Goal: Task Accomplishment & Management: Manage account settings

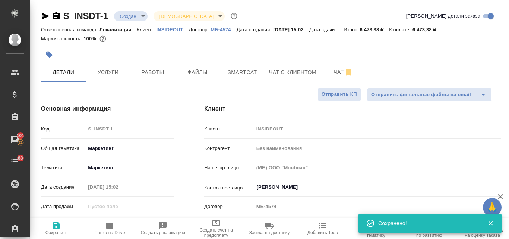
select select "RU"
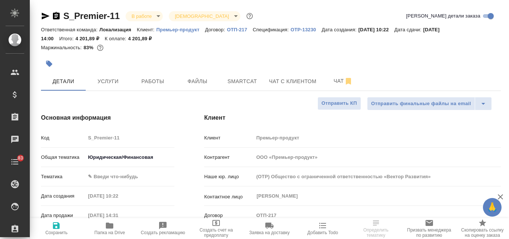
select select "RU"
click at [299, 31] on p "OTP-13230" at bounding box center [306, 30] width 31 height 6
select select "RU"
type textarea "x"
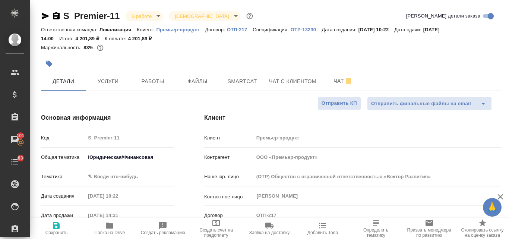
type textarea "x"
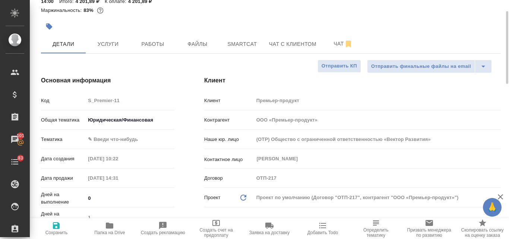
click at [296, 199] on div "Проект по умолчанию (Договор "ОТП-217", контрагент "ООО «Премьер-продукт»")" at bounding box center [377, 197] width 247 height 13
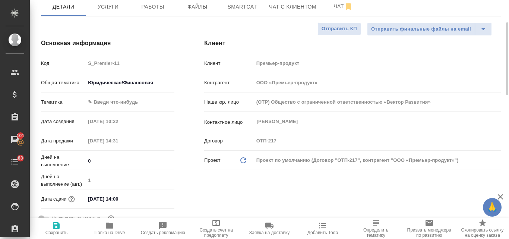
click at [278, 160] on div "Проект по умолчанию (Договор "ОТП-217", контрагент "ООО «Премьер-продукт»")" at bounding box center [377, 160] width 247 height 13
click at [319, 126] on div "Андрусишина Анастасия ​" at bounding box center [377, 121] width 247 height 13
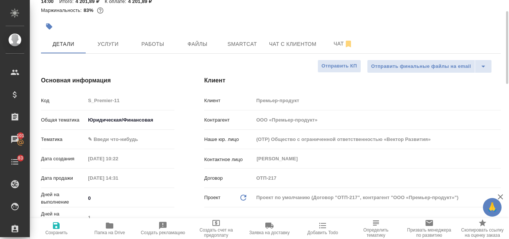
scroll to position [0, 0]
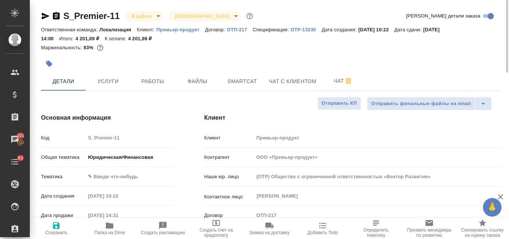
type textarea "x"
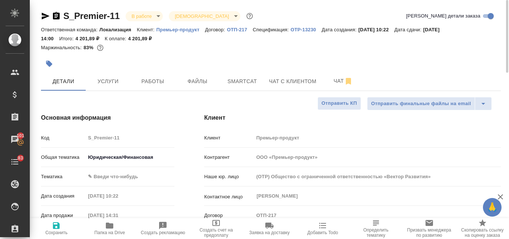
type textarea "x"
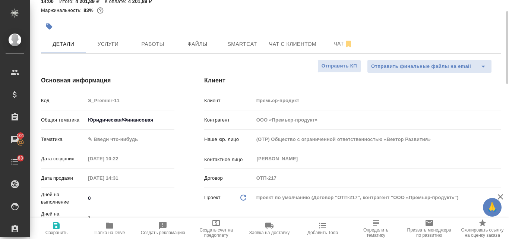
scroll to position [112, 0]
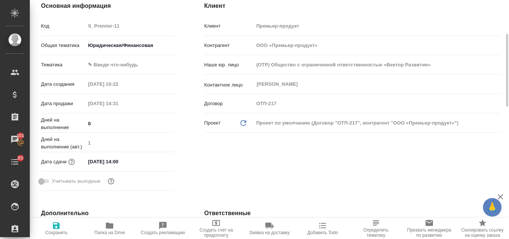
click at [278, 120] on div "Проект по умолчанию (Договор "ОТП-217", контрагент "ООО «Премьер-продукт»")" at bounding box center [377, 123] width 247 height 13
click at [250, 124] on div "Проект Обновить данные" at bounding box center [229, 123] width 50 height 9
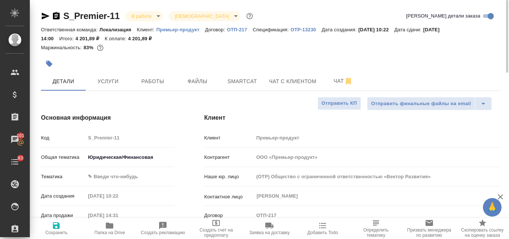
scroll to position [37, 0]
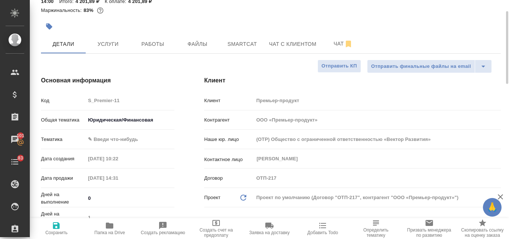
click at [289, 199] on div "Проект по умолчанию (Договор "ОТП-217", контрагент "ООО «Премьер-продукт»")" at bounding box center [377, 197] width 247 height 13
click at [247, 195] on icon "Обновить данные" at bounding box center [243, 197] width 9 height 9
type textarea "x"
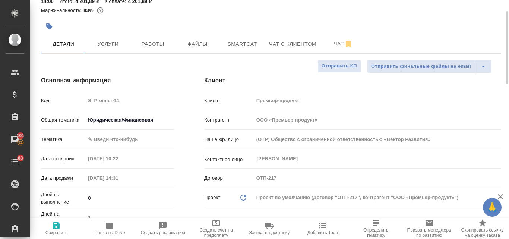
type textarea "x"
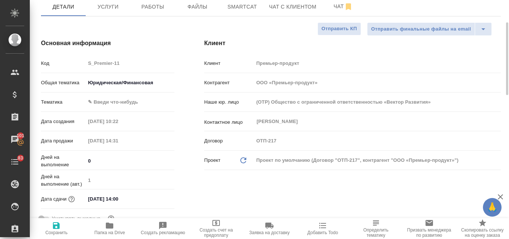
click at [242, 159] on icon "Обновить данные" at bounding box center [243, 160] width 9 height 9
type textarea "x"
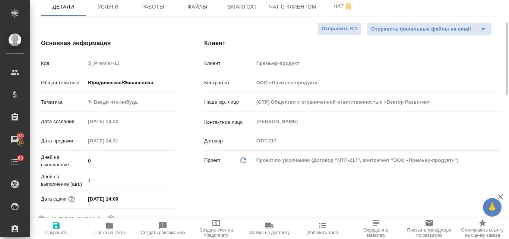
type textarea "x"
click at [242, 159] on icon "Обновить данные" at bounding box center [243, 160] width 9 height 9
type textarea "x"
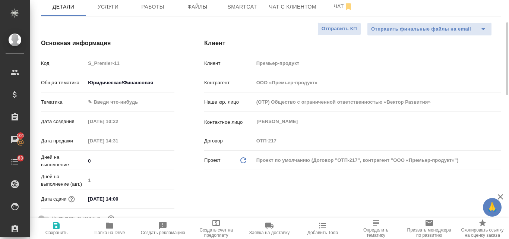
type textarea "x"
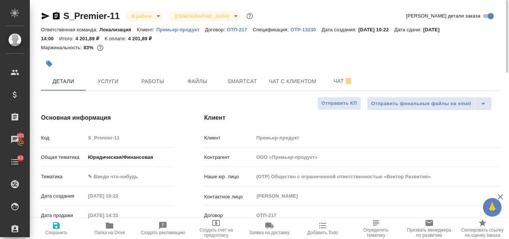
scroll to position [37, 0]
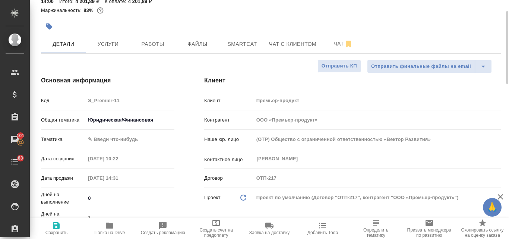
type textarea "x"
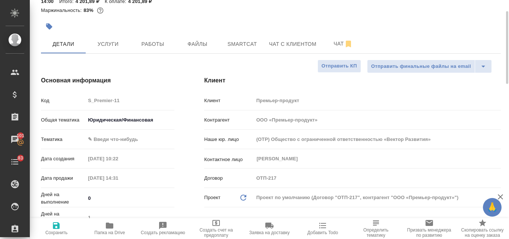
type textarea "x"
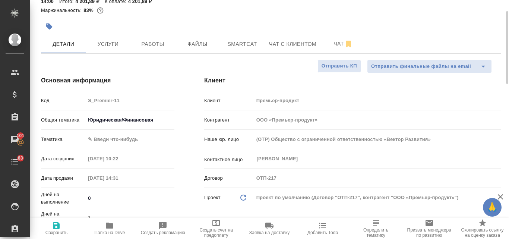
type textarea "x"
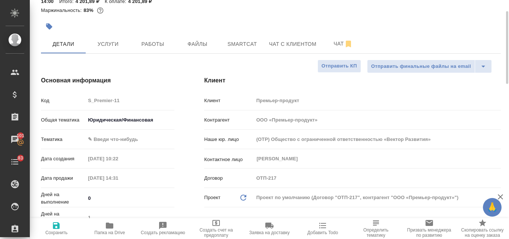
type textarea "x"
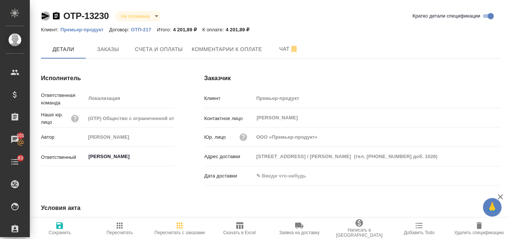
click at [44, 17] on icon "button" at bounding box center [46, 16] width 8 height 7
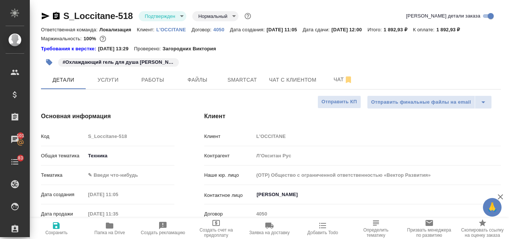
select select "RU"
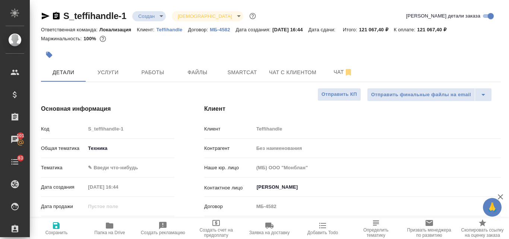
select select "RU"
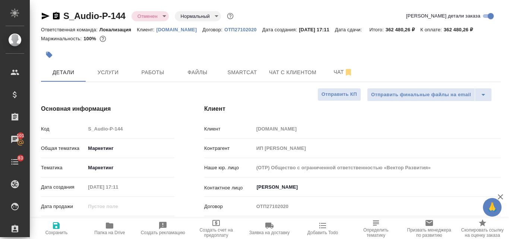
select select "RU"
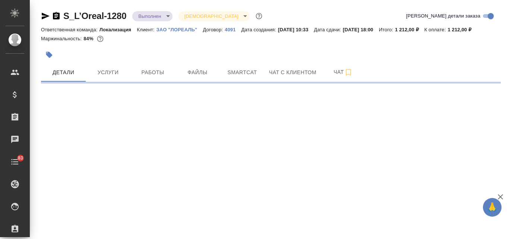
select select "RU"
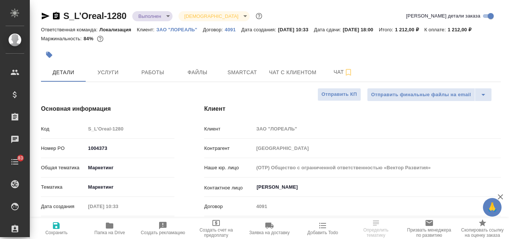
type textarea "x"
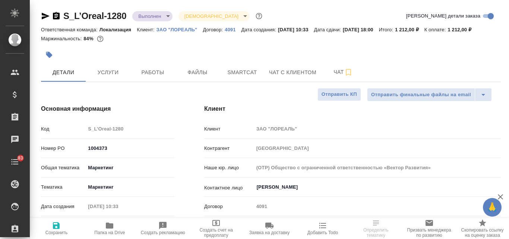
type textarea "x"
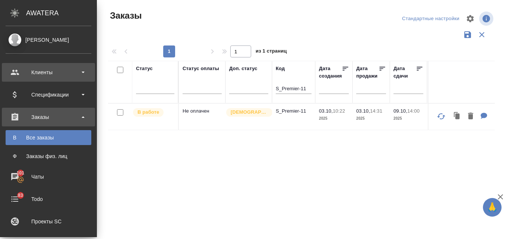
click at [31, 69] on div "Клиенты" at bounding box center [49, 72] width 86 height 11
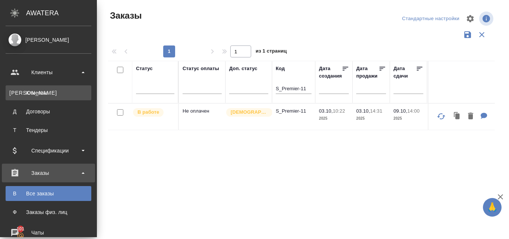
click at [34, 91] on div "Клиенты" at bounding box center [48, 92] width 78 height 7
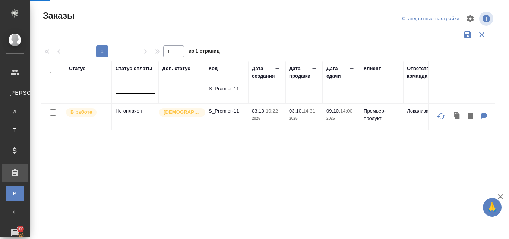
select select "RU"
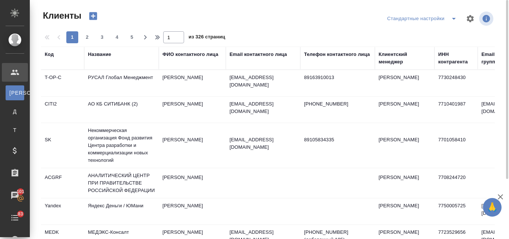
click at [89, 51] on div "Название" at bounding box center [99, 54] width 23 height 7
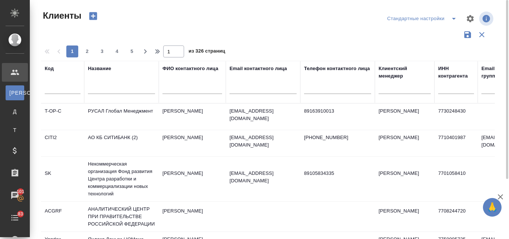
click at [102, 87] on input "text" at bounding box center [121, 89] width 67 height 9
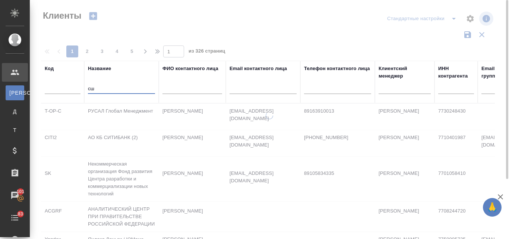
type input "с"
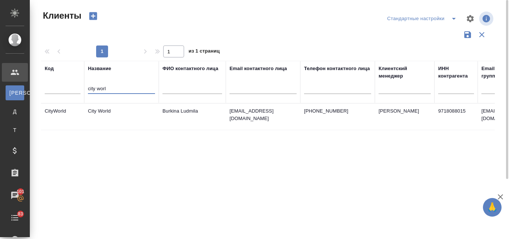
type input "city worl"
click at [117, 109] on td "City World" at bounding box center [121, 117] width 75 height 26
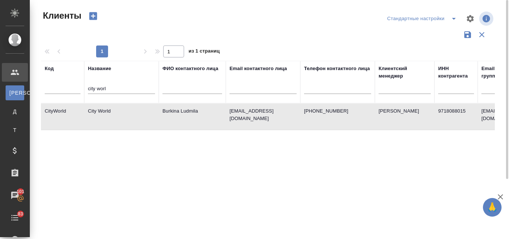
click at [117, 109] on td "City World" at bounding box center [121, 117] width 75 height 26
drag, startPoint x: 123, startPoint y: 90, endPoint x: 80, endPoint y: 85, distance: 42.8
click at [80, 85] on tr "Код Название city worl ФИО контактного лица Email контактного лица Телефон конт…" at bounding box center [323, 82] width 564 height 42
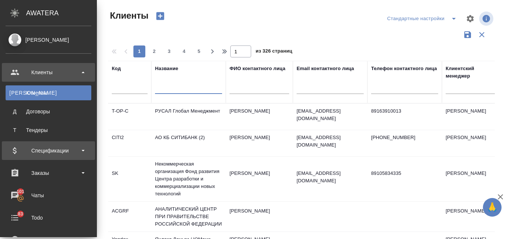
click at [34, 152] on div "Спецификации" at bounding box center [49, 150] width 86 height 11
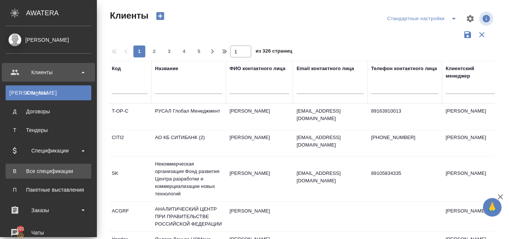
drag, startPoint x: 53, startPoint y: 171, endPoint x: 57, endPoint y: 171, distance: 4.1
click at [52, 171] on div "Все спецификации" at bounding box center [48, 170] width 78 height 7
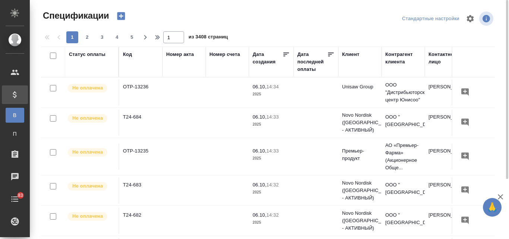
click at [123, 16] on icon "button" at bounding box center [121, 16] width 10 height 10
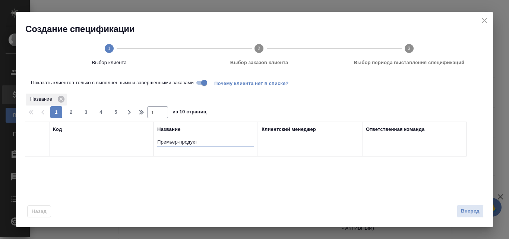
drag, startPoint x: 183, startPoint y: 144, endPoint x: 148, endPoint y: 144, distance: 34.7
click at [148, 144] on tr "Код Название Премьер-продукт Клиентский менеджер Ответственная команда" at bounding box center [246, 139] width 442 height 35
type input "лореаль"
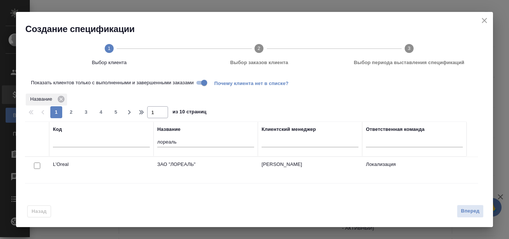
click at [38, 163] on input "checkbox" at bounding box center [37, 166] width 6 height 6
checkbox input "true"
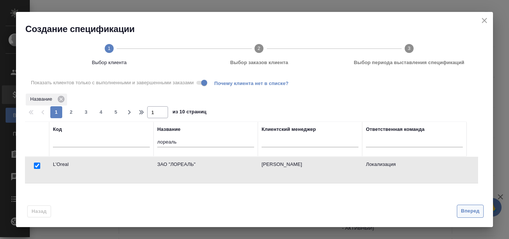
click at [475, 215] on button "Вперед" at bounding box center [470, 211] width 27 height 13
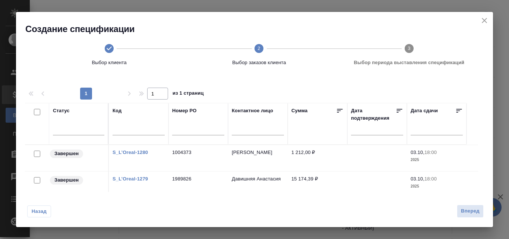
scroll to position [37, 0]
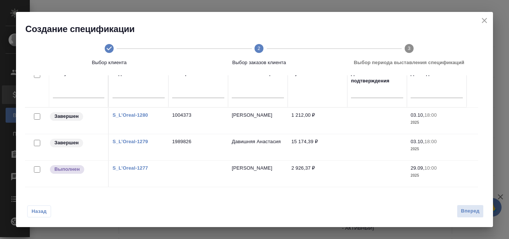
click at [34, 144] on input "checkbox" at bounding box center [37, 143] width 6 height 6
checkbox input "true"
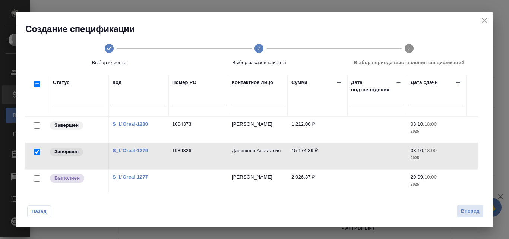
scroll to position [46, 0]
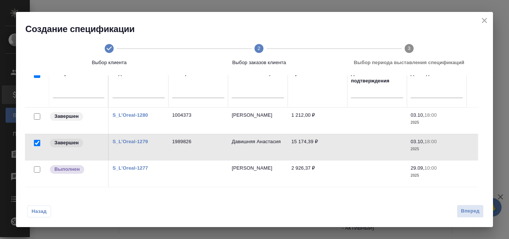
click at [36, 115] on input "checkbox" at bounding box center [37, 116] width 6 height 6
checkbox input "true"
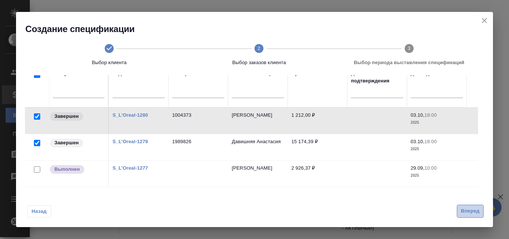
click at [467, 210] on span "Вперед" at bounding box center [470, 211] width 19 height 9
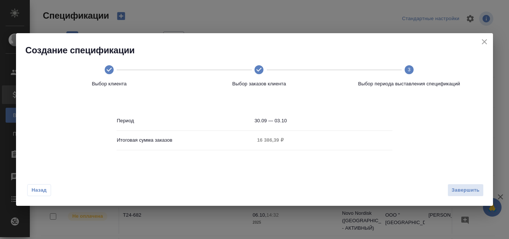
scroll to position [0, 0]
click at [461, 188] on span "Завершить" at bounding box center [466, 190] width 28 height 9
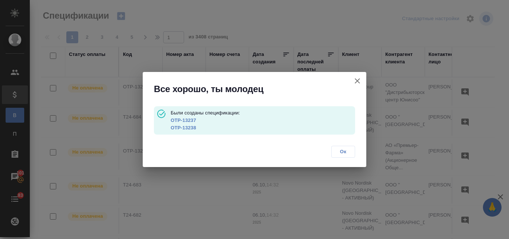
click at [191, 120] on link "OTP-13237" at bounding box center [183, 120] width 25 height 6
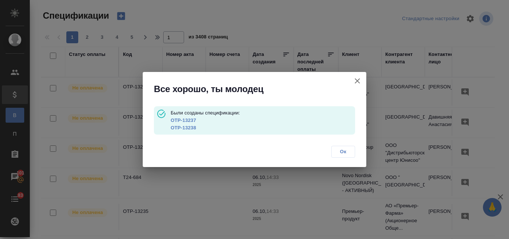
click at [193, 128] on link "OTP-13238" at bounding box center [183, 128] width 25 height 6
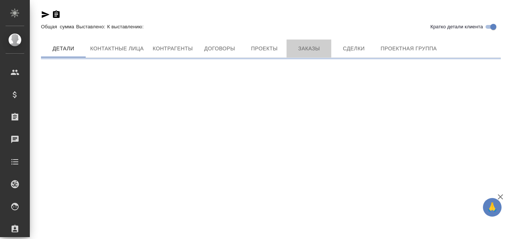
click at [314, 51] on span "Заказы" at bounding box center [309, 48] width 36 height 9
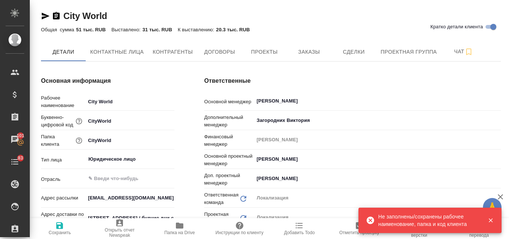
type input "Общество с ограниченной ответственностью «Медиа Групп»(ООО «Медиа Групп»)"
type textarea "x"
click at [492, 219] on icon "button" at bounding box center [491, 220] width 7 height 7
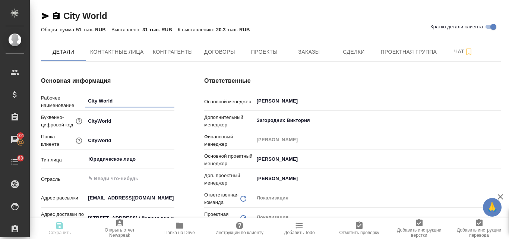
type input "Общество с ограниченной ответственностью «Медиа Групп»(ООО «Медиа Групп»)"
type textarea "x"
type input "Общество с ограниченной ответственностью «Медиа Групп»(ООО «Медиа Групп»)"
type textarea "x"
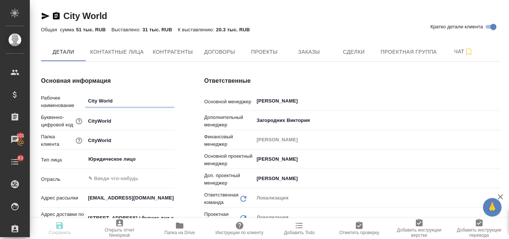
type textarea "x"
click at [316, 52] on span "Заказы" at bounding box center [309, 51] width 36 height 9
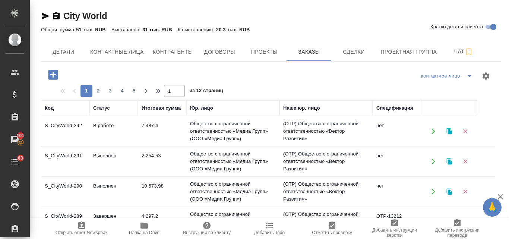
click at [456, 165] on button "button" at bounding box center [449, 161] width 15 height 15
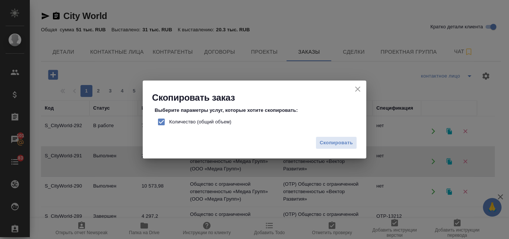
click at [161, 119] on input "Количество (общий объем)" at bounding box center [162, 122] width 16 height 16
checkbox input "false"
click at [321, 139] on span "Скопировать" at bounding box center [336, 143] width 33 height 9
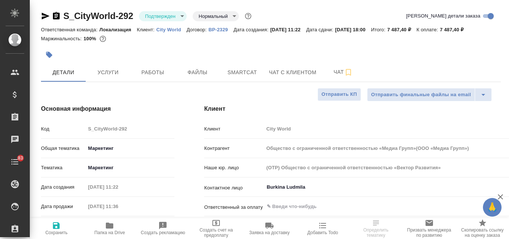
select select "RU"
type input "Общество с ограниченной ответственностью «Медиа Групп»(ООО «Медиа Групп»)"
select select "RU"
type textarea "x"
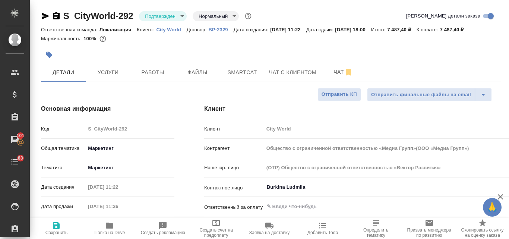
type textarea "x"
type input "Общество с ограниченной ответственностью «Медиа Групп»(ООО «Медиа Групп»)"
type textarea "x"
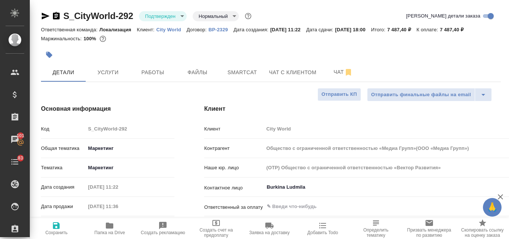
type input "Общество с ограниченной ответственностью «Медиа Групп»(ООО «Медиа Групп»)"
type textarea "x"
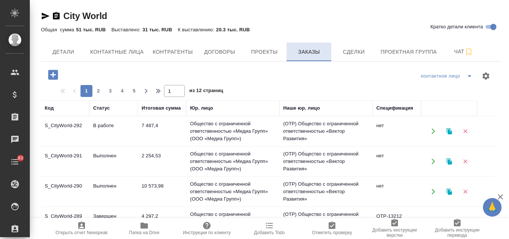
click at [307, 51] on span "Заказы" at bounding box center [309, 51] width 36 height 9
click at [166, 136] on td "0" at bounding box center [162, 131] width 48 height 26
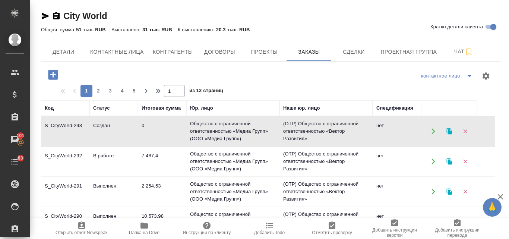
click at [166, 136] on td "0" at bounding box center [162, 131] width 48 height 26
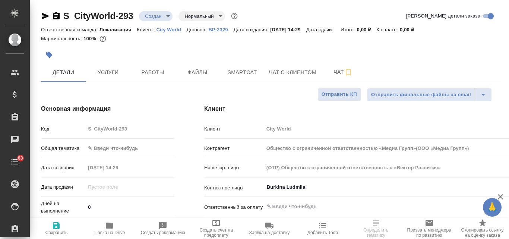
select select "RU"
type input "Общество с ограниченной ответственностью «Медиа Групп»(ООО «Медиа Групп»)"
click at [116, 68] on span "Услуги" at bounding box center [108, 72] width 36 height 9
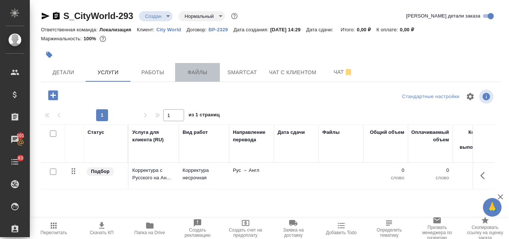
click at [207, 71] on span "Файлы" at bounding box center [198, 72] width 36 height 9
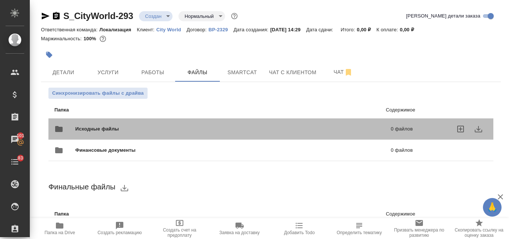
click at [134, 122] on div "Исходные файлы 0 файлов" at bounding box center [233, 129] width 359 height 18
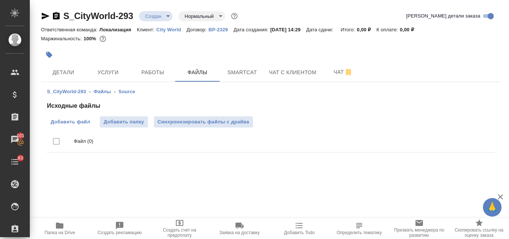
click at [84, 119] on span "Добавить файл" at bounding box center [71, 121] width 40 height 7
click at [0, 0] on input "Добавить файл" at bounding box center [0, 0] width 0 height 0
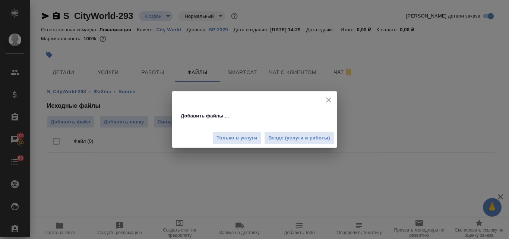
click at [323, 160] on div "Добавить файлы ... Только в услуги Везде (услуги и работы)" at bounding box center [254, 119] width 509 height 239
click at [303, 137] on span "Везде (услуги и работы)" at bounding box center [299, 138] width 62 height 9
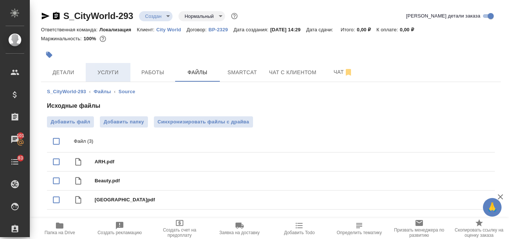
click at [122, 75] on span "Услуги" at bounding box center [108, 72] width 36 height 9
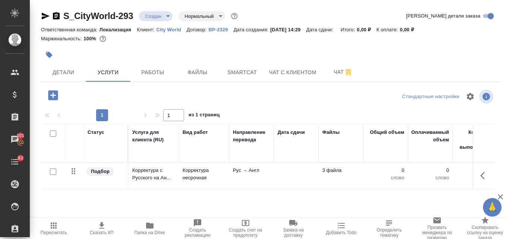
click at [53, 175] on div at bounding box center [53, 172] width 17 height 10
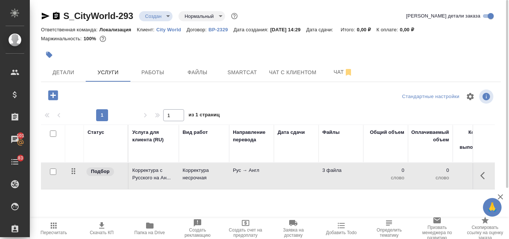
click at [258, 95] on div at bounding box center [270, 97] width 153 height 18
click at [69, 75] on span "Детали" at bounding box center [63, 72] width 36 height 9
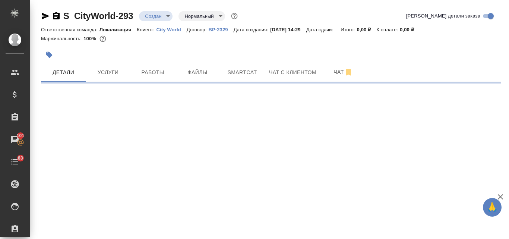
select select "RU"
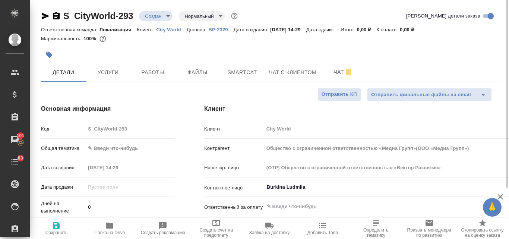
type textarea "x"
click at [114, 145] on body "🙏 .cls-1 fill:#fff; AWATERA Valyaeva Anna Клиенты Спецификации Заказы 101 Чаты …" at bounding box center [254, 119] width 509 height 239
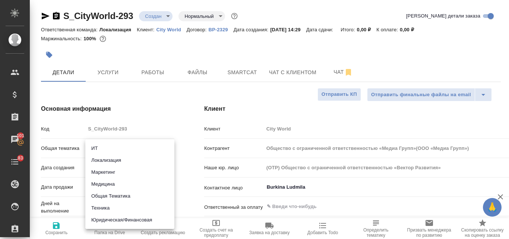
click at [117, 169] on li "Маркетинг" at bounding box center [129, 172] width 89 height 12
type input "marketing"
type input "Общество с ограниченной ответственностью «Медиа Групп»(ООО «Медиа Групп»)"
type textarea "x"
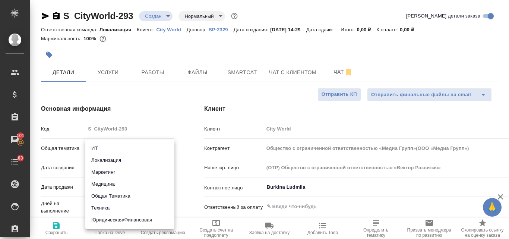
type textarea "x"
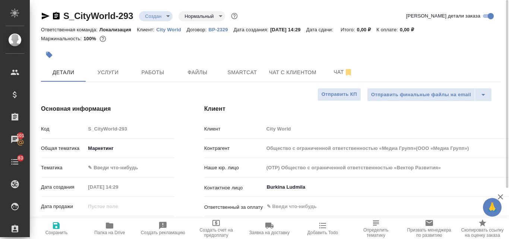
click at [111, 167] on body "🙏 .cls-1 fill:#fff; AWATERA Valyaeva Anna Клиенты Спецификации Заказы 101 Чаты …" at bounding box center [254, 119] width 509 height 239
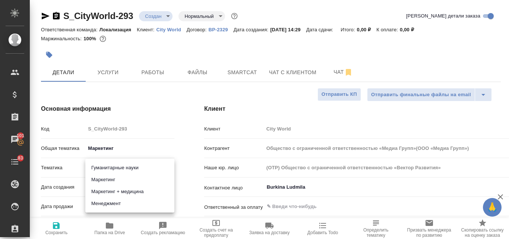
click at [111, 175] on li "Маркетинг" at bounding box center [129, 180] width 89 height 12
type input "Общество с ограниченной ответственностью «Медиа Групп»(ООО «Медиа Групп»)"
type textarea "x"
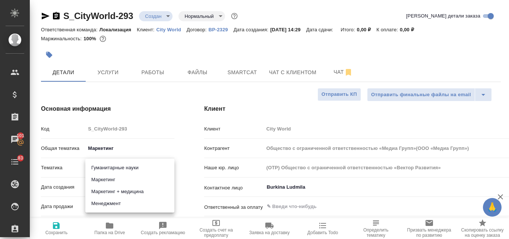
type input "5a8b8b956a9677013d343d63"
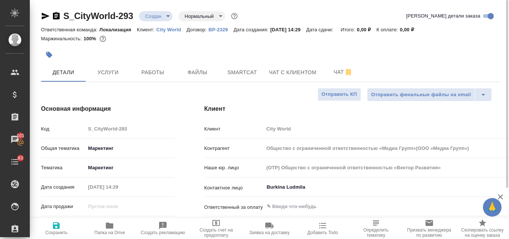
click at [53, 224] on icon "button" at bounding box center [56, 225] width 9 height 9
type input "Общество с ограниченной ответственностью «Медиа Групп»(ООО «Медиа Групп»)"
type textarea "x"
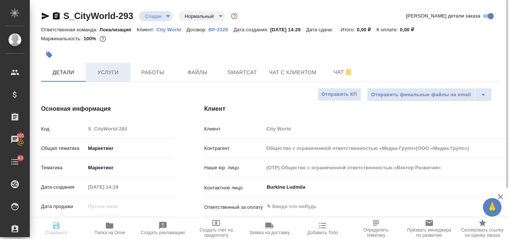
type input "Общество с ограниченной ответственностью «Медиа Групп»(ООО «Медиа Групп»)"
type textarea "x"
click at [112, 73] on span "Услуги" at bounding box center [108, 72] width 36 height 9
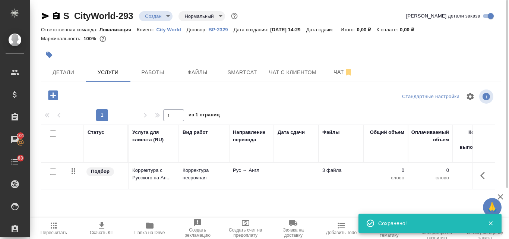
click at [54, 173] on input "checkbox" at bounding box center [53, 172] width 6 height 6
checkbox input "true"
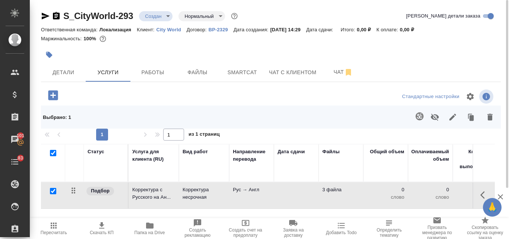
click at [419, 117] on icon "button" at bounding box center [420, 116] width 8 height 8
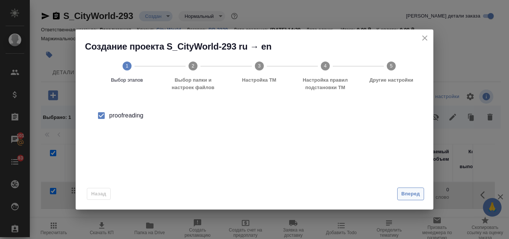
click at [410, 191] on span "Вперед" at bounding box center [411, 194] width 19 height 9
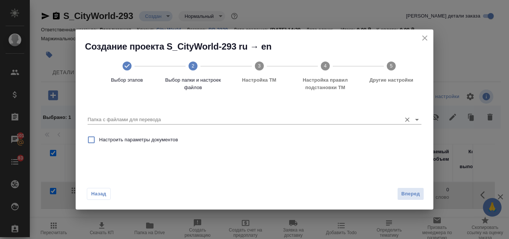
click at [100, 119] on input "Папка с файлами для перевода" at bounding box center [243, 119] width 310 height 9
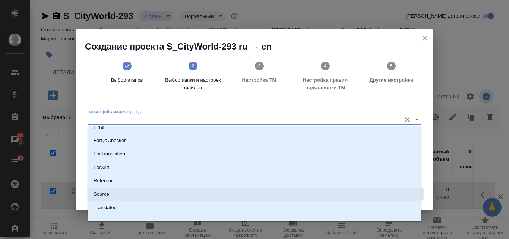
scroll to position [81, 0]
click at [114, 189] on li "Source" at bounding box center [255, 187] width 334 height 13
type input "Source"
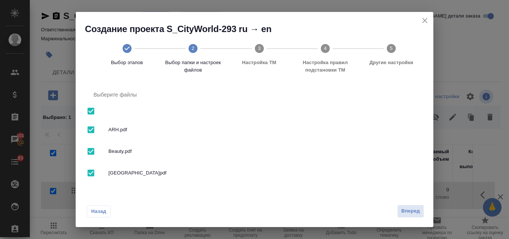
scroll to position [51, 0]
click at [396, 209] on div "Вперед" at bounding box center [409, 211] width 30 height 13
click at [409, 212] on span "Вперед" at bounding box center [411, 211] width 19 height 9
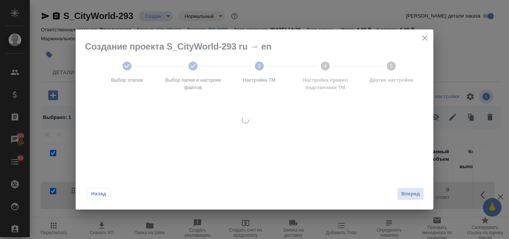
scroll to position [0, 0]
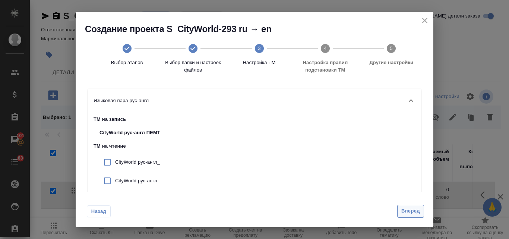
click at [409, 208] on span "Вперед" at bounding box center [411, 211] width 19 height 9
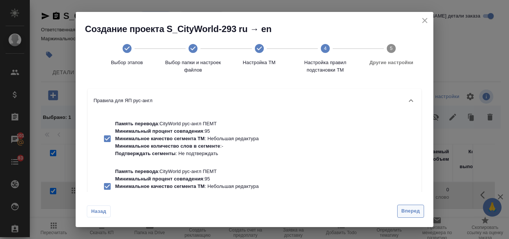
click at [409, 208] on span "Вперед" at bounding box center [411, 211] width 19 height 9
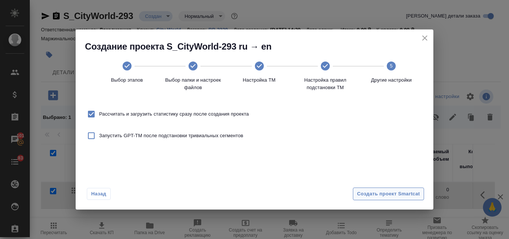
click at [384, 193] on span "Создать проект Smartcat" at bounding box center [388, 194] width 63 height 9
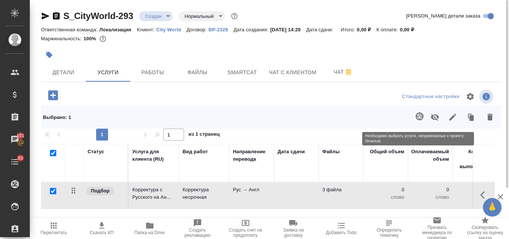
click at [421, 115] on span at bounding box center [418, 116] width 15 height 19
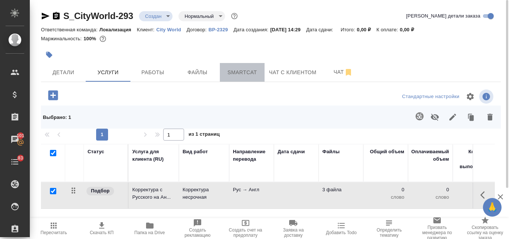
click at [244, 74] on span "Smartcat" at bounding box center [242, 72] width 36 height 9
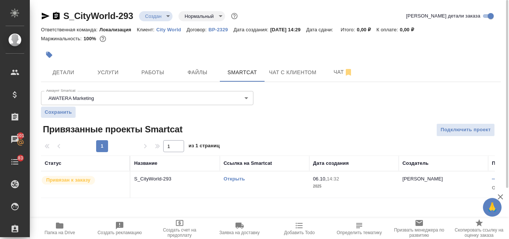
click at [239, 180] on link "Открыть" at bounding box center [234, 179] width 21 height 6
click at [116, 72] on span "Услуги" at bounding box center [108, 72] width 36 height 9
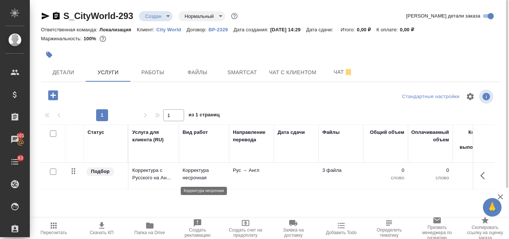
click at [190, 169] on p "Корректура несрочная" at bounding box center [204, 174] width 43 height 15
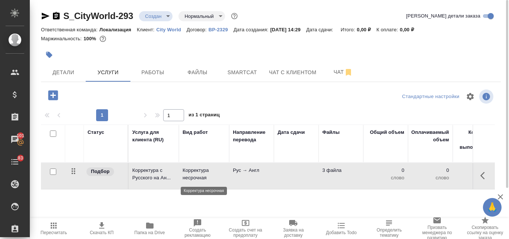
click at [190, 169] on p "Корректура несрочная" at bounding box center [204, 174] width 43 height 15
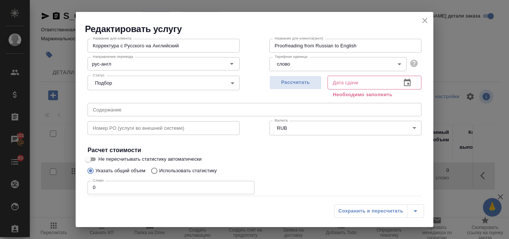
scroll to position [75, 0]
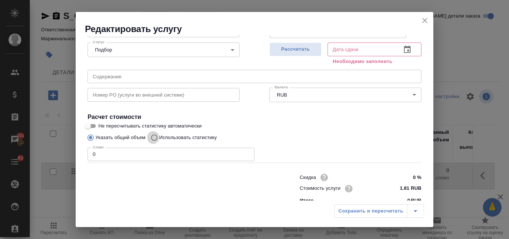
click at [154, 134] on input "Использовать статистику" at bounding box center [153, 137] width 12 height 14
radio input "true"
radio input "false"
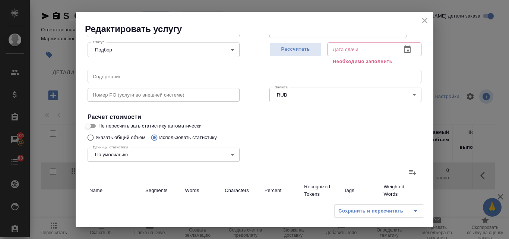
click at [408, 170] on icon at bounding box center [412, 172] width 9 height 9
click at [0, 0] on input "file" at bounding box center [0, 0] width 0 height 0
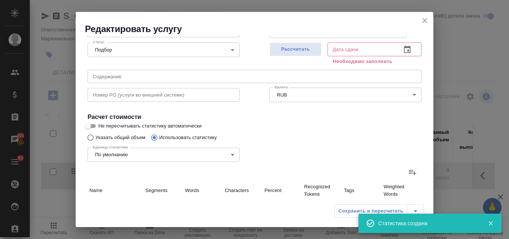
type input "9"
type input "113"
type input "883"
type input "72"
type input "102"
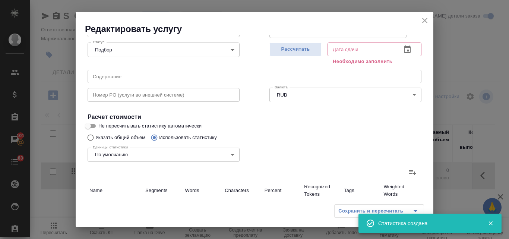
type input "406"
type input "144"
type input "180"
type input "555"
type input "13"
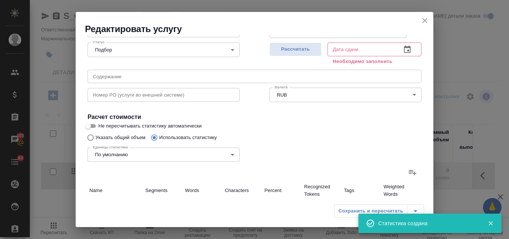
type input "161"
type input "1193"
type input "7"
type input "62"
type input "448"
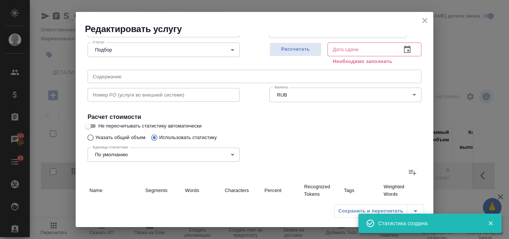
type input "36"
type input "761"
type input "5470"
type input "8"
type input "131"
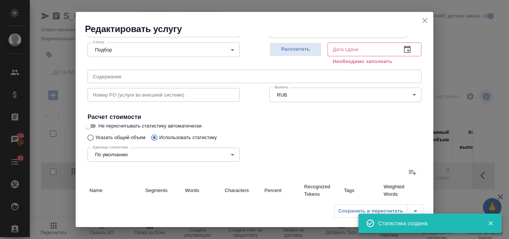
type input "897"
type input "144"
type input "1968"
type input "12280"
type input "217"
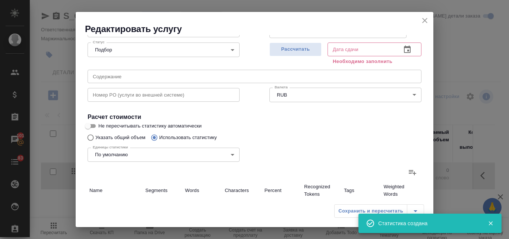
type input "3196"
type input "21171"
type input "433"
type input "3478"
type input "22132"
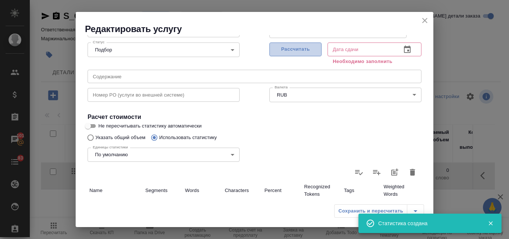
click at [303, 50] on span "Рассчитать" at bounding box center [296, 49] width 44 height 9
type input "06.10.2025 14:34"
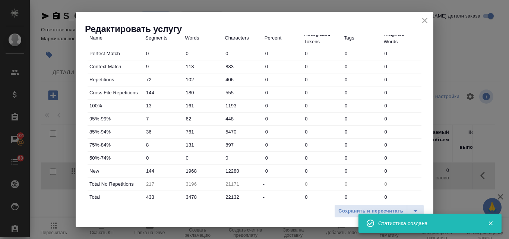
scroll to position [224, 0]
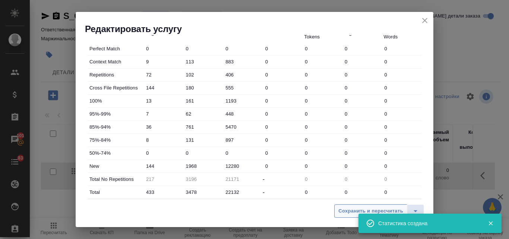
click at [350, 212] on span "Сохранить и пересчитать" at bounding box center [370, 211] width 65 height 9
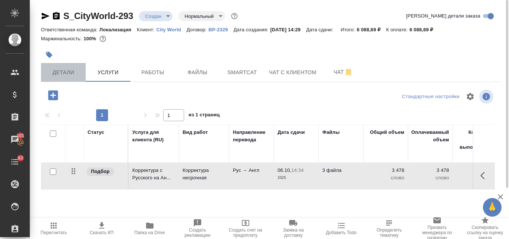
click at [59, 69] on span "Детали" at bounding box center [63, 72] width 36 height 9
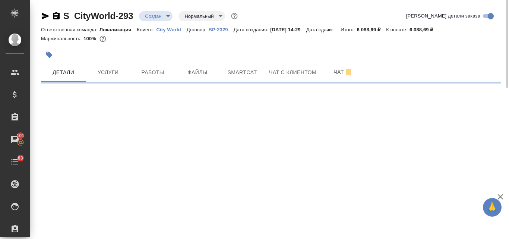
select select "RU"
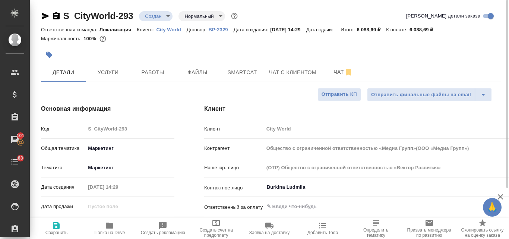
type textarea "x"
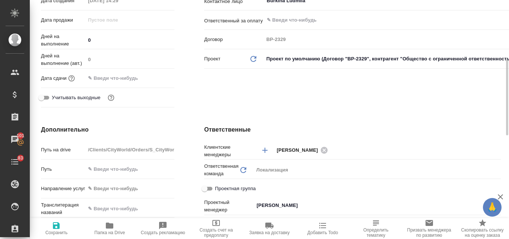
scroll to position [224, 0]
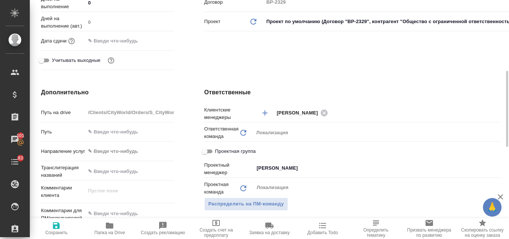
type input "Общество с ограниченной ответственностью «Медиа Групп»(ООО «Медиа Групп»)"
type textarea "x"
type input "Общество с ограниченной ответственностью «Медиа Групп»(ООО «Медиа Групп»)"
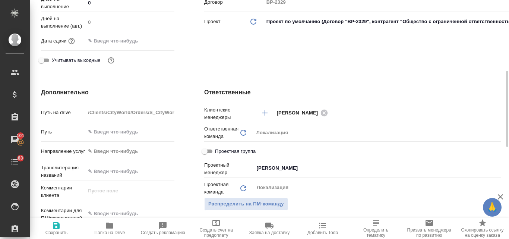
type textarea "x"
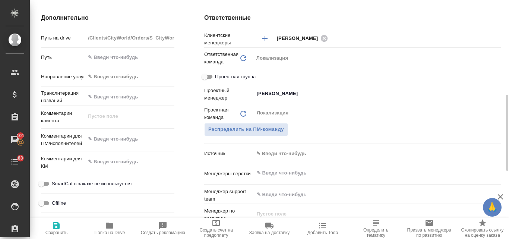
scroll to position [336, 0]
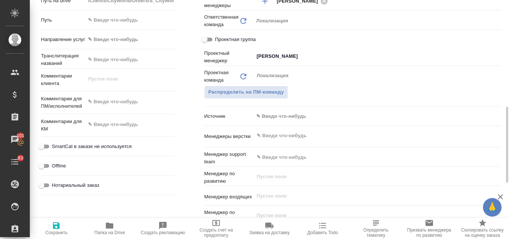
type textarea "x"
click at [106, 98] on textarea at bounding box center [130, 102] width 88 height 13
paste textarea "шлю еще три файла на корректуру."
type textarea "шлю еще три файла на корректуру."
type input "Общество с ограниченной ответственностью «Медиа Групп»(ООО «Медиа Групп»)"
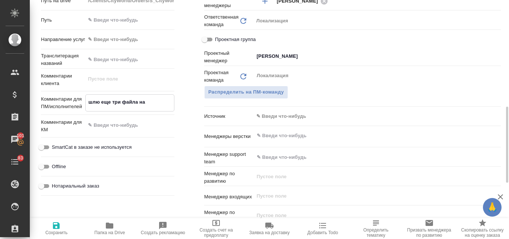
type textarea "x"
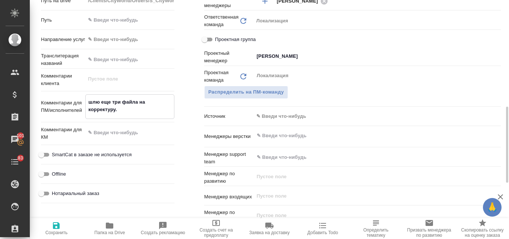
type textarea "шлю еще три файла на корректуру."
type textarea "x"
click at [55, 225] on icon "button" at bounding box center [56, 225] width 7 height 7
type input "Общество с ограниченной ответственностью «Медиа Групп»(ООО «Медиа Групп»)"
type textarea "x"
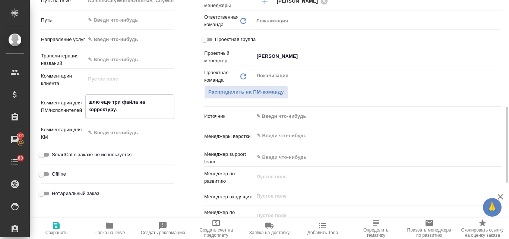
type textarea "x"
type input "Общество с ограниченной ответственностью «Медиа Групп»(ООО «Медиа Групп»)"
type textarea "x"
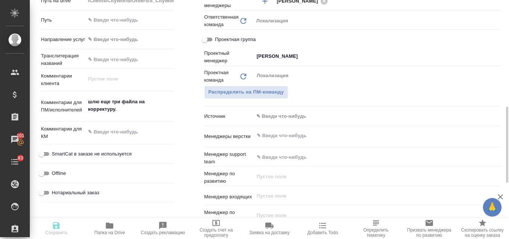
type textarea "x"
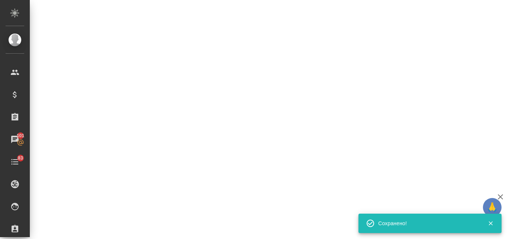
select select "RU"
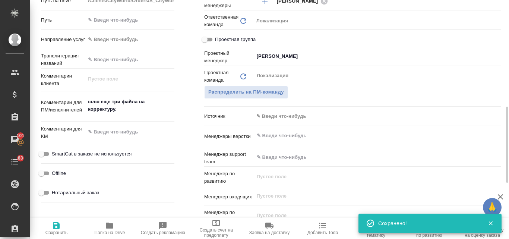
type textarea "x"
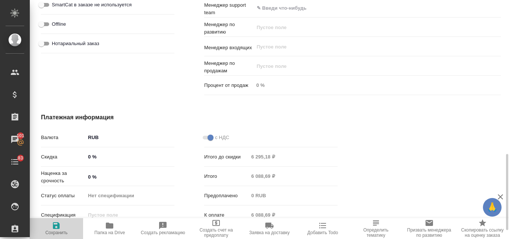
click at [58, 225] on icon "button" at bounding box center [56, 225] width 7 height 7
type input "Общество с ограниченной ответственностью «Медиа Групп»(ООО «Медиа Групп»)"
type textarea "x"
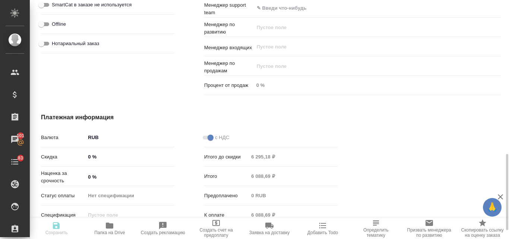
type input "Общество с ограниченной ответственностью «Медиа Групп»(ООО «Медиа Групп»)"
type textarea "x"
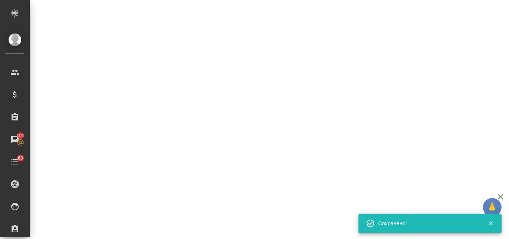
select select "RU"
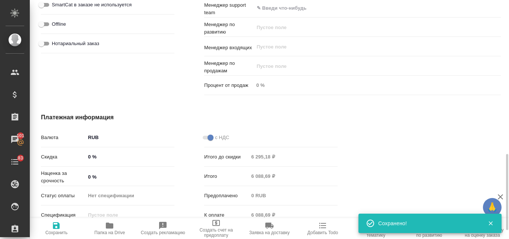
type textarea "x"
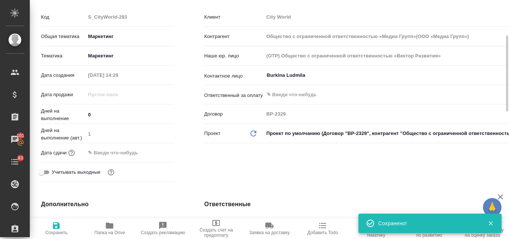
scroll to position [0, 0]
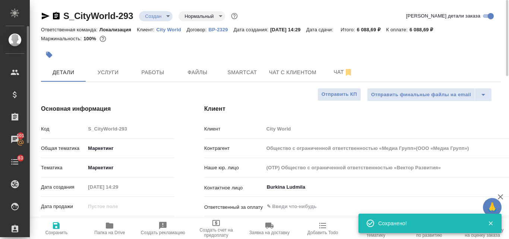
type input "Общество с ограниченной ответственностью «Медиа Групп»(ООО «Медиа Групп»)"
type textarea "x"
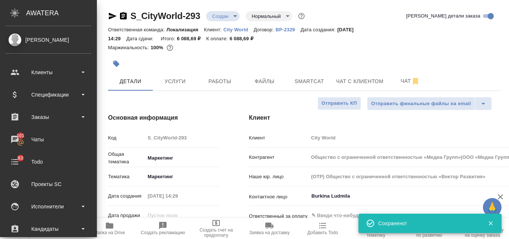
type input "Общество с ограниченной ответственностью «Медиа Групп»(ООО «Медиа Групп»)"
type textarea "x"
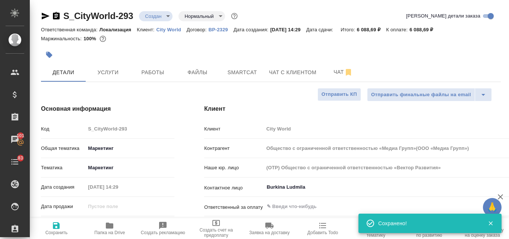
type input "Общество с ограниченной ответственностью «Медиа Групп»(ООО «Медиа Групп»)"
type textarea "x"
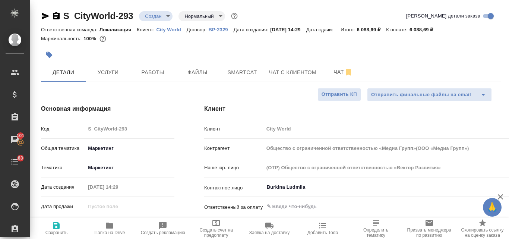
click at [43, 18] on icon "button" at bounding box center [46, 16] width 8 height 7
type input "Общество с ограниченной ответственностью «Медиа Групп»(ООО «Медиа Групп»)"
type textarea "x"
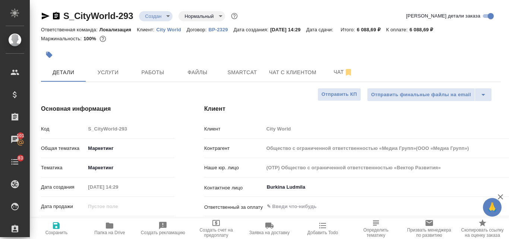
type input "Общество с ограниченной ответственностью «Медиа Групп»(ООО «Медиа Групп»)"
type textarea "x"
type input "Общество с ограниченной ответственностью «Медиа Групп»(ООО «Медиа Групп»)"
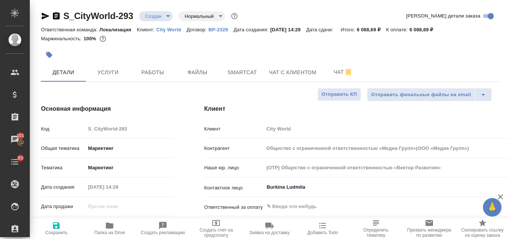
type textarea "x"
type input "Общество с ограниченной ответственностью «Медиа Групп»(ООО «Медиа Групп»)"
type textarea "x"
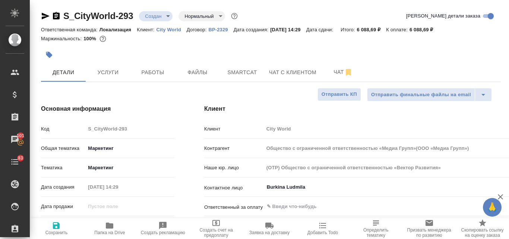
type textarea "x"
click at [104, 66] on button "Услуги" at bounding box center [108, 72] width 45 height 19
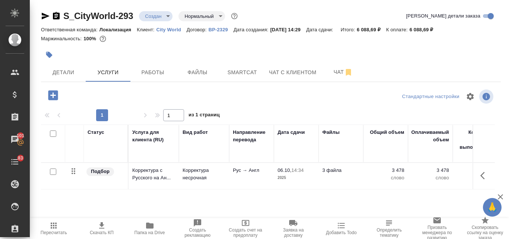
click at [106, 226] on icon "button" at bounding box center [101, 225] width 9 height 9
click at [74, 71] on span "Детали" at bounding box center [63, 72] width 36 height 9
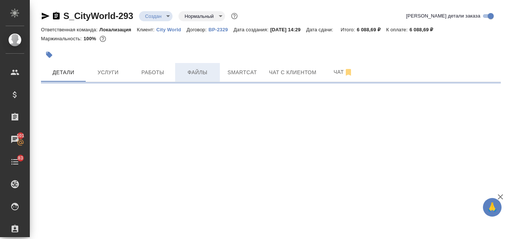
select select "RU"
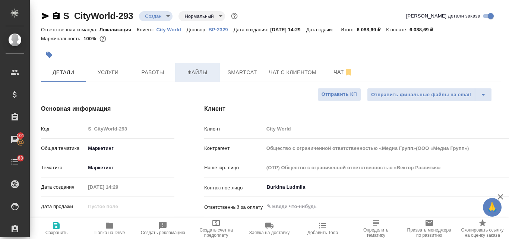
type textarea "x"
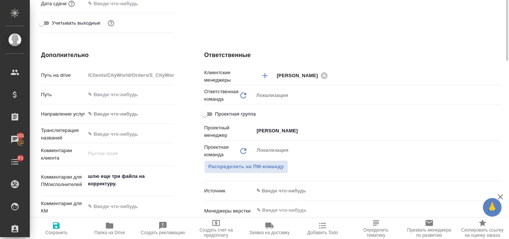
scroll to position [186, 0]
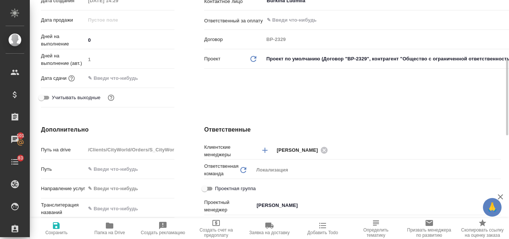
click at [112, 81] on input "text" at bounding box center [117, 78] width 65 height 11
click at [150, 77] on icon "button" at bounding box center [152, 77] width 9 height 9
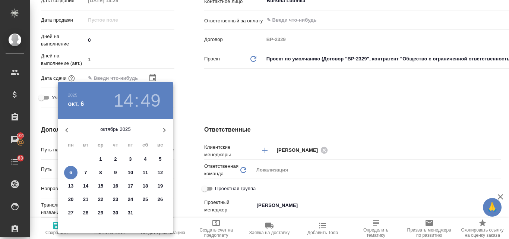
click at [99, 173] on span "8" at bounding box center [100, 172] width 13 height 7
type input "08.10.2025 14:49"
type input "Общество с ограниченной ответственностью «Медиа Групп»(ООО «Медиа Групп»)"
type textarea "x"
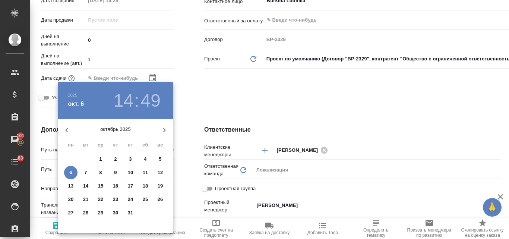
type textarea "x"
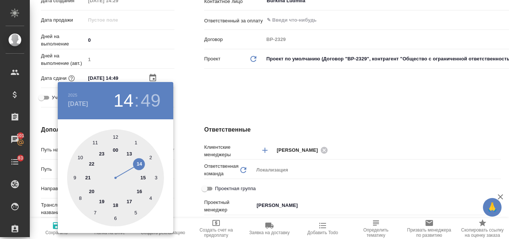
click at [141, 190] on div at bounding box center [115, 177] width 97 height 97
type input "08.10.2025 16:49"
type input "Общество с ограниченной ответственностью «Медиа Групп»(ООО «Медиа Групп»)"
type textarea "x"
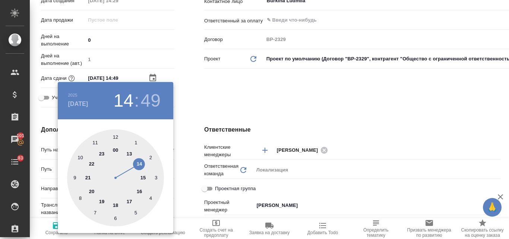
type textarea "x"
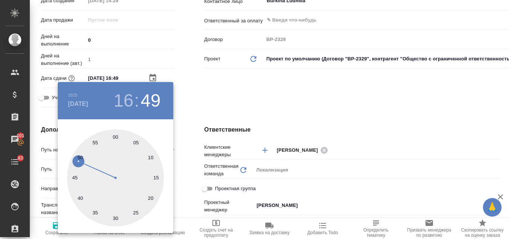
click at [116, 136] on div at bounding box center [115, 177] width 97 height 97
type input "08.10.2025 16:00"
type input "Общество с ограниченной ответственностью «Медиа Групп»(ООО «Медиа Групп»)"
type textarea "x"
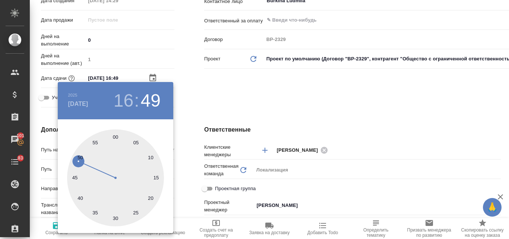
type textarea "x"
click at [363, 102] on div at bounding box center [254, 119] width 509 height 239
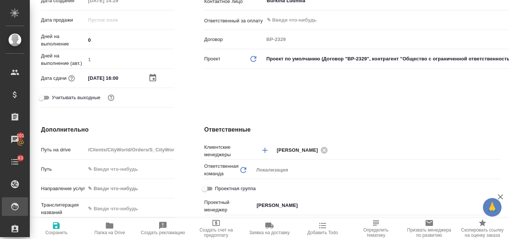
type input "Общество с ограниченной ответственностью «Медиа Групп»(ООО «Медиа Групп»)"
type textarea "x"
type input "Общество с ограниченной ответственностью «Медиа Групп»(ООО «Медиа Групп»)"
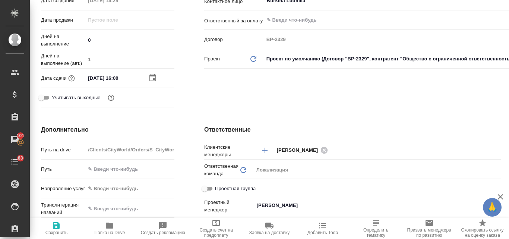
type textarea "x"
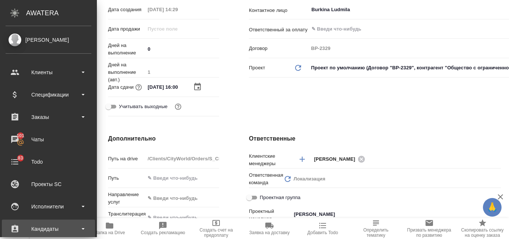
type input "Общество с ограниченной ответственностью «Медиа Групп»(ООО «Медиа Групп»)"
type textarea "x"
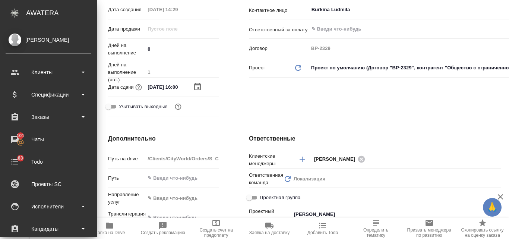
type input "Общество с ограниченной ответственностью «Медиа Групп»(ООО «Медиа Групп»)"
type textarea "x"
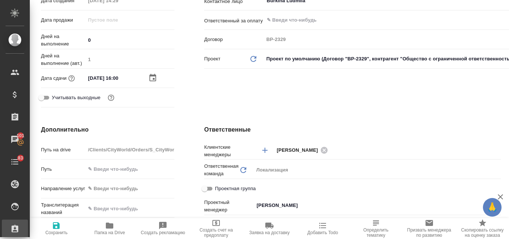
type input "Общество с ограниченной ответственностью «Медиа Групп»(ООО «Медиа Групп»)"
type textarea "x"
type input "Общество с ограниченной ответственностью «Медиа Групп»(ООО «Медиа Групп»)"
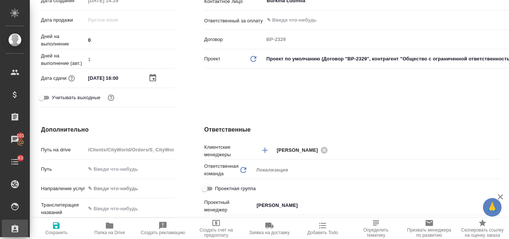
type textarea "x"
click at [59, 227] on icon "button" at bounding box center [56, 225] width 7 height 7
type input "Общество с ограниченной ответственностью «Медиа Групп»(ООО «Медиа Групп»)"
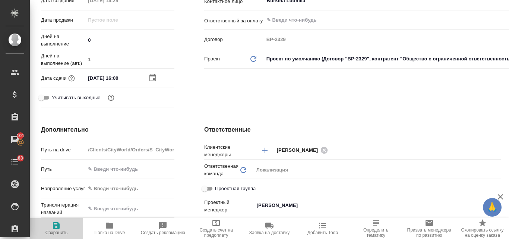
type textarea "x"
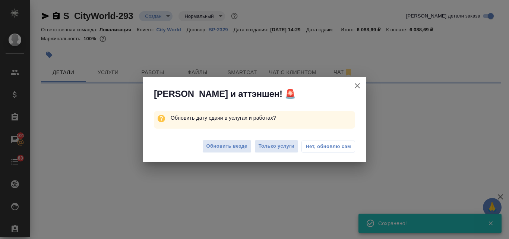
scroll to position [0, 0]
select select "RU"
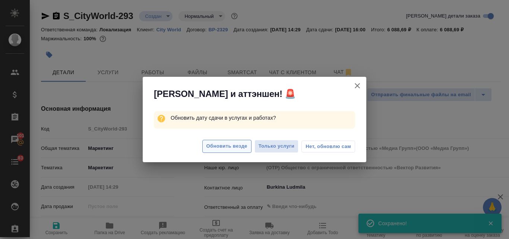
click at [222, 142] on span "Обновить везде" at bounding box center [227, 146] width 41 height 9
type textarea "x"
type input "Общество с ограниченной ответственностью «Медиа Групп»(ООО «Медиа Групп»)"
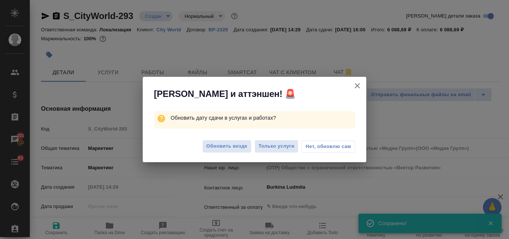
type textarea "x"
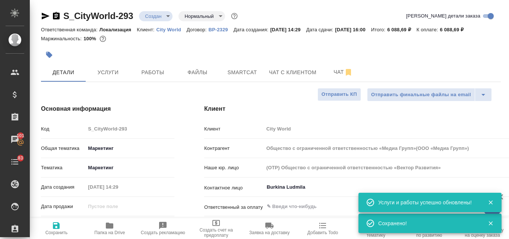
click at [166, 17] on body "🙏 .cls-1 fill:#fff; AWATERA Valyaeva Anna Клиенты Спецификации Заказы 101 Чаты …" at bounding box center [254, 119] width 509 height 239
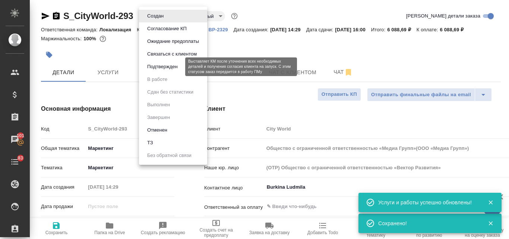
click at [162, 67] on button "Подтвержден" at bounding box center [162, 67] width 35 height 8
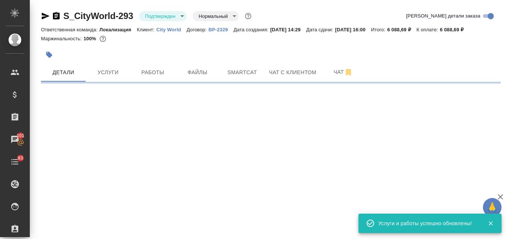
select select "RU"
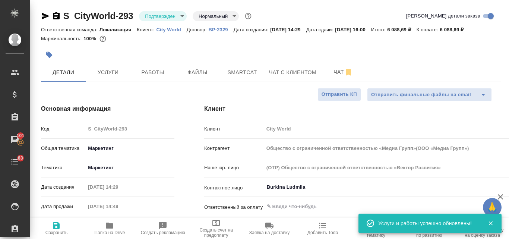
type input "Общество с ограниченной ответственностью «Медиа Групп»(ООО «Медиа Групп»)"
type textarea "x"
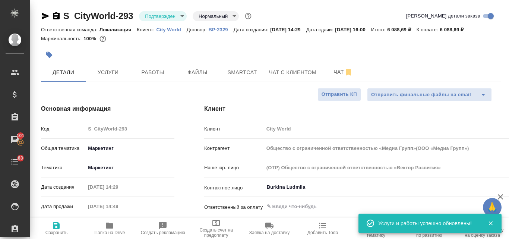
type textarea "x"
type input "Общество с ограниченной ответственностью «Медиа Групп»(ООО «Медиа Групп»)"
type textarea "x"
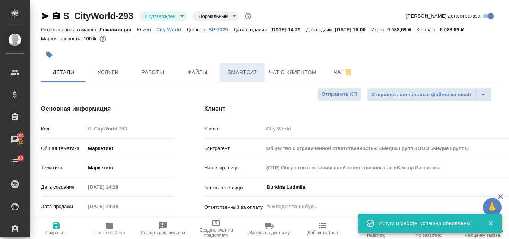
type textarea "x"
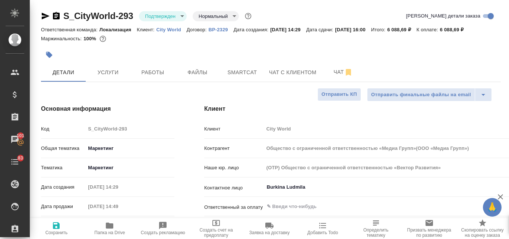
type input "Общество с ограниченной ответственностью «Медиа Групп»(ООО «Медиа Групп»)"
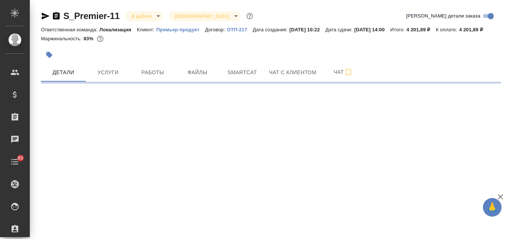
select select "RU"
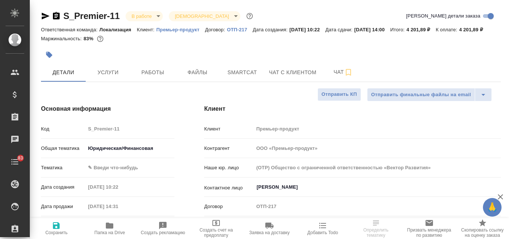
type textarea "x"
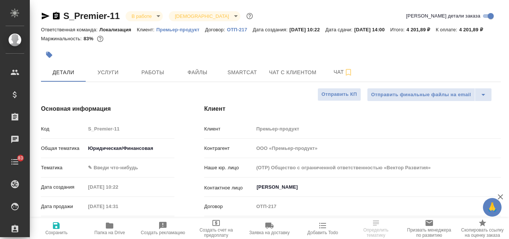
type textarea "x"
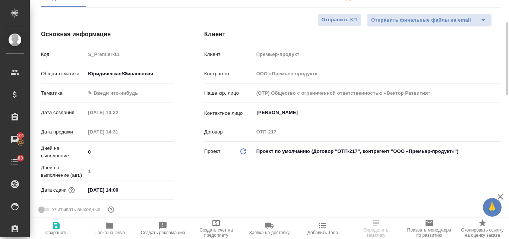
click at [245, 156] on icon "Обновить данные" at bounding box center [243, 151] width 9 height 9
type textarea "x"
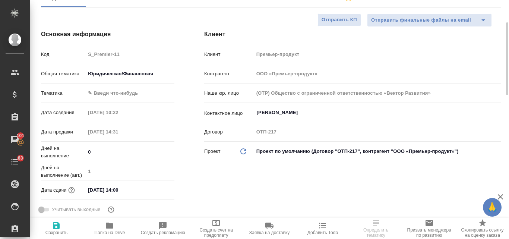
type textarea "x"
click at [264, 159] on body "🙏 .cls-1 fill:#fff; AWATERA Valyaeva Anna Клиенты Спецификации Заказы 101 Чаты …" at bounding box center [254, 119] width 509 height 239
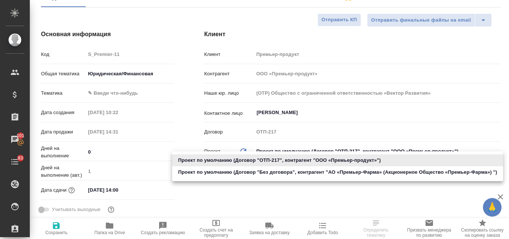
click at [255, 173] on li "Проект по умолчанию (Договор "Без договора", контрагент "АО «Премьер-Фарма» (Ак…" at bounding box center [337, 172] width 331 height 12
type input "6674820c34ee0d351bb47df4"
type textarea "x"
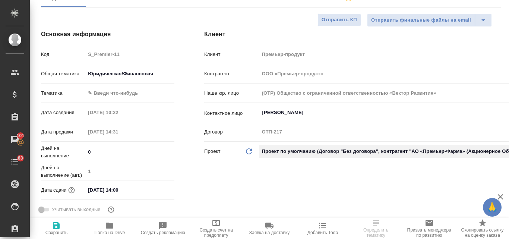
type input "АО «Премьер-Фарма» (Акционерное Общество «Премьер-Фарма»)"
type input "Без договора"
type textarea "x"
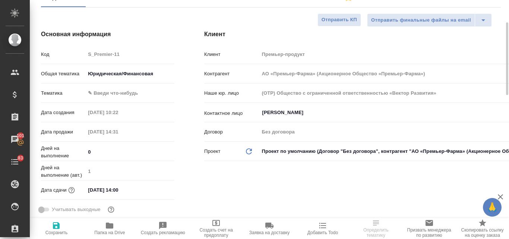
click at [60, 230] on icon "button" at bounding box center [56, 225] width 9 height 9
type input "АО «Премьер-Фарма» (Акционерное Общество «Премьер-Фарма»)"
type textarea "x"
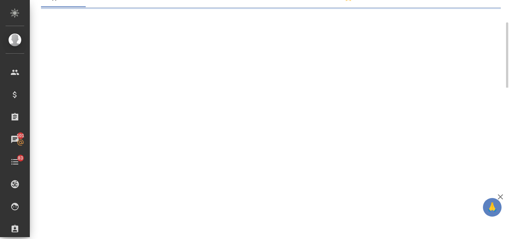
select select "RU"
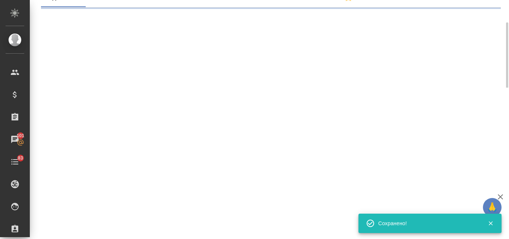
select select "RU"
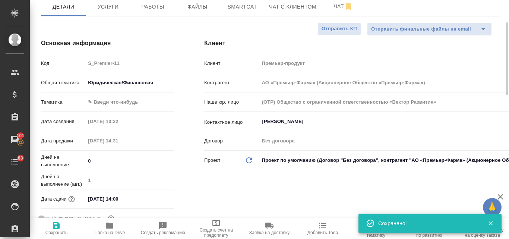
type textarea "x"
click at [221, 225] on icon "button" at bounding box center [216, 222] width 9 height 9
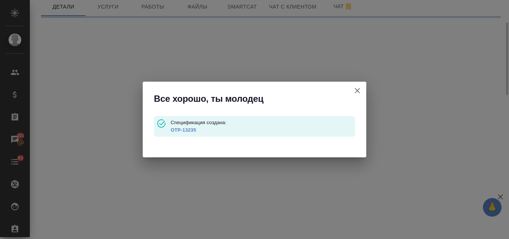
select select "RU"
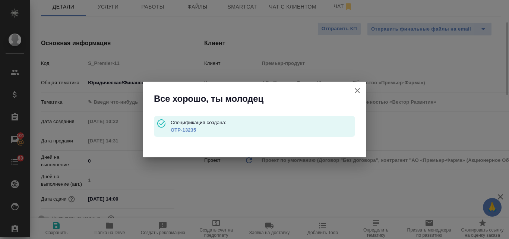
type textarea "x"
click at [188, 127] on p "OTP-13235" at bounding box center [263, 129] width 185 height 7
click at [188, 132] on link "OTP-13235" at bounding box center [183, 130] width 25 height 6
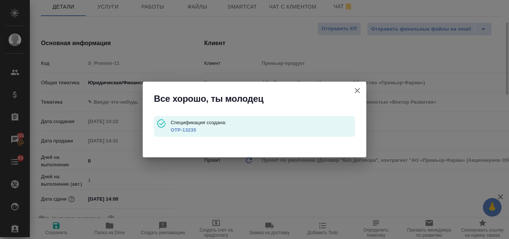
type input "АО «Премьер-Фарма» (Акционерное Общество «Премьер-Фарма»)"
type textarea "x"
type input "АО «Премьер-Фарма» (Акционерное Общество «Премьер-Фарма»)"
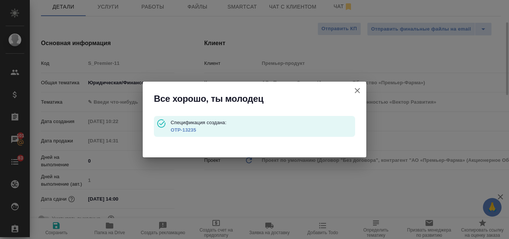
type textarea "x"
click at [359, 91] on icon "button" at bounding box center [357, 90] width 5 height 5
type input "АО «Премьер-Фарма» (Акционерное Общество «Премьер-Фарма»)"
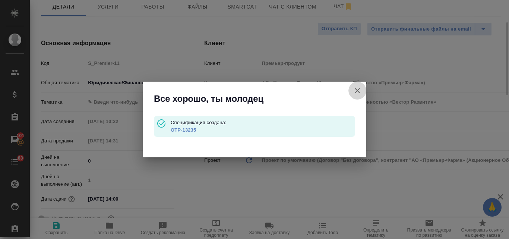
type textarea "x"
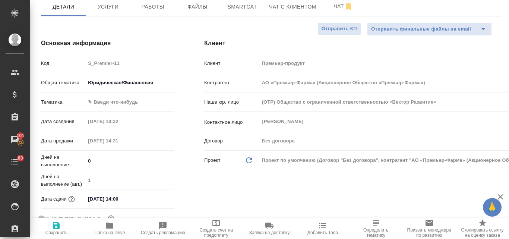
scroll to position [0, 0]
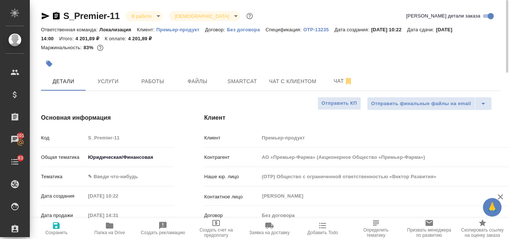
type input "АО «Премьер-Фарма» (Акционерное Общество «Премьер-Фарма»)"
type textarea "x"
type input "АО «Премьер-Фарма» (Акционерное Общество «Премьер-Фарма»)"
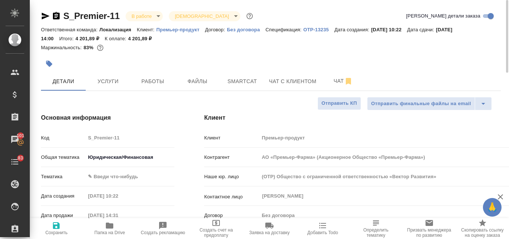
type textarea "x"
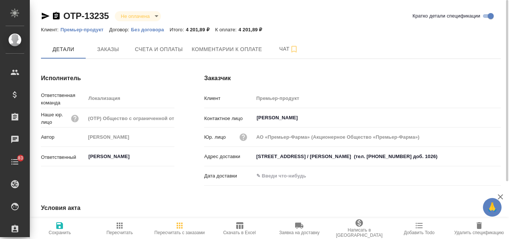
type input "АО «Премьер-Фарма» (Акционерное Общество «Премьер-Фарма»)"
click at [98, 51] on span "Заказы" at bounding box center [108, 49] width 36 height 9
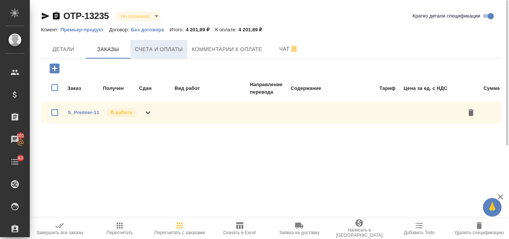
click at [154, 51] on span "Счета и оплаты" at bounding box center [159, 49] width 48 height 9
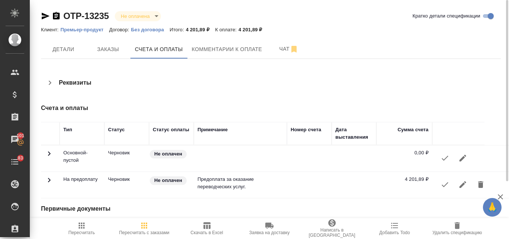
click at [444, 183] on icon "button" at bounding box center [445, 184] width 9 height 9
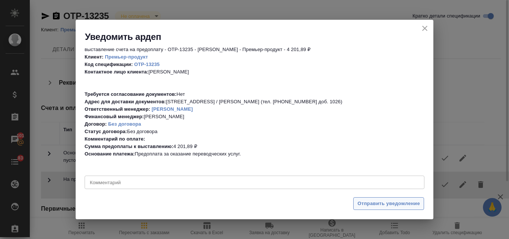
click at [378, 201] on span "Отправить уведомление" at bounding box center [389, 203] width 63 height 9
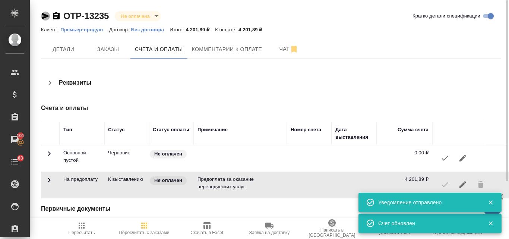
click at [46, 17] on icon "button" at bounding box center [46, 16] width 8 height 7
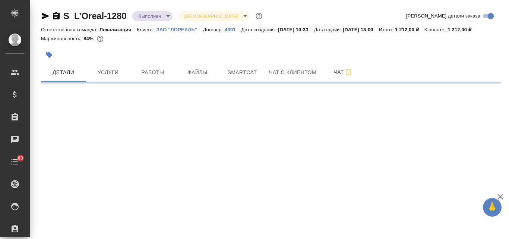
select select "RU"
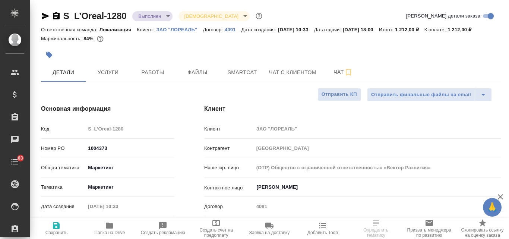
type textarea "x"
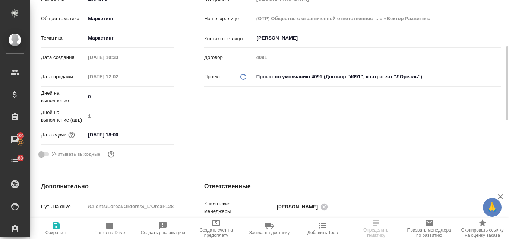
scroll to position [37, 0]
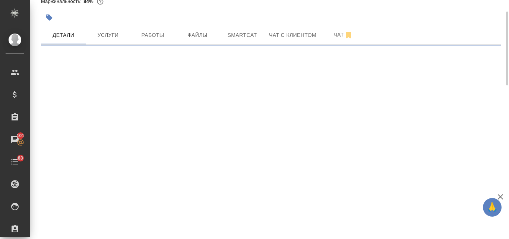
select select "RU"
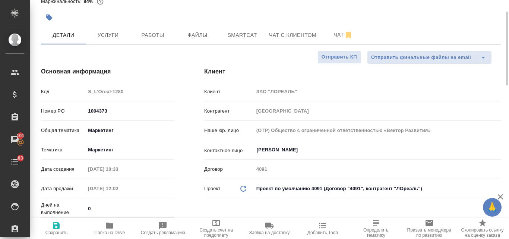
type textarea "x"
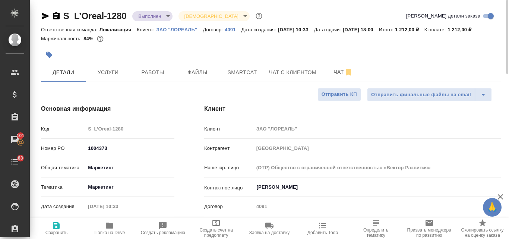
click at [166, 16] on body "🙏 .cls-1 fill:#fff; AWATERA Valyaeva [PERSON_NAME] Спецификации Заказы 101 Чаты…" at bounding box center [254, 119] width 509 height 239
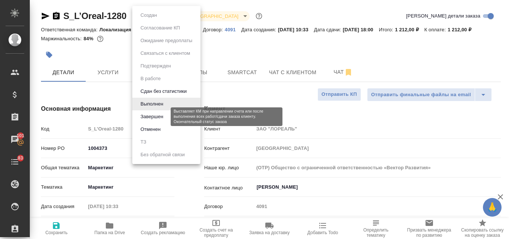
click at [163, 115] on button "Завершен" at bounding box center [151, 117] width 27 height 8
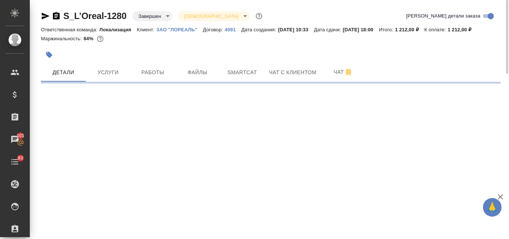
select select "RU"
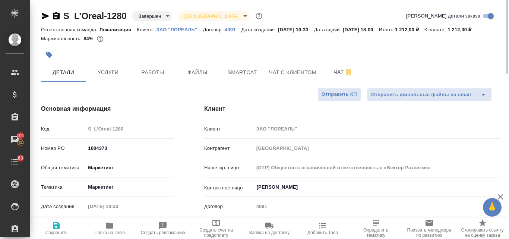
type textarea "x"
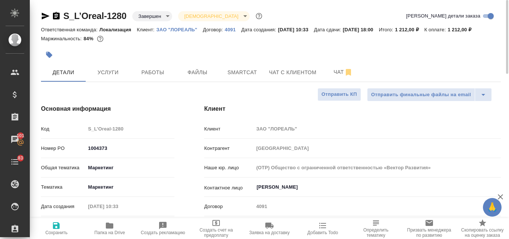
type textarea "x"
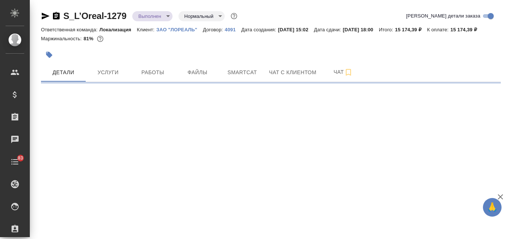
select select "RU"
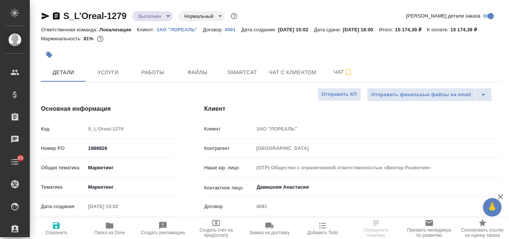
type textarea "x"
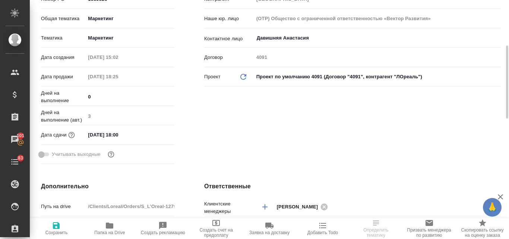
scroll to position [112, 0]
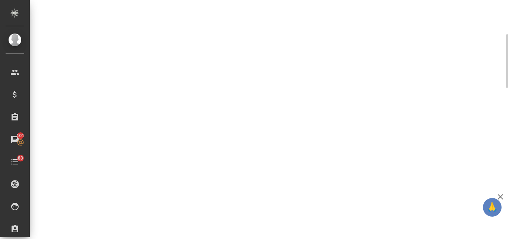
select select "RU"
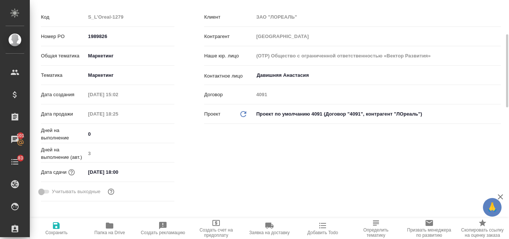
type textarea "x"
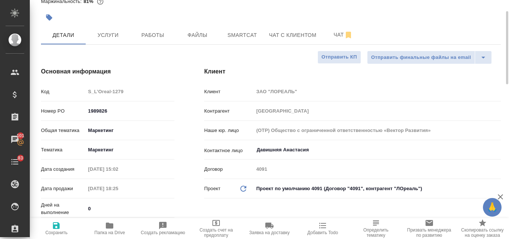
scroll to position [0, 0]
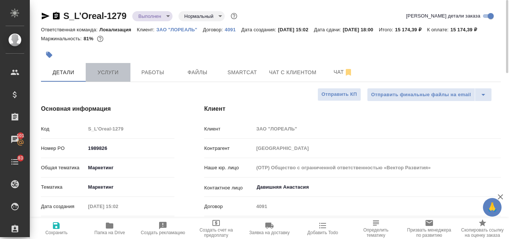
click at [107, 77] on span "Услуги" at bounding box center [108, 72] width 36 height 9
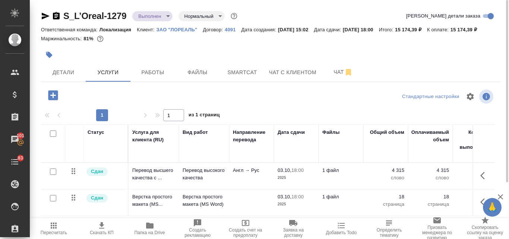
click at [167, 14] on body "🙏 .cls-1 fill:#fff; AWATERA Valyaeva [PERSON_NAME] Спецификации Заказы 101 Чаты…" at bounding box center [254, 119] width 509 height 239
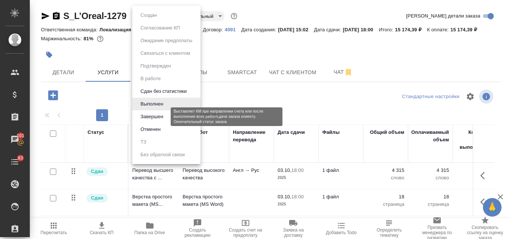
click at [166, 119] on button "Завершен" at bounding box center [151, 117] width 27 height 8
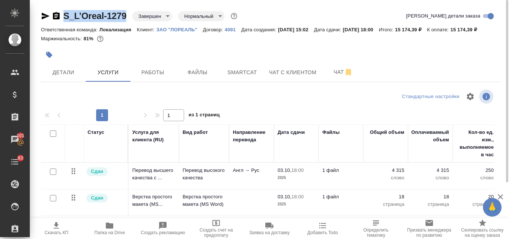
drag, startPoint x: 126, startPoint y: 14, endPoint x: 65, endPoint y: 14, distance: 61.5
click at [65, 14] on div "S_L’Oreal-1279 Завершен closed Нормальный normal" at bounding box center [140, 16] width 198 height 12
copy link "S_L’Oreal-1279"
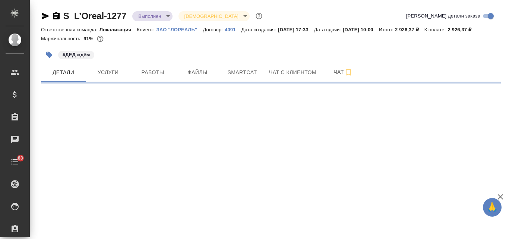
select select "RU"
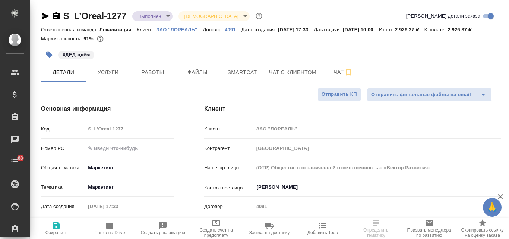
type textarea "x"
select select "RU"
type textarea "x"
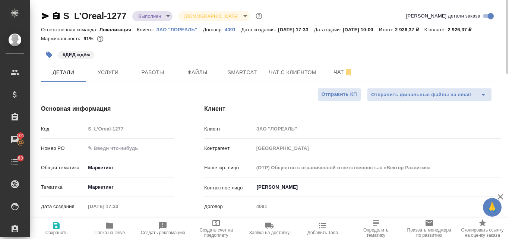
type textarea "x"
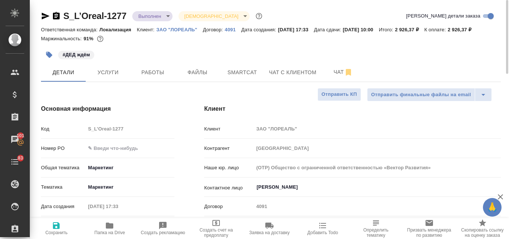
type textarea "x"
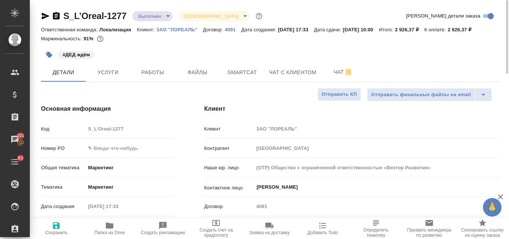
type textarea "x"
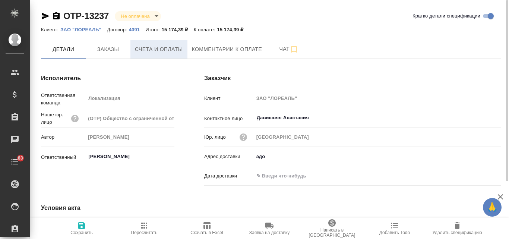
click at [155, 53] on span "Счета и оплаты" at bounding box center [159, 49] width 48 height 9
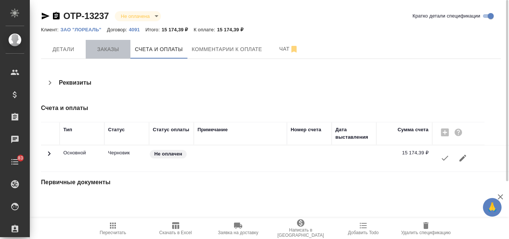
click at [117, 53] on span "Заказы" at bounding box center [108, 49] width 36 height 9
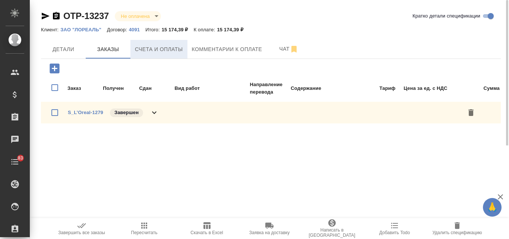
click at [157, 53] on span "Счета и оплаты" at bounding box center [159, 49] width 48 height 9
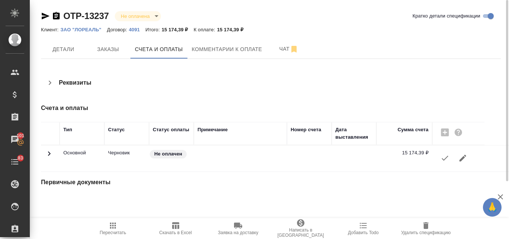
click at [444, 157] on icon "button" at bounding box center [445, 158] width 9 height 9
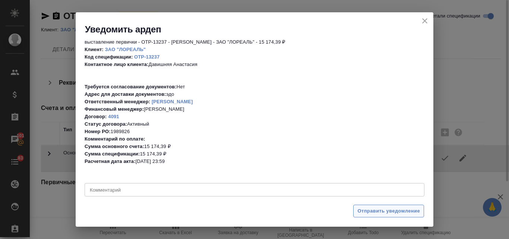
click at [372, 212] on span "Отправить уведомление" at bounding box center [389, 211] width 63 height 9
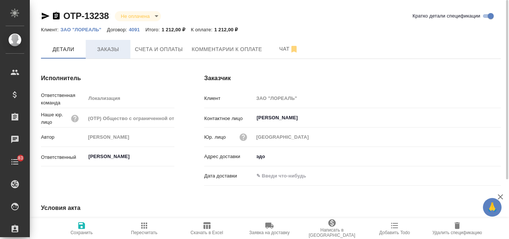
click at [108, 46] on span "Заказы" at bounding box center [108, 49] width 36 height 9
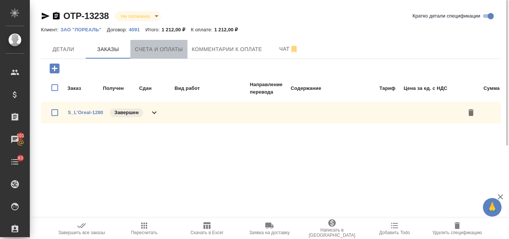
click at [169, 51] on span "Счета и оплаты" at bounding box center [159, 49] width 48 height 9
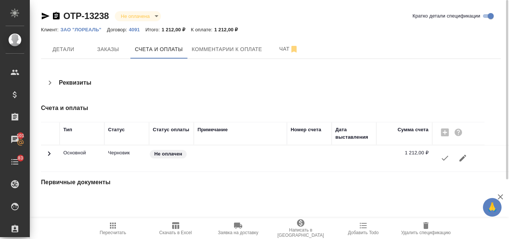
click at [445, 160] on icon "button" at bounding box center [445, 158] width 9 height 9
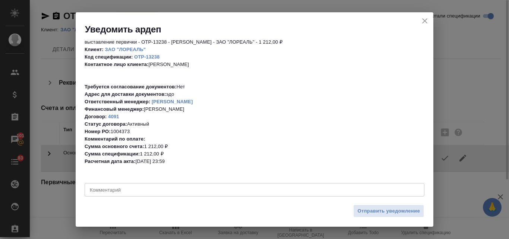
click at [396, 209] on span "Отправить уведомление" at bounding box center [389, 211] width 63 height 9
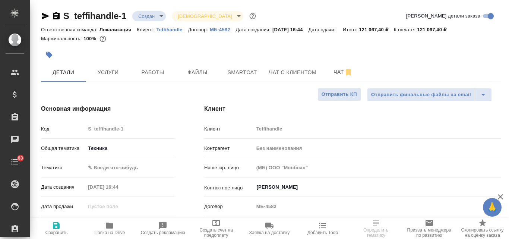
select select "RU"
click at [111, 71] on span "Услуги" at bounding box center [108, 72] width 36 height 9
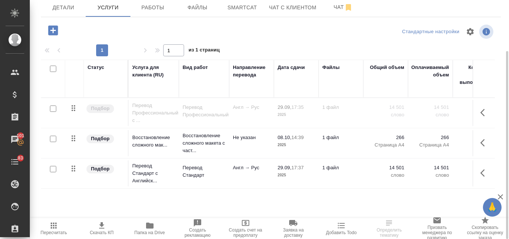
scroll to position [28, 0]
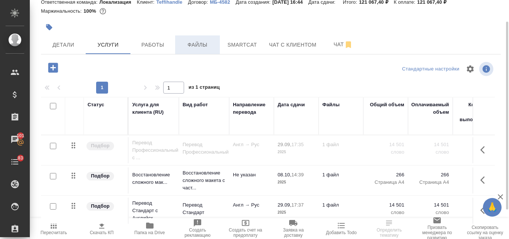
click at [196, 41] on span "Файлы" at bounding box center [198, 44] width 36 height 9
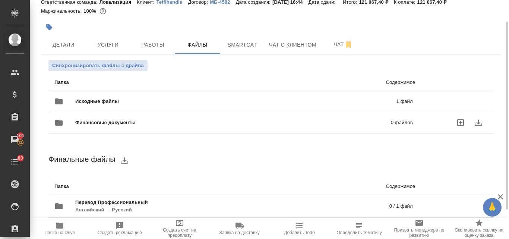
click at [166, 107] on div "Финансовые документы 0 файлов" at bounding box center [234, 122] width 374 height 33
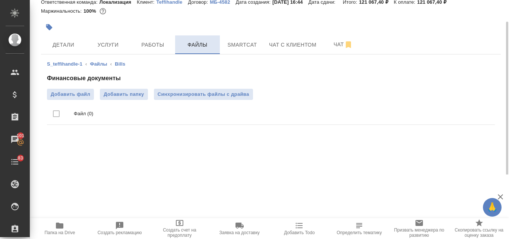
click at [209, 46] on span "Файлы" at bounding box center [198, 44] width 36 height 9
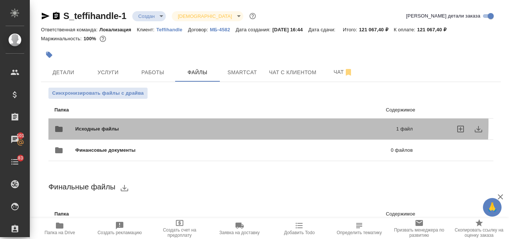
click at [171, 124] on div "Исходные файлы 1 файл" at bounding box center [233, 129] width 359 height 18
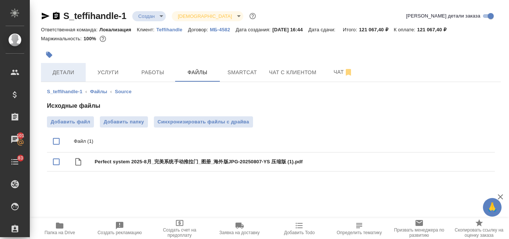
click at [66, 68] on span "Детали" at bounding box center [63, 72] width 36 height 9
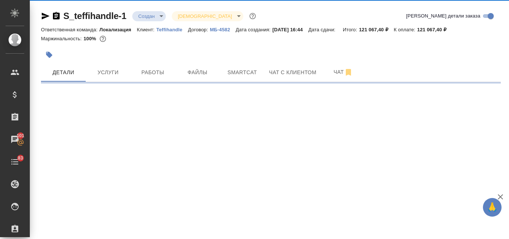
select select "RU"
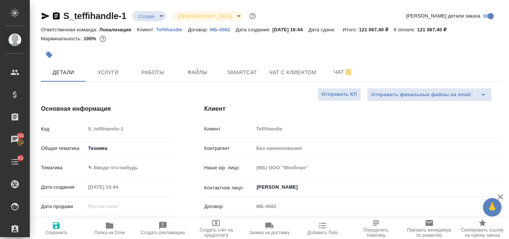
type textarea "x"
click at [46, 16] on icon "button" at bounding box center [46, 16] width 8 height 7
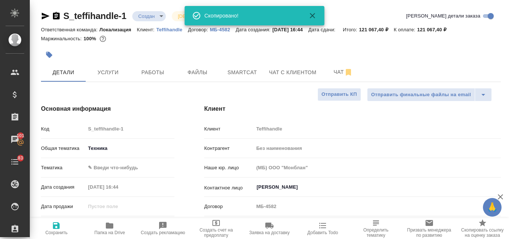
type textarea "x"
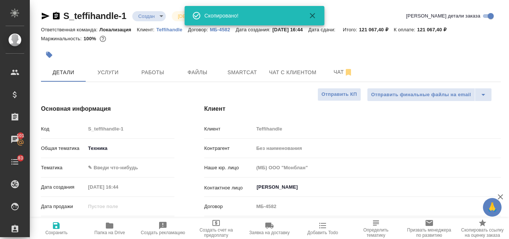
type textarea "x"
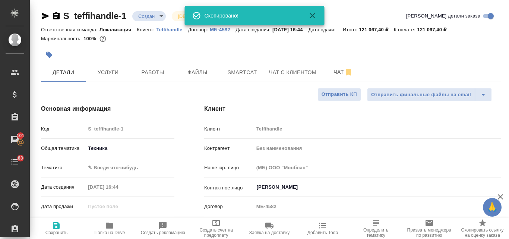
type textarea "x"
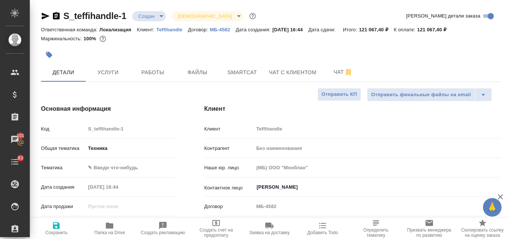
type textarea "x"
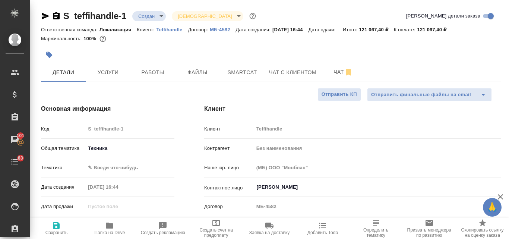
type textarea "x"
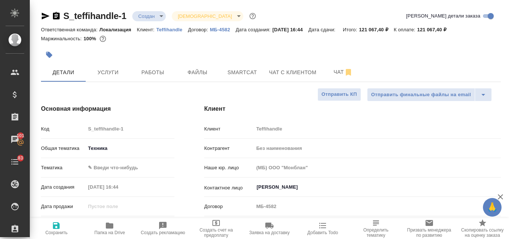
type textarea "x"
select select "RU"
click at [47, 16] on icon "button" at bounding box center [45, 16] width 9 height 9
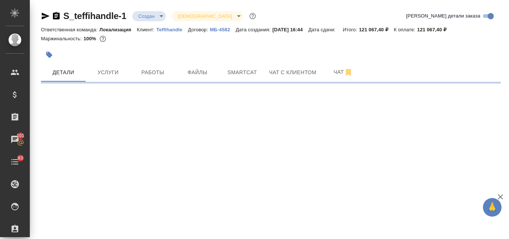
select select "RU"
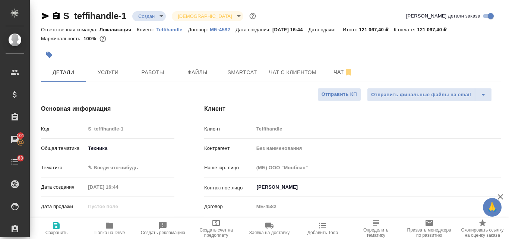
type textarea "x"
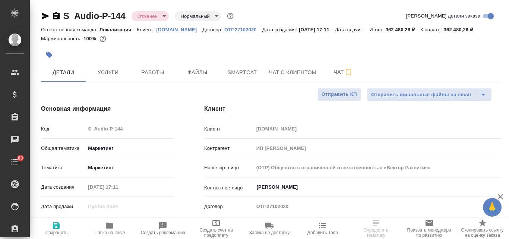
select select "RU"
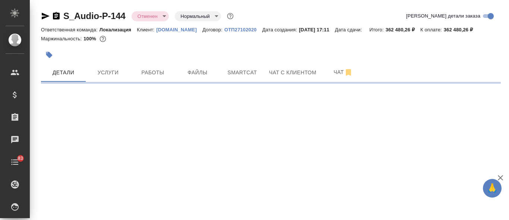
select select "RU"
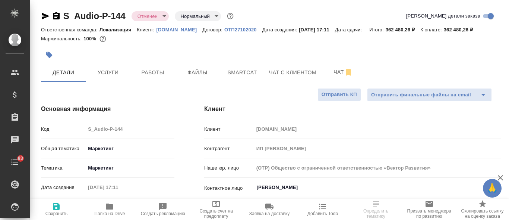
type textarea "x"
click at [205, 75] on span "Файлы" at bounding box center [198, 72] width 36 height 9
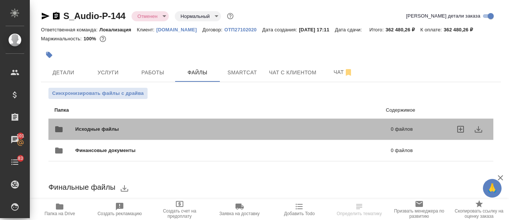
click at [85, 128] on span "Исходные файлы" at bounding box center [165, 128] width 180 height 7
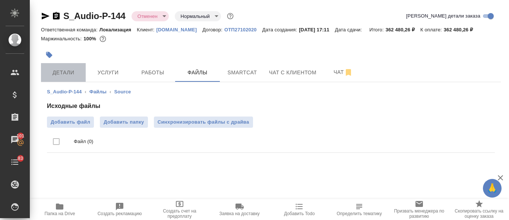
click at [69, 75] on span "Детали" at bounding box center [63, 72] width 36 height 9
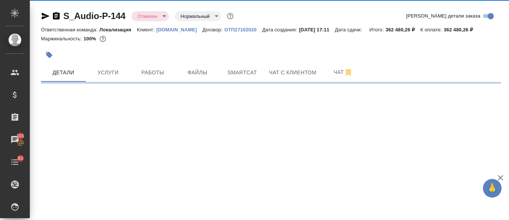
select select "RU"
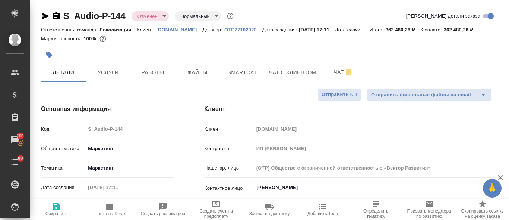
type textarea "x"
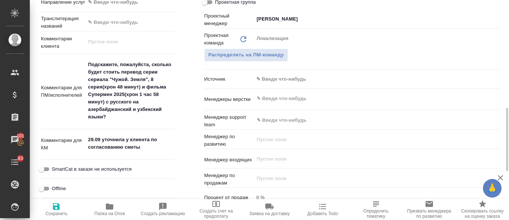
scroll to position [224, 0]
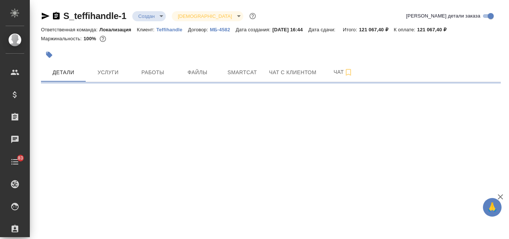
select select "RU"
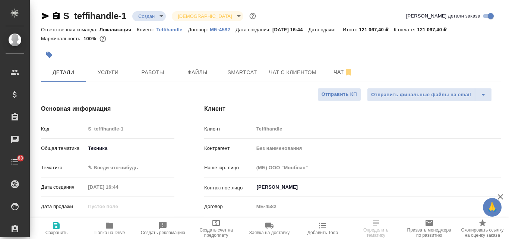
type textarea "x"
drag, startPoint x: 156, startPoint y: 23, endPoint x: 179, endPoint y: 25, distance: 23.2
click at [179, 25] on div "S_teffihandle-1 Создан new Святая троица holyTrinity Кратко детали заказа" at bounding box center [271, 17] width 460 height 15
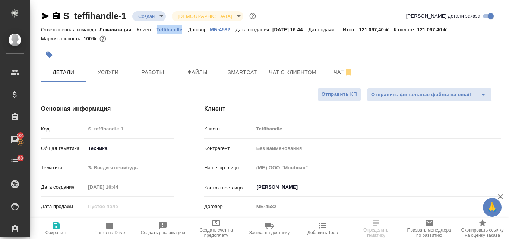
drag, startPoint x: 155, startPoint y: 27, endPoint x: 183, endPoint y: 31, distance: 27.5
click at [183, 31] on div "Ответственная команда: Локализация Клиент: Teffihandle Договор: МБ-4582 Дата со…" at bounding box center [271, 29] width 460 height 9
copy p "Teffihandle"
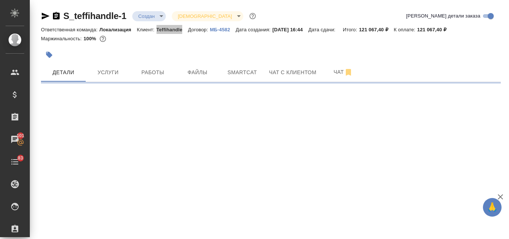
select select "RU"
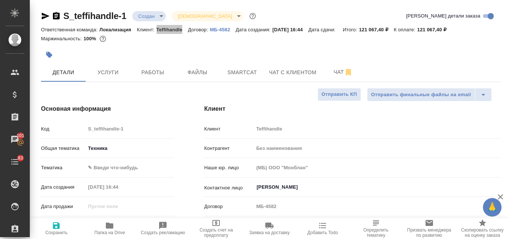
type textarea "x"
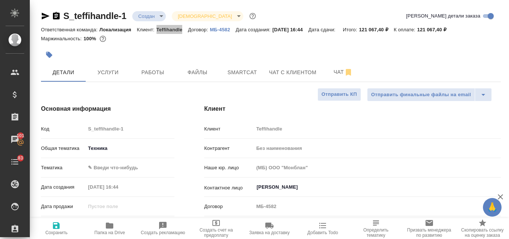
type textarea "x"
click at [44, 13] on icon "button" at bounding box center [45, 16] width 9 height 9
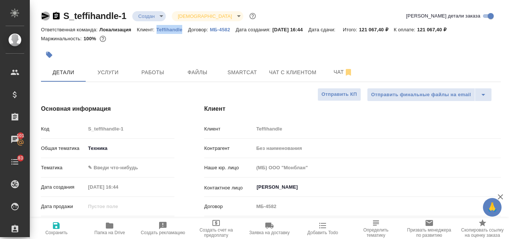
copy p "Teffihandle"
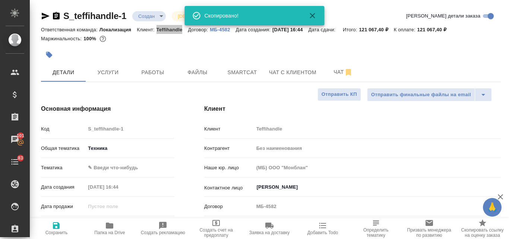
type textarea "x"
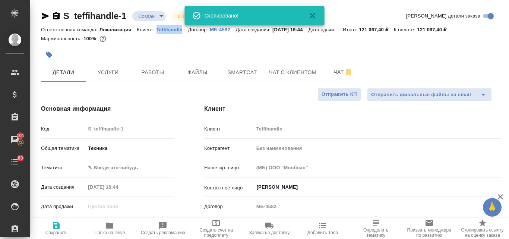
type textarea "x"
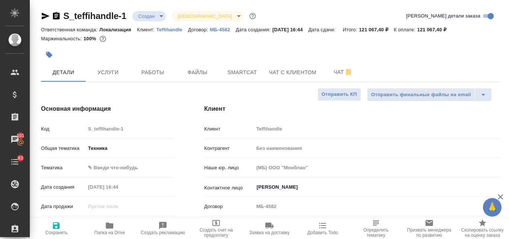
type textarea "x"
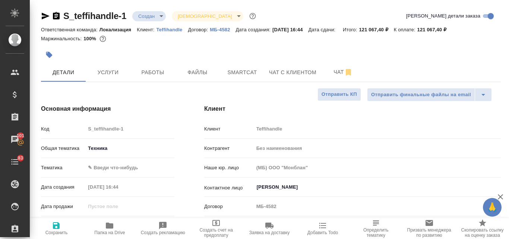
type textarea "x"
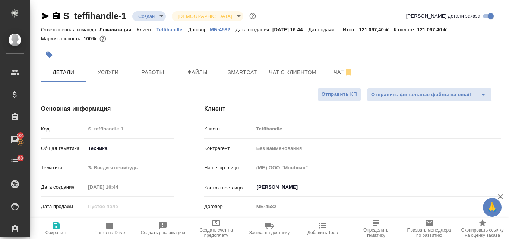
type textarea "x"
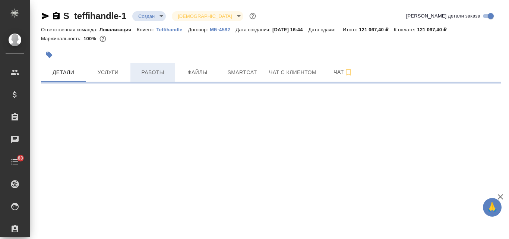
select select "RU"
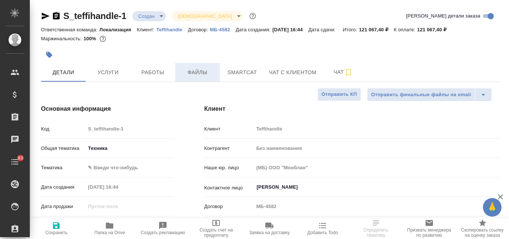
type textarea "x"
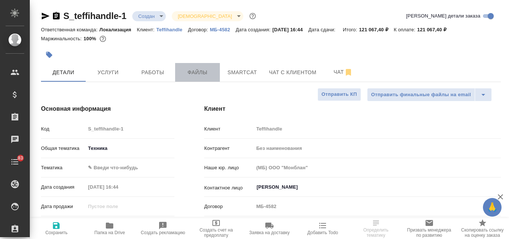
type textarea "x"
type input "[PERSON_NAME]"
click at [200, 75] on span "Файлы" at bounding box center [198, 72] width 36 height 9
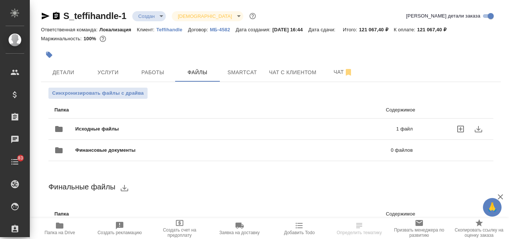
click at [129, 132] on span "Исходные файлы" at bounding box center [166, 128] width 182 height 7
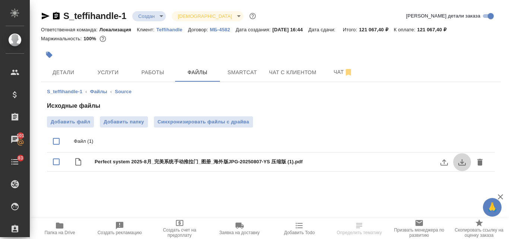
click at [461, 166] on icon "download" at bounding box center [462, 162] width 9 height 9
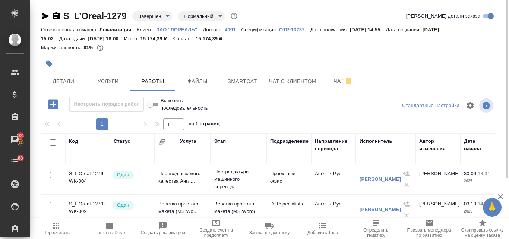
click at [176, 28] on p "ЗАО "ЛОРЕАЛЬ"" at bounding box center [180, 30] width 47 height 6
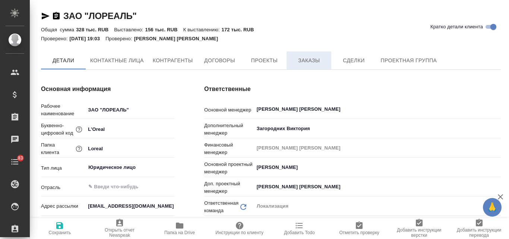
type textarea "x"
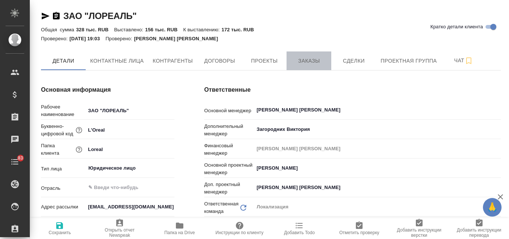
click at [322, 55] on button "Заказы" at bounding box center [309, 60] width 45 height 19
type textarea "x"
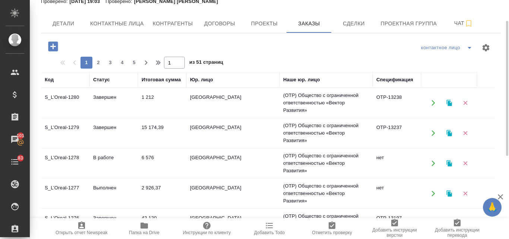
scroll to position [75, 0]
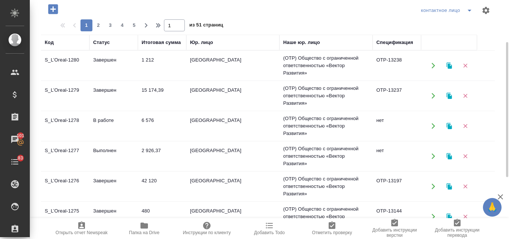
click at [142, 116] on td "6 576" at bounding box center [162, 126] width 48 height 26
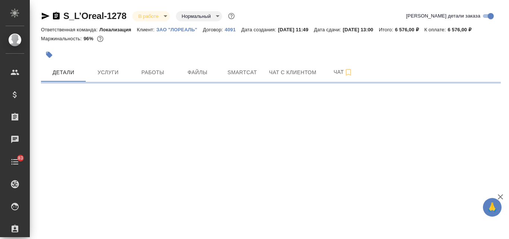
select select "RU"
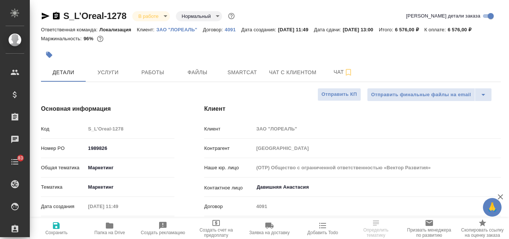
type textarea "x"
click at [203, 68] on span "Файлы" at bounding box center [198, 72] width 36 height 9
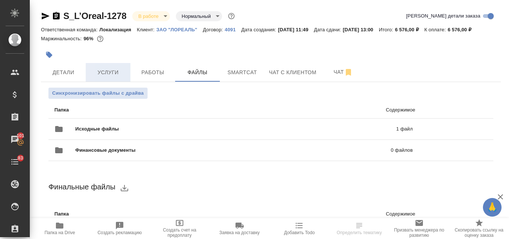
click at [104, 68] on span "Услуги" at bounding box center [108, 72] width 36 height 9
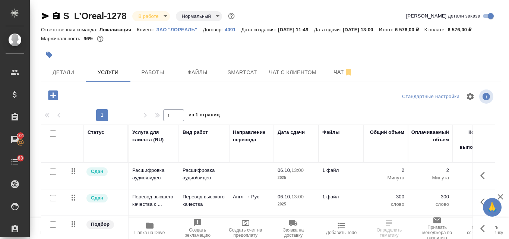
click at [45, 13] on icon "button" at bounding box center [45, 16] width 9 height 9
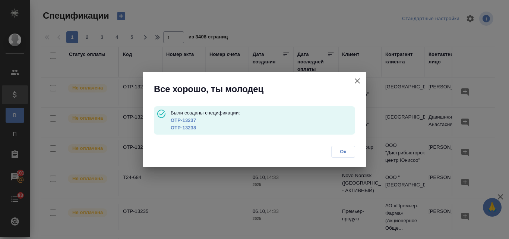
drag, startPoint x: 357, startPoint y: 81, endPoint x: 21, endPoint y: 68, distance: 336.1
click at [355, 79] on icon "button" at bounding box center [357, 80] width 9 height 9
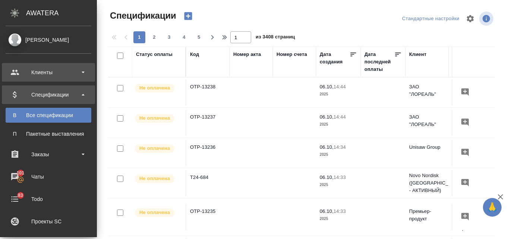
click at [15, 72] on div "Клиенты" at bounding box center [48, 72] width 93 height 19
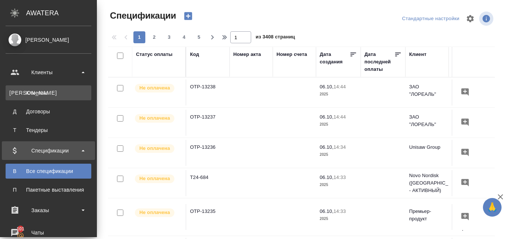
click at [45, 88] on link "К Клиенты" at bounding box center [49, 92] width 86 height 15
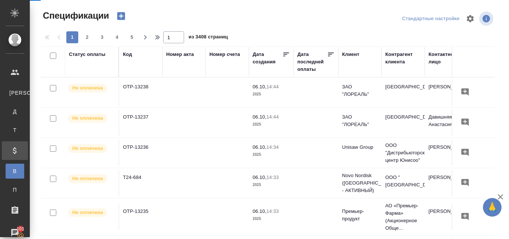
select select "RU"
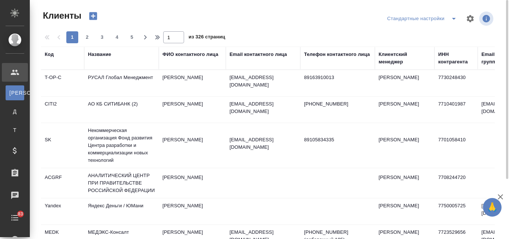
click at [105, 53] on div "Название" at bounding box center [99, 54] width 23 height 7
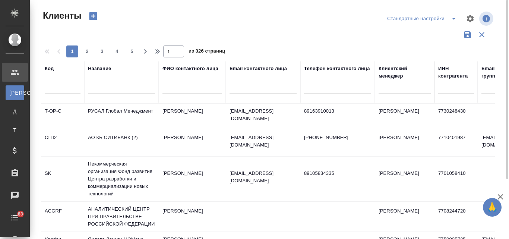
click at [107, 84] on div at bounding box center [121, 90] width 67 height 18
click at [106, 89] on input "text" at bounding box center [121, 89] width 67 height 9
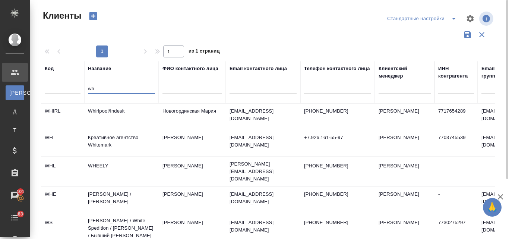
type input "wh"
click at [131, 108] on td "Whirlpool/Indesit" at bounding box center [121, 117] width 75 height 26
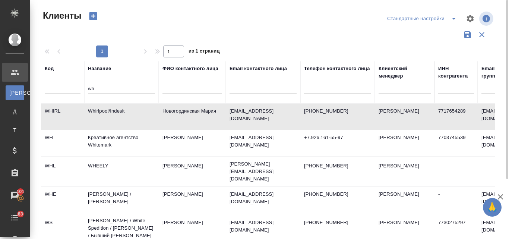
click at [131, 108] on td "Whirlpool/Indesit" at bounding box center [121, 117] width 75 height 26
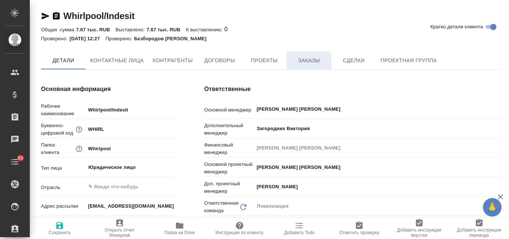
type textarea "x"
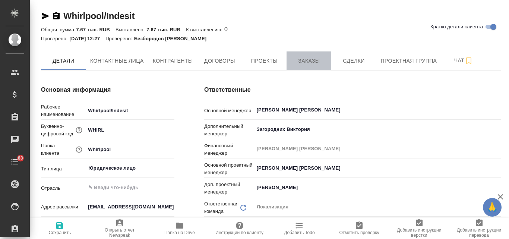
click at [302, 60] on span "Заказы" at bounding box center [309, 60] width 36 height 9
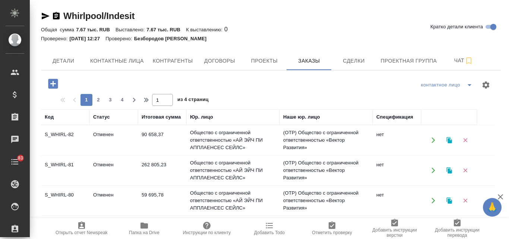
click at [451, 138] on icon "button" at bounding box center [449, 140] width 7 height 7
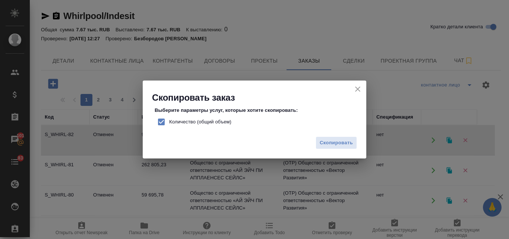
click at [161, 123] on input "Количество (общий объем)" at bounding box center [162, 122] width 16 height 16
checkbox input "false"
click at [342, 145] on span "Скопировать" at bounding box center [336, 143] width 33 height 9
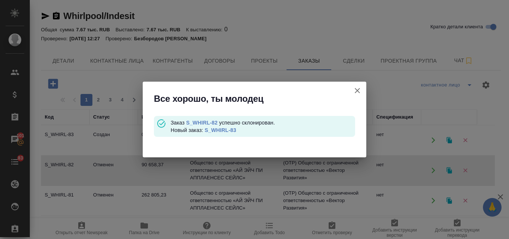
click at [211, 130] on link "S_WHIRL-83" at bounding box center [221, 130] width 32 height 6
click at [359, 90] on icon "button" at bounding box center [357, 90] width 9 height 9
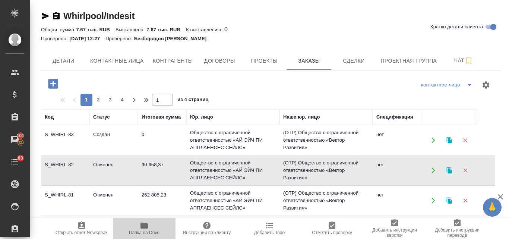
click at [145, 228] on icon "button" at bounding box center [144, 226] width 7 height 6
click at [212, 139] on td "Общество с ограниченной ответственностью «АЙ ЭЙЧ ПИ АППЛАЕНСЕС СЕЙЛС»" at bounding box center [232, 140] width 93 height 30
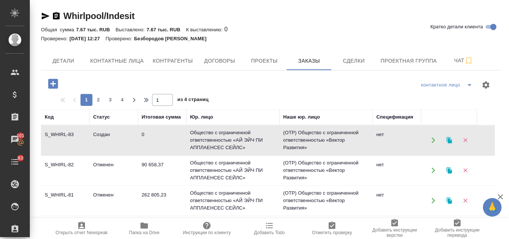
click at [215, 139] on td "Общество с ограниченной ответственностью «АЙ ЭЙЧ ПИ АППЛАЕНСЕС СЕЙЛС»" at bounding box center [232, 140] width 93 height 30
click at [143, 227] on icon "button" at bounding box center [144, 226] width 7 height 6
click at [147, 230] on icon "button" at bounding box center [144, 225] width 9 height 9
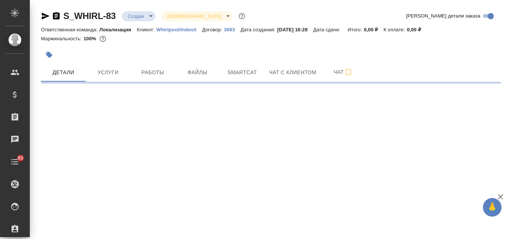
select select "RU"
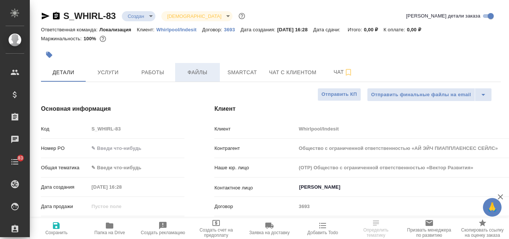
type input "Общество с ограниченной ответственностью «АЙ ЭЙЧ ПИАППЛАЕНСЕС СЕЙЛС»"
type textarea "x"
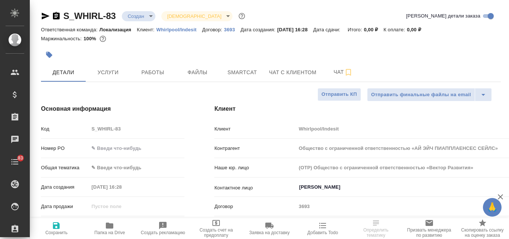
type textarea "x"
type input "Общество с ограниченной ответственностью «АЙ ЭЙЧ ПИАППЛАЕНСЕС СЕЙЛС»"
type textarea "x"
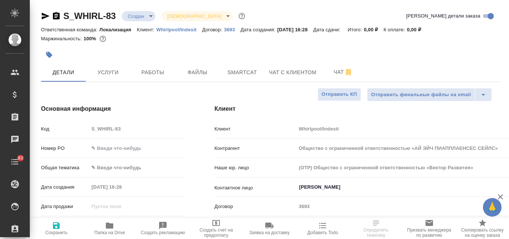
type textarea "x"
click at [115, 75] on span "Услуги" at bounding box center [108, 72] width 36 height 9
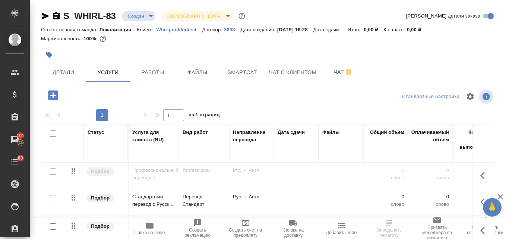
click at [55, 134] on input "checkbox" at bounding box center [53, 133] width 6 height 6
checkbox input "true"
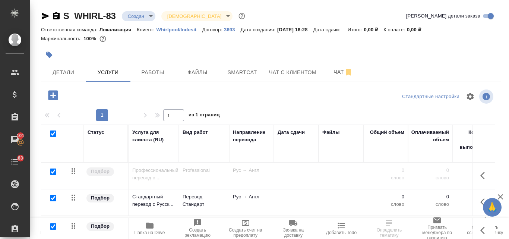
checkbox input "true"
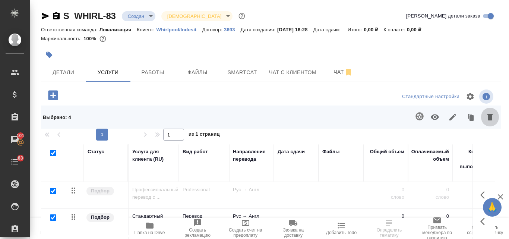
click at [491, 115] on icon "button" at bounding box center [490, 117] width 5 height 7
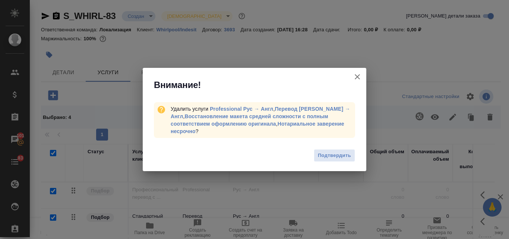
click at [344, 157] on span "Подтвердить" at bounding box center [334, 155] width 33 height 9
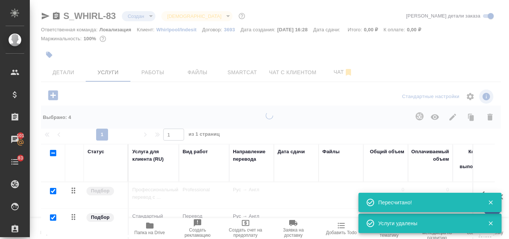
checkbox input "false"
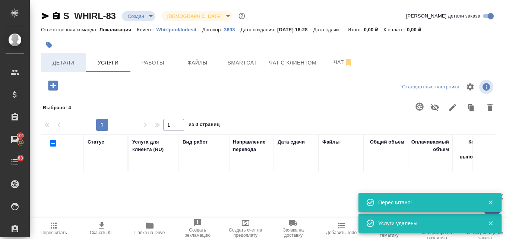
click at [54, 61] on span "Детали" at bounding box center [63, 62] width 36 height 9
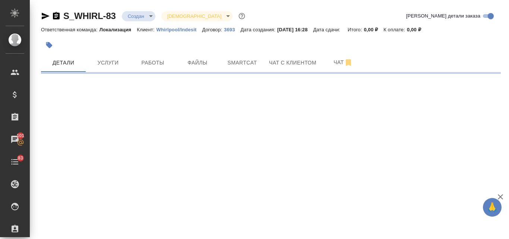
select select "RU"
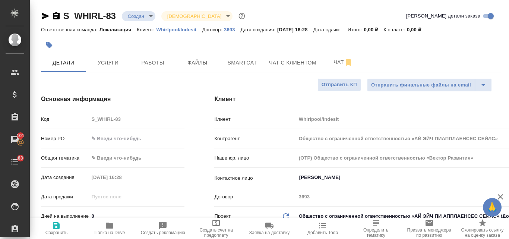
type textarea "x"
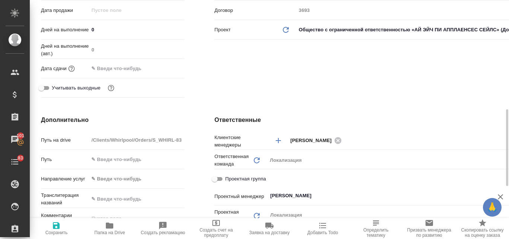
scroll to position [261, 0]
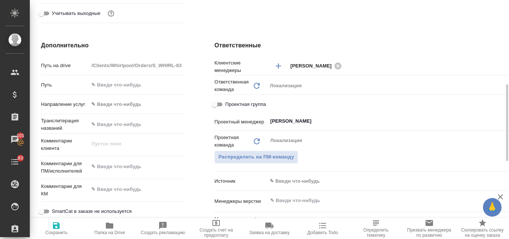
type textarea "x"
click at [106, 169] on textarea at bounding box center [137, 166] width 96 height 13
paste textarea "Добрый день. Необходим переводчик (устный перевод) с турецкого на русский язык.…"
type textarea "Добрый день. Необходим переводчик (устный перевод) с турецкого на русский язык.…"
type input "Общество с ограниченной ответственностью «АЙ ЭЙЧ ПИАППЛАЕНСЕС СЕЙЛС»"
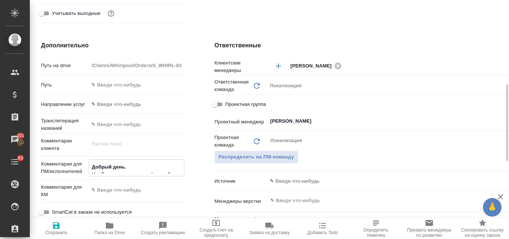
type textarea "x"
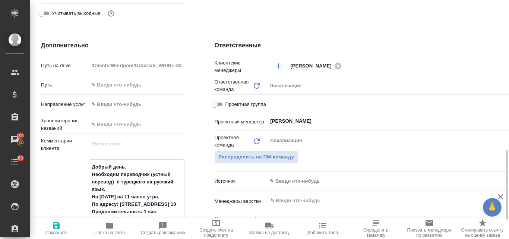
scroll to position [318, 0]
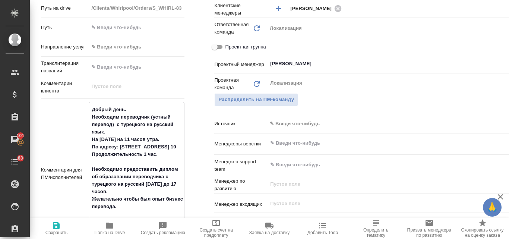
type input "Общество с ограниченной ответственностью «АЙ ЭЙЧ ПИАППЛАЕНСЕС СЕЙЛС»"
type textarea "x"
type textarea "Добрый день. Необходим переводчик (устный перевод) с турецкого на русский язык.…"
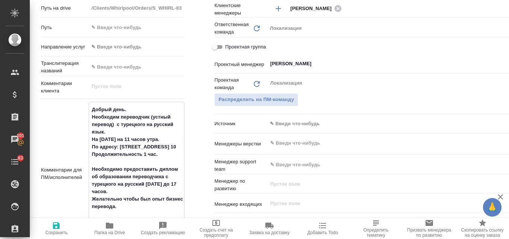
type textarea "x"
click at [59, 225] on icon "button" at bounding box center [56, 225] width 7 height 7
type input "Общество с ограниченной ответственностью «АЙ ЭЙЧ ПИАППЛАЕНСЕС СЕЙЛС»"
type textarea "x"
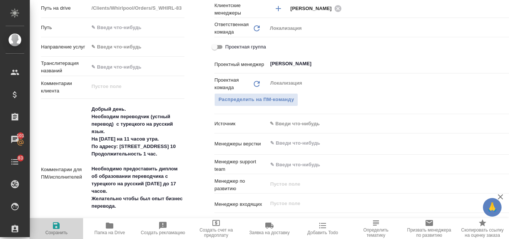
type textarea "x"
type input "Общество с ограниченной ответственностью «АЙ ЭЙЧ ПИАППЛАЕНСЕС СЕЙЛС»"
type textarea "x"
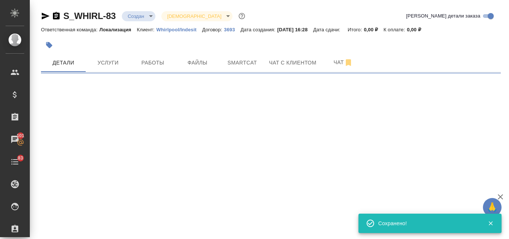
select select "RU"
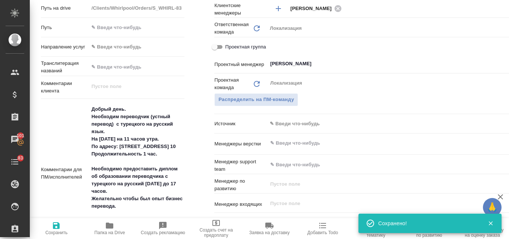
type textarea "x"
type input "Общество с ограниченной ответственностью «АЙ ЭЙЧ ПИАППЛАЕНСЕС СЕЙЛС»"
type textarea "x"
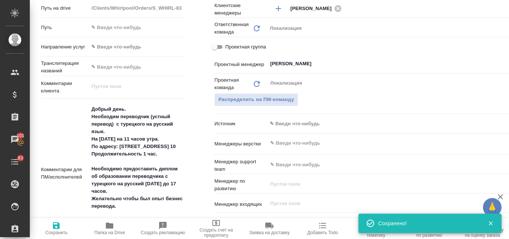
type textarea "x"
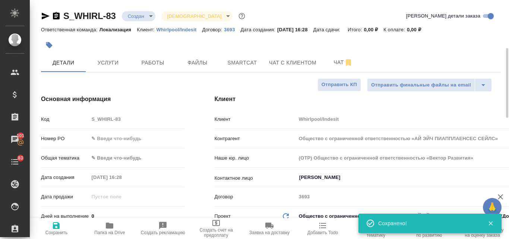
scroll to position [37, 0]
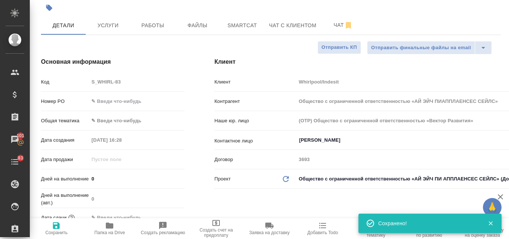
click at [107, 118] on body "🙏 .cls-1 fill:#fff; AWATERA Valyaeva Anna Клиенты Спецификации Заказы 101 Чаты …" at bounding box center [254, 119] width 509 height 239
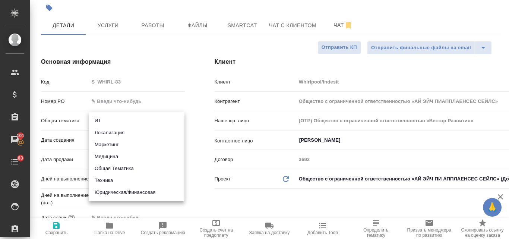
click at [131, 168] on li "Общая Тематика" at bounding box center [137, 169] width 96 height 12
type input "obtem"
type input "Общество с ограниченной ответственностью «АЙ ЭЙЧ ПИАППЛАЕНСЕС СЕЙЛС»"
type textarea "x"
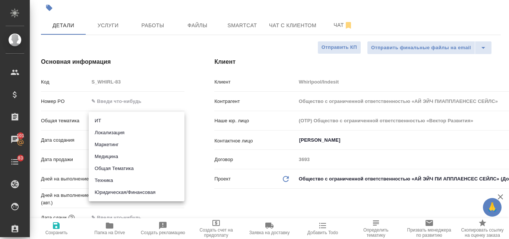
type textarea "x"
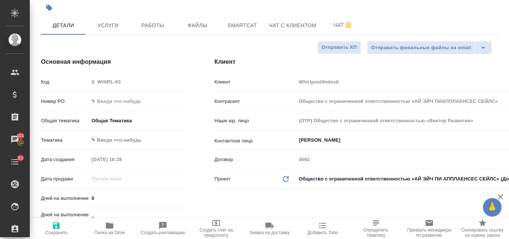
click at [61, 229] on span "Сохранить" at bounding box center [56, 228] width 44 height 14
type input "Общество с ограниченной ответственностью «АЙ ЭЙЧ ПИАППЛАЕНСЕС СЕЙЛС»"
type textarea "x"
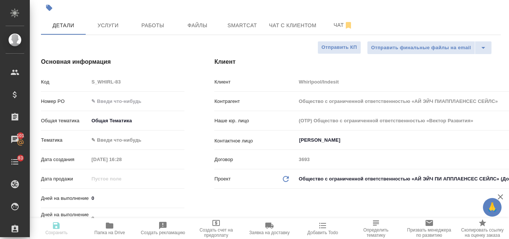
type input "Общество с ограниченной ответственностью «АЙ ЭЙЧ ПИАППЛАЕНСЕС СЕЙЛС»"
type textarea "x"
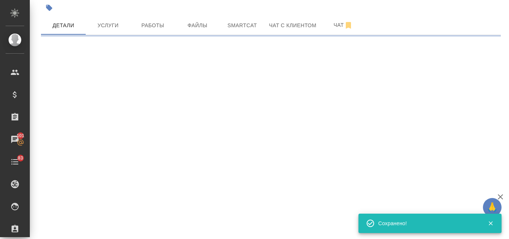
select select "RU"
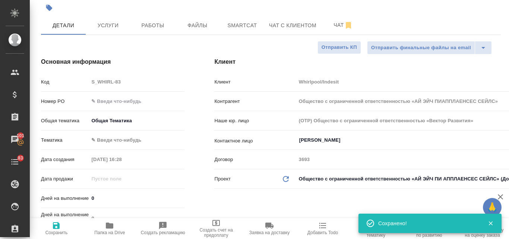
type textarea "x"
type input "Общество с ограниченной ответственностью «АЙ ЭЙЧ ПИАППЛАЕНСЕС СЕЙЛС»"
type textarea "x"
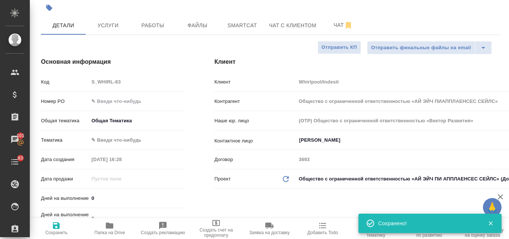
type textarea "x"
type input "Общество с ограниченной ответственностью «АЙ ЭЙЧ ПИАППЛАЕНСЕС СЕЙЛС»"
type textarea "x"
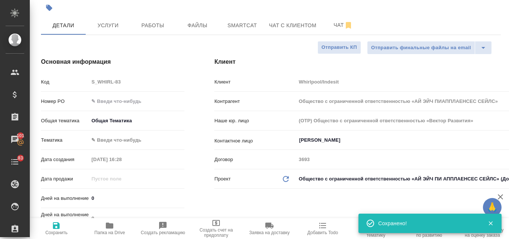
type textarea "x"
click at [113, 227] on icon "button" at bounding box center [109, 226] width 7 height 6
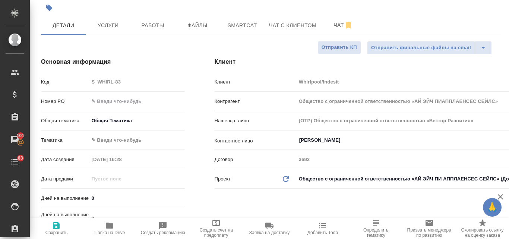
type input "Общество с ограниченной ответственностью «АЙ ЭЙЧ ПИАППЛАЕНСЕС СЕЙЛС»"
type textarea "x"
type input "Общество с ограниченной ответственностью «АЙ ЭЙЧ ПИАППЛАЕНСЕС СЕЙЛС»"
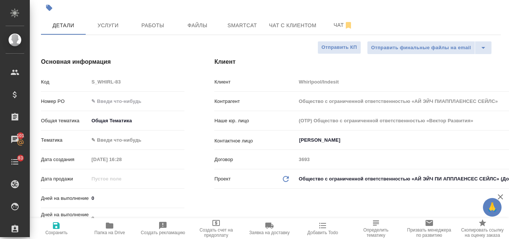
type textarea "x"
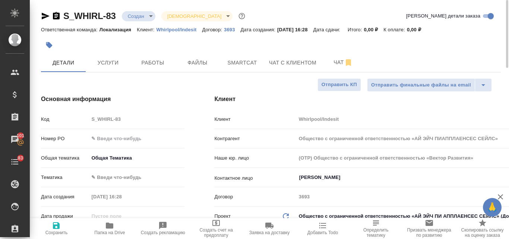
type input "Общество с ограниченной ответственностью «АЙ ЭЙЧ ПИАППЛАЕНСЕС СЕЙЛС»"
type textarea "x"
type input "Общество с ограниченной ответственностью «АЙ ЭЙЧ ПИАППЛАЕНСЕС СЕЙЛС»"
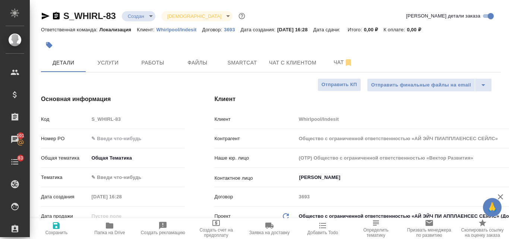
type textarea "x"
type input "Общество с ограниченной ответственностью «АЙ ЭЙЧ ПИАППЛАЕНСЕС СЕЙЛС»"
type textarea "x"
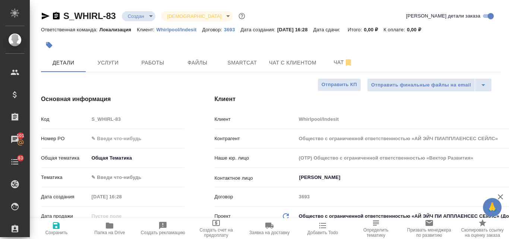
type textarea "x"
type input "Общество с ограниченной ответственностью «АЙ ЭЙЧ ПИАППЛАЕНСЕС СЕЙЛС»"
type textarea "x"
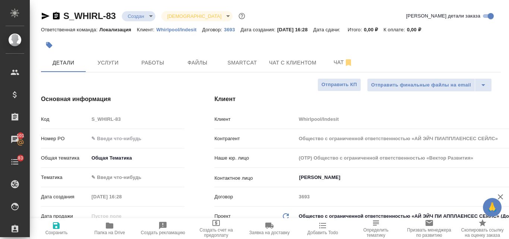
type textarea "x"
click at [116, 64] on span "Услуги" at bounding box center [108, 62] width 36 height 9
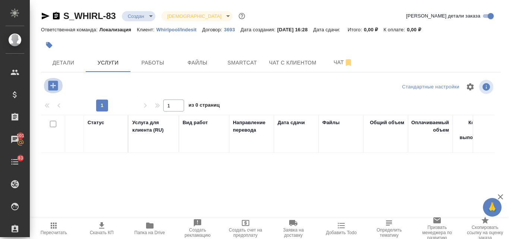
click at [51, 83] on icon "button" at bounding box center [53, 86] width 10 height 10
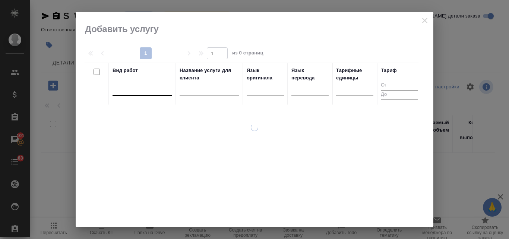
click at [135, 90] on div at bounding box center [143, 88] width 60 height 11
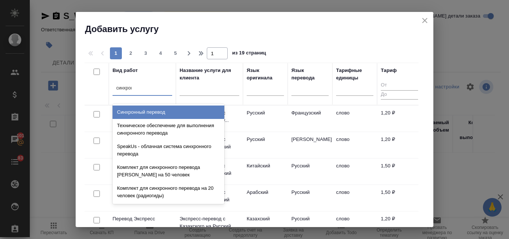
type input "синхронн"
click at [143, 108] on div "Синхронный перевод" at bounding box center [169, 112] width 112 height 13
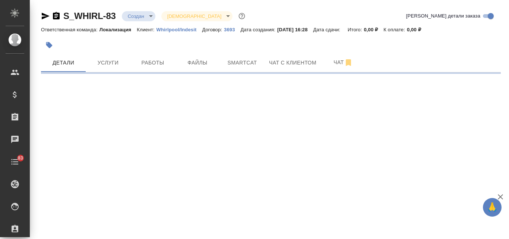
select select "RU"
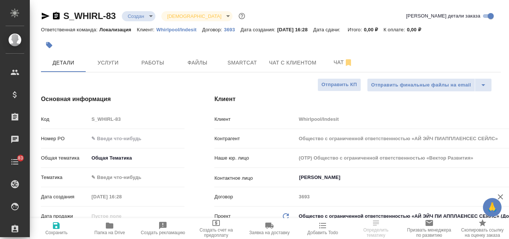
type textarea "x"
type input "Общество с ограниченной ответственностью «АЙ ЭЙЧ ПИАППЛАЕНСЕС СЕЙЛС»"
type textarea "x"
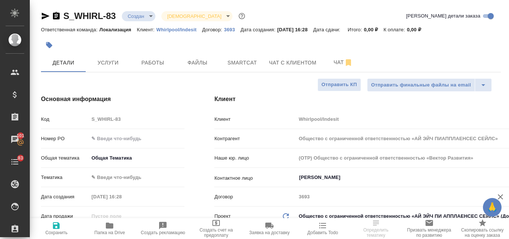
type textarea "x"
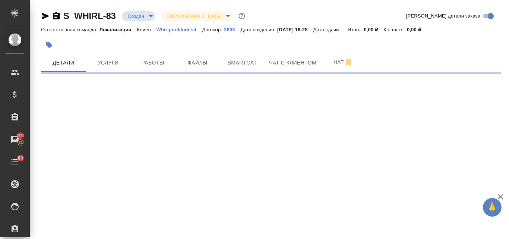
select select "RU"
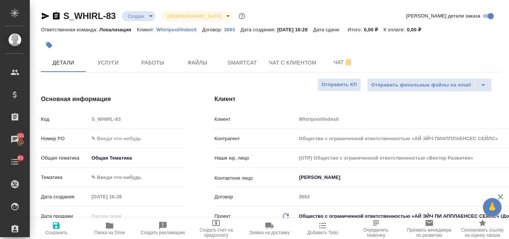
type textarea "x"
type input "Общество с ограниченной ответственностью «АЙ ЭЙЧ ПИАППЛАЕНСЕС СЕЙЛС»"
type textarea "x"
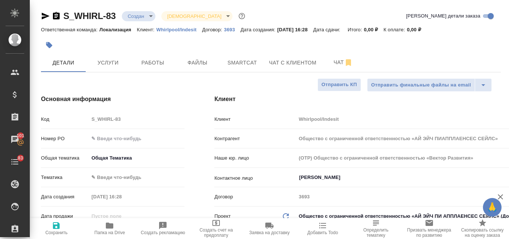
type textarea "x"
type input "Общество с ограниченной ответственностью «АЙ ЭЙЧ ПИАППЛАЕНСЕС СЕЙЛС»"
type textarea "x"
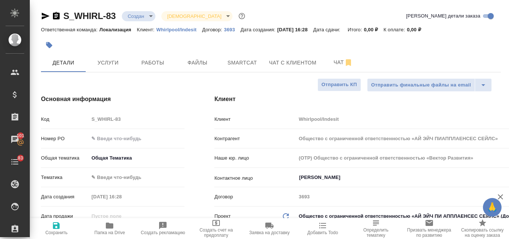
type textarea "x"
type input "Общество с ограниченной ответственностью «АЙ ЭЙЧ ПИАППЛАЕНСЕС СЕЙЛС»"
type textarea "x"
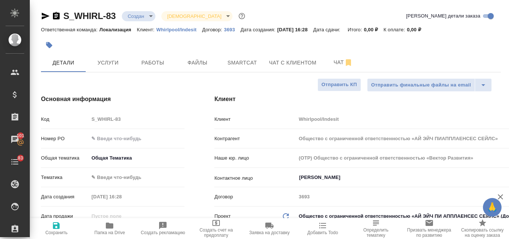
type input "Общество с ограниченной ответственностью «АЙ ЭЙЧ ПИАППЛАЕНСЕС СЕЙЛС»"
type textarea "x"
type input "Общество с ограниченной ответственностью «АЙ ЭЙЧ ПИАППЛАЕНСЕС СЕЙЛС»"
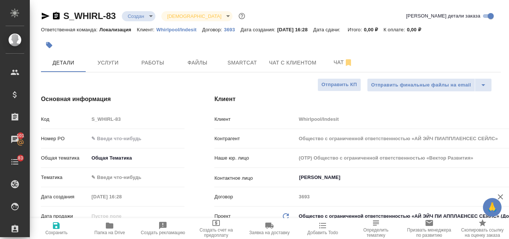
type textarea "x"
click at [119, 66] on span "Услуги" at bounding box center [108, 62] width 36 height 9
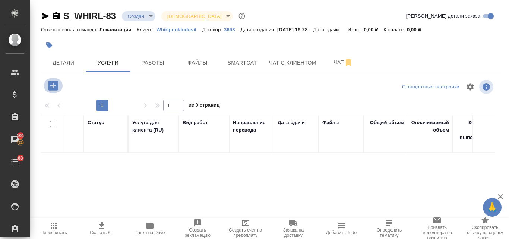
click at [55, 85] on icon "button" at bounding box center [53, 86] width 10 height 10
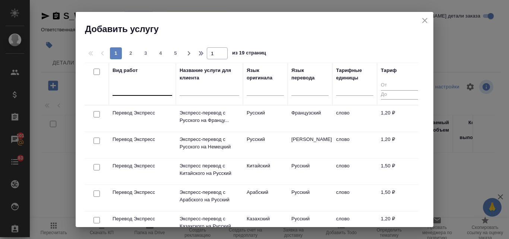
click at [153, 88] on div at bounding box center [143, 88] width 60 height 11
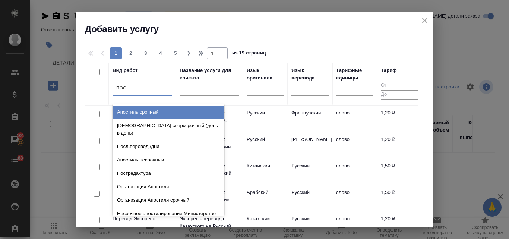
type input "ПОСЛ"
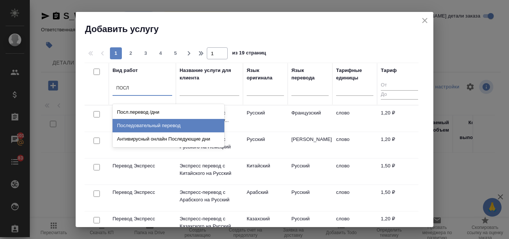
click at [147, 128] on div "Последовательный перевод" at bounding box center [169, 125] width 112 height 13
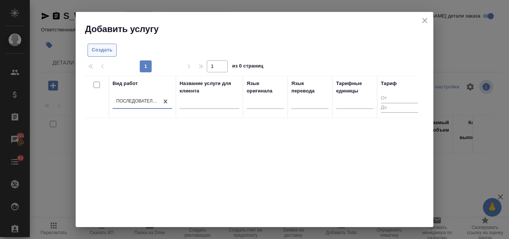
click at [101, 45] on button "Создать" at bounding box center [102, 50] width 29 height 13
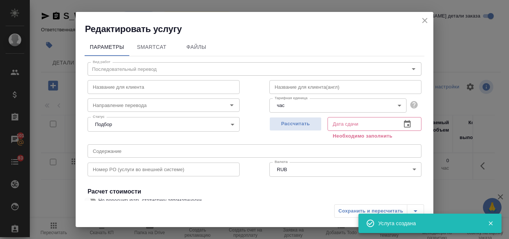
scroll to position [84, 0]
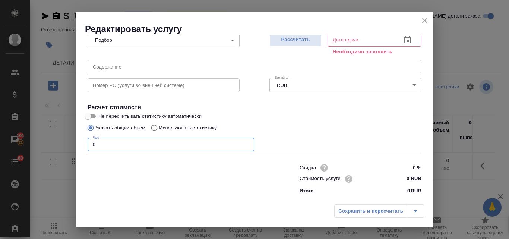
drag, startPoint x: 97, startPoint y: 144, endPoint x: 87, endPoint y: 145, distance: 10.1
click at [87, 145] on div "Вид работ Последовательный перевод Вид работ Название для клиента Название для …" at bounding box center [255, 85] width 340 height 226
type input "2"
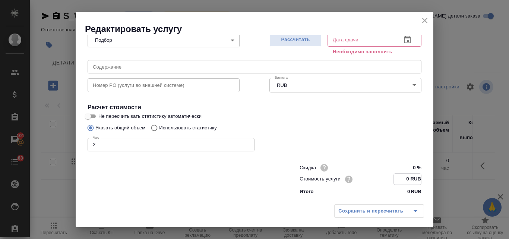
drag, startPoint x: 404, startPoint y: 178, endPoint x: 396, endPoint y: 174, distance: 9.3
click at [396, 174] on input "0 RUB" at bounding box center [407, 179] width 27 height 11
type input "1 RUB"
type input "7000 RUB"
click at [293, 39] on span "Рассчитать" at bounding box center [296, 39] width 44 height 9
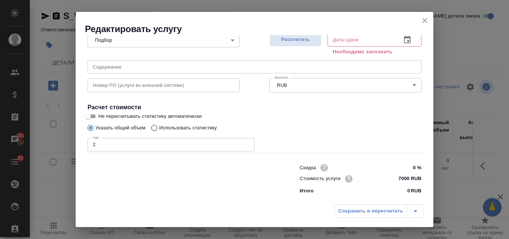
type input "06.10.2025 16:58"
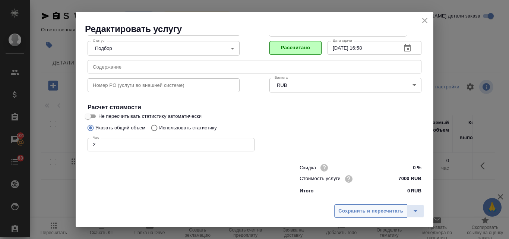
scroll to position [76, 0]
click at [370, 210] on span "Сохранить и пересчитать" at bounding box center [370, 211] width 65 height 9
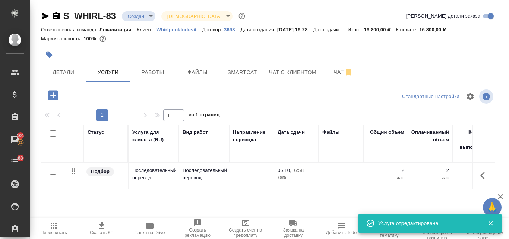
click at [285, 170] on p "06.10," at bounding box center [285, 170] width 14 height 6
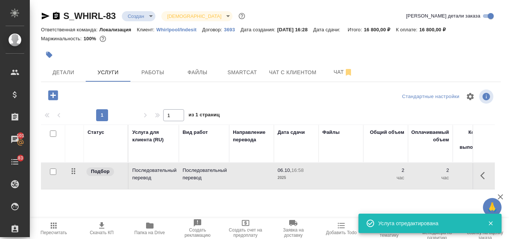
click at [285, 170] on p "06.10," at bounding box center [285, 170] width 14 height 6
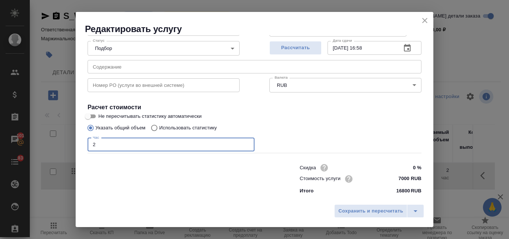
drag, startPoint x: 100, startPoint y: 145, endPoint x: 91, endPoint y: 142, distance: 9.4
click at [91, 142] on input "2" at bounding box center [171, 144] width 167 height 13
type input "3"
click at [294, 53] on button "Рассчитать" at bounding box center [296, 48] width 52 height 14
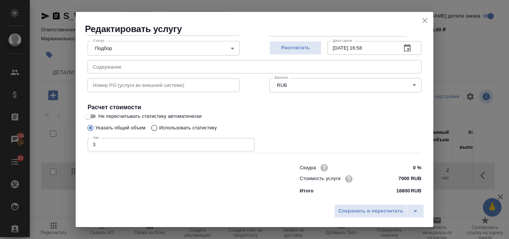
type input "06.10.2025 17:14"
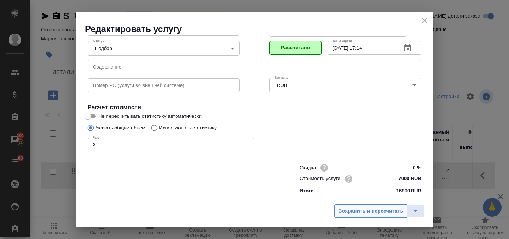
click at [371, 211] on span "Сохранить и пересчитать" at bounding box center [370, 211] width 65 height 9
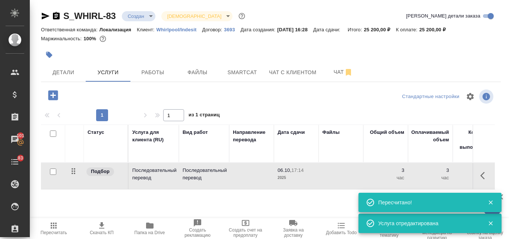
click at [44, 13] on icon "button" at bounding box center [45, 16] width 9 height 9
click at [204, 170] on p "Последовательный перевод" at bounding box center [204, 174] width 43 height 15
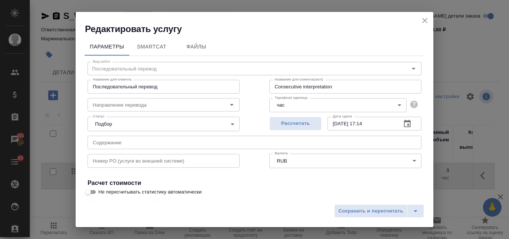
scroll to position [0, 0]
click at [420, 19] on button "close" at bounding box center [424, 20] width 11 height 11
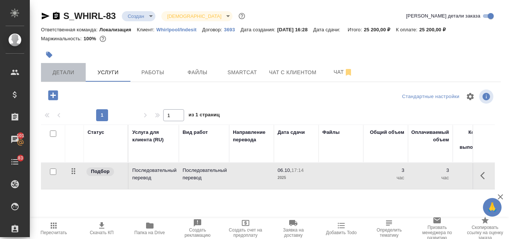
click at [73, 77] on span "Детали" at bounding box center [63, 72] width 36 height 9
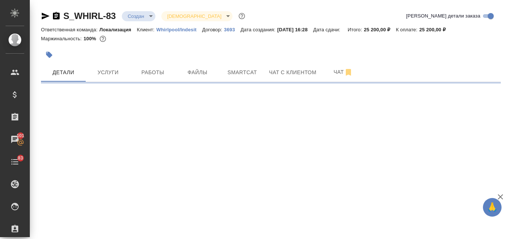
select select "RU"
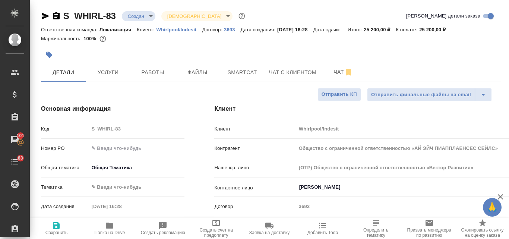
type textarea "x"
type input "Общество с ограниченной ответственностью «АЙ ЭЙЧ ПИАППЛАЕНСЕС СЕЙЛС»"
type textarea "x"
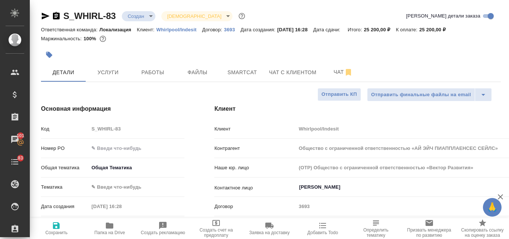
type textarea "x"
type input "Общество с ограниченной ответственностью «АЙ ЭЙЧ ПИАППЛАЕНСЕС СЕЙЛС»"
type textarea "x"
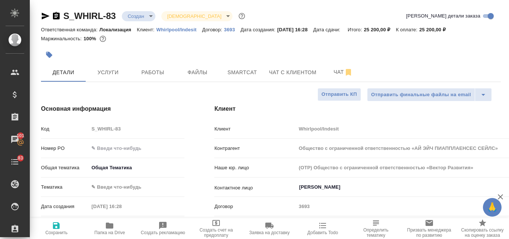
type textarea "x"
click at [120, 74] on span "Услуги" at bounding box center [108, 72] width 36 height 9
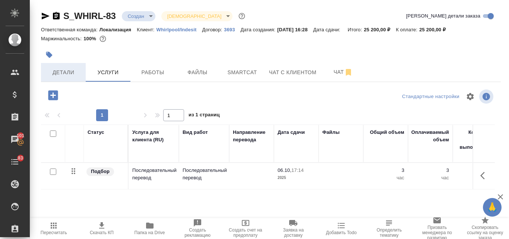
click at [60, 75] on span "Детали" at bounding box center [63, 72] width 36 height 9
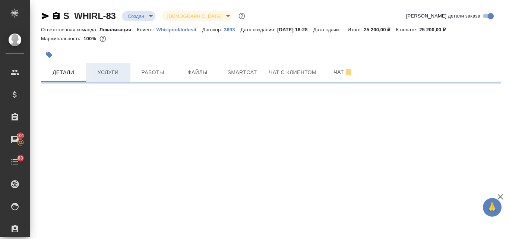
select select "RU"
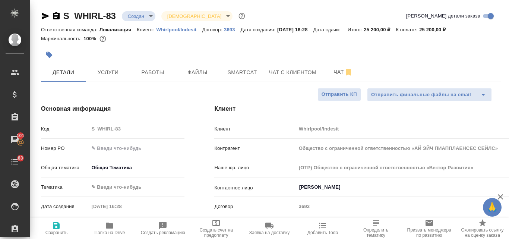
type textarea "x"
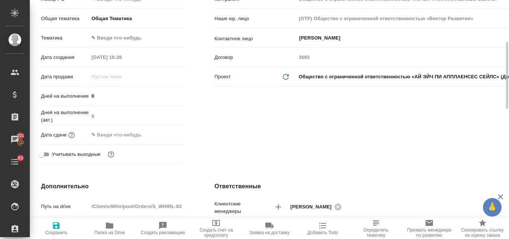
scroll to position [224, 0]
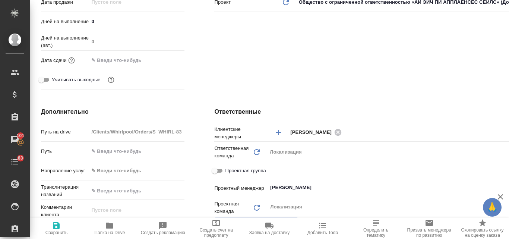
type input "Общество с ограниченной ответственностью «АЙ ЭЙЧ ПИАППЛАЕНСЕС СЕЙЛС»"
type textarea "x"
type input "Общество с ограниченной ответственностью «АЙ ЭЙЧ ПИАППЛАЕНСЕС СЕЙЛС»"
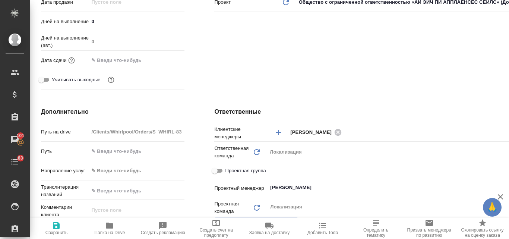
type textarea "x"
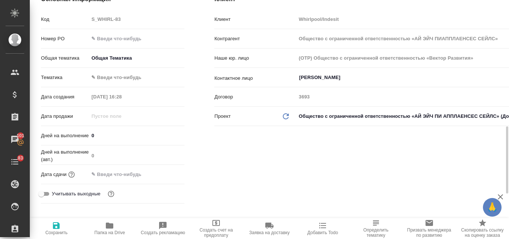
scroll to position [184, 0]
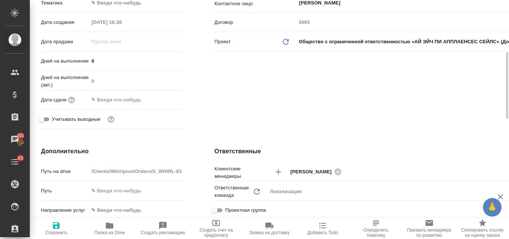
click at [114, 103] on input "text" at bounding box center [121, 99] width 65 height 11
click at [165, 100] on icon "button" at bounding box center [163, 98] width 7 height 7
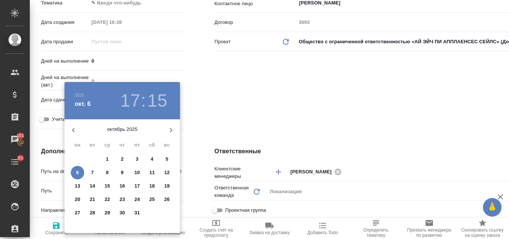
click at [122, 170] on p "9" at bounding box center [122, 172] width 3 height 7
type input "09.10.2025 17:15"
type input "Общество с ограниченной ответственностью «АЙ ЭЙЧ ПИАППЛАЕНСЕС СЕЙЛС»"
type textarea "x"
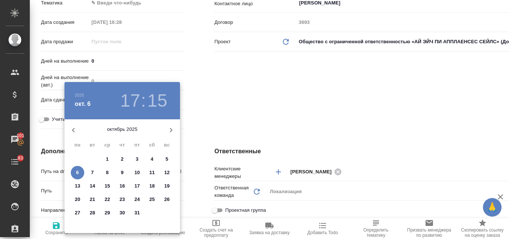
type textarea "x"
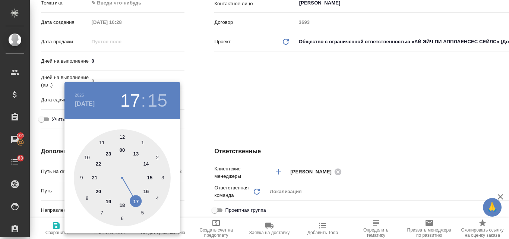
click at [101, 142] on div at bounding box center [122, 177] width 97 height 97
type input "09.10.2025 11:15"
type input "Общество с ограниченной ответственностью «АЙ ЭЙЧ ПИАППЛАЕНСЕС СЕЙЛС»"
type textarea "x"
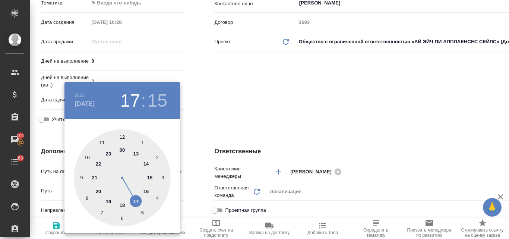
type textarea "x"
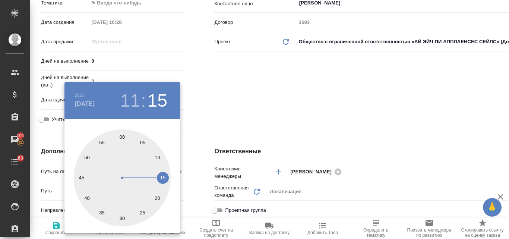
click at [121, 138] on div at bounding box center [122, 177] width 97 height 97
type input "[DATE] 11:00"
type input "Общество с ограниченной ответственностью «АЙ ЭЙЧ ПИАППЛАЕНСЕС СЕЙЛС»"
type textarea "x"
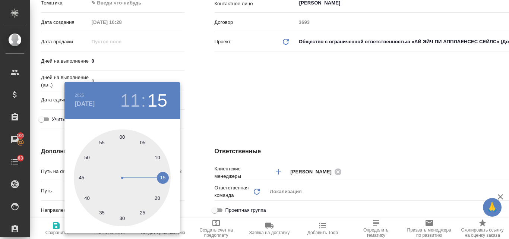
type textarea "x"
click at [344, 129] on div at bounding box center [254, 119] width 509 height 239
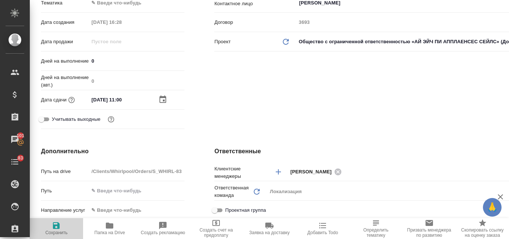
click at [59, 228] on icon "button" at bounding box center [56, 225] width 7 height 7
type input "Общество с ограниченной ответственностью «АЙ ЭЙЧ ПИАППЛАЕНСЕС СЕЙЛС»"
type textarea "x"
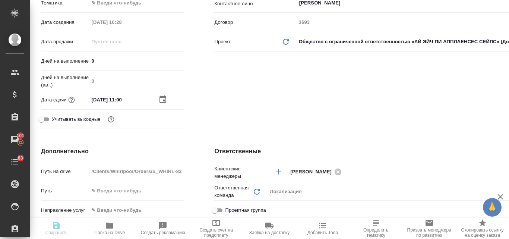
type input "Общество с ограниченной ответственностью «АЙ ЭЙЧ ПИАППЛАЕНСЕС СЕЙЛС»"
type textarea "x"
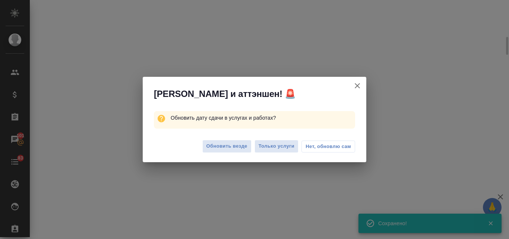
select select "RU"
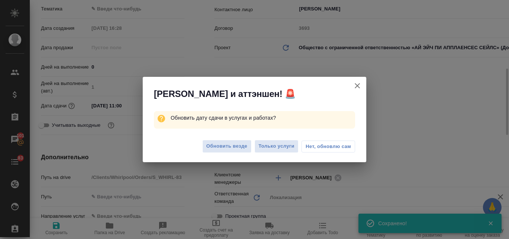
scroll to position [193, 0]
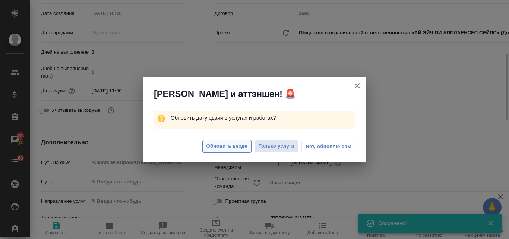
type textarea "x"
click at [210, 146] on span "Обновить везде" at bounding box center [227, 146] width 41 height 9
type input "Общество с ограниченной ответственностью «АЙ ЭЙЧ ПИАППЛАЕНСЕС СЕЙЛС»"
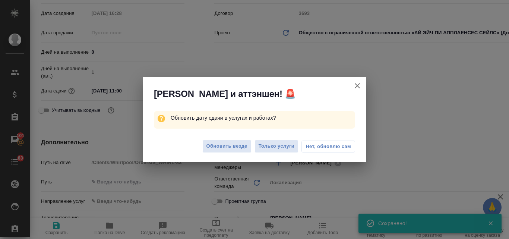
type textarea "x"
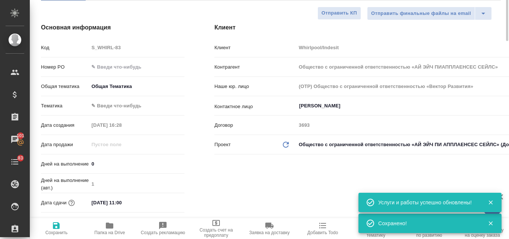
scroll to position [7, 0]
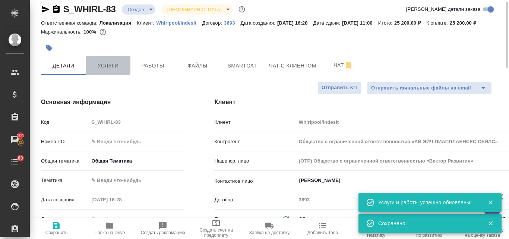
click at [104, 70] on span "Услуги" at bounding box center [108, 65] width 36 height 9
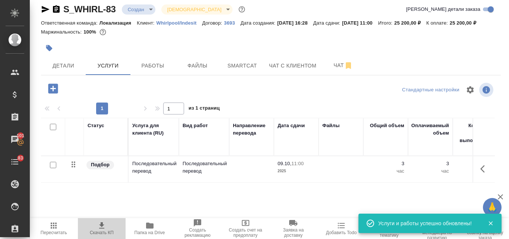
click at [101, 224] on icon "button" at bounding box center [101, 225] width 5 height 6
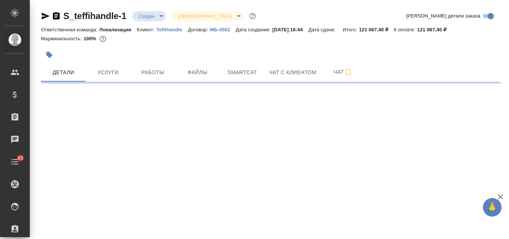
select select "RU"
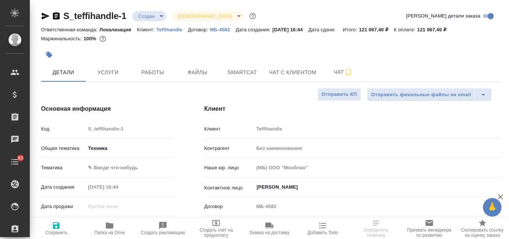
type textarea "x"
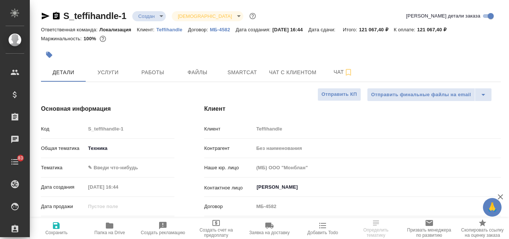
type textarea "x"
type input "[PERSON_NAME]"
click at [115, 79] on button "Услуги" at bounding box center [108, 72] width 45 height 19
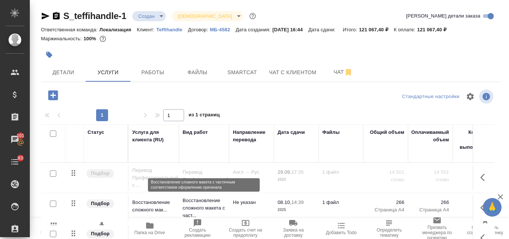
click at [210, 208] on p "Восстановление сложного макета с част..." at bounding box center [204, 208] width 43 height 22
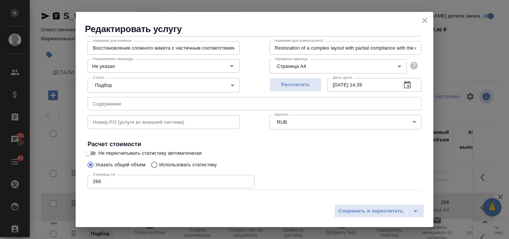
scroll to position [76, 0]
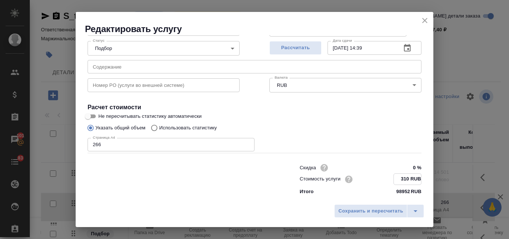
click at [403, 177] on input "310 RUB" at bounding box center [407, 179] width 27 height 11
type input "3 RUB"
type input "130 RUB"
click at [284, 49] on span "Рассчитать" at bounding box center [296, 48] width 44 height 9
type input "15.10.2025 14:44"
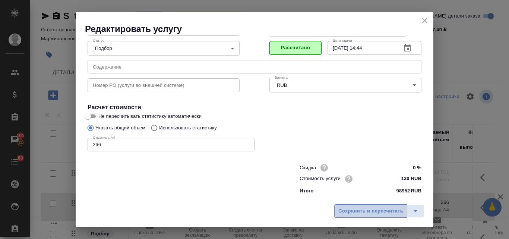
click at [356, 213] on span "Сохранить и пересчитать" at bounding box center [370, 211] width 65 height 9
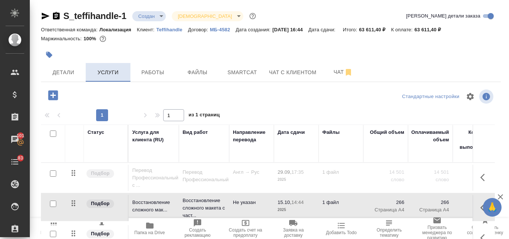
click at [101, 73] on span "Услуги" at bounding box center [108, 72] width 36 height 9
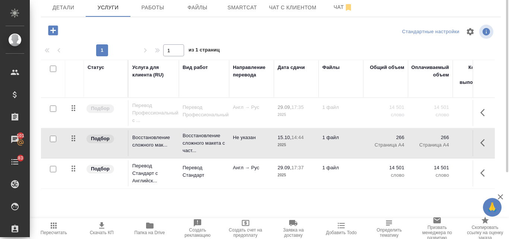
scroll to position [0, 0]
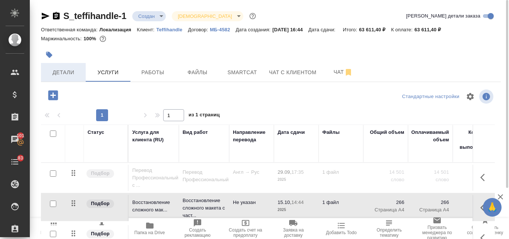
click at [70, 76] on span "Детали" at bounding box center [63, 72] width 36 height 9
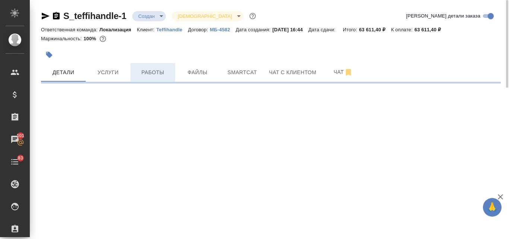
select select "RU"
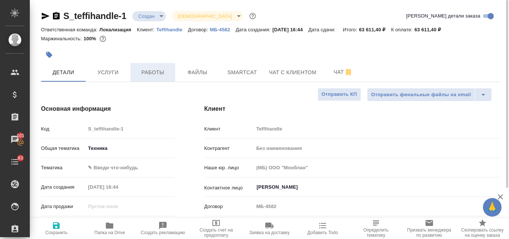
type textarea "x"
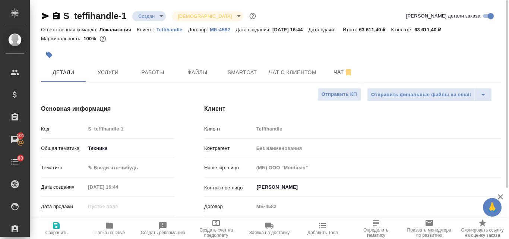
type textarea "x"
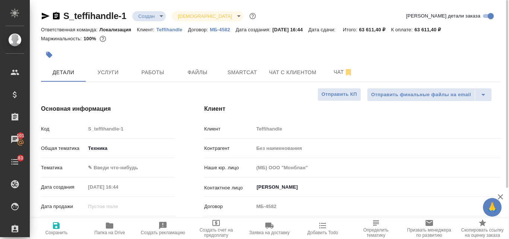
type textarea "x"
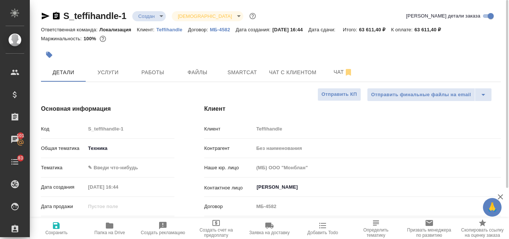
type textarea "x"
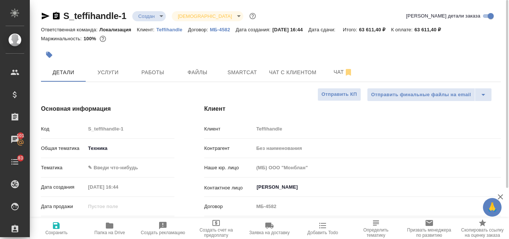
type textarea "x"
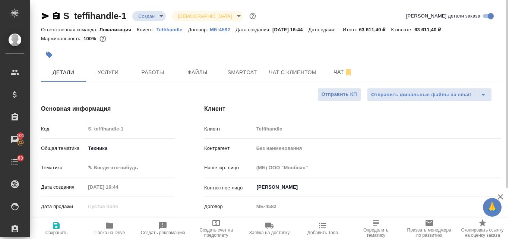
type textarea "x"
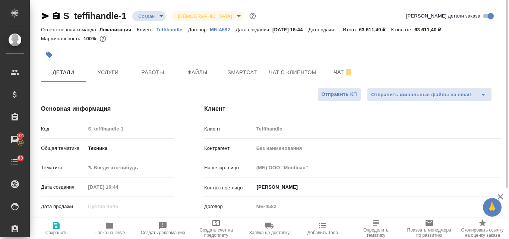
type textarea "x"
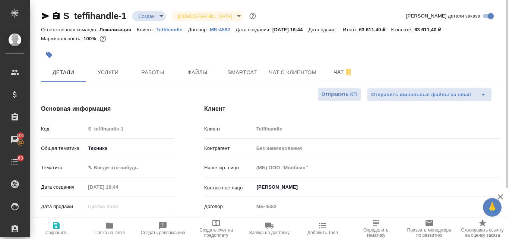
type textarea "x"
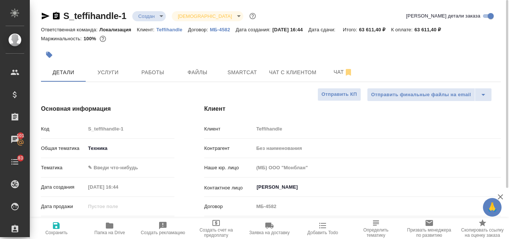
type textarea "x"
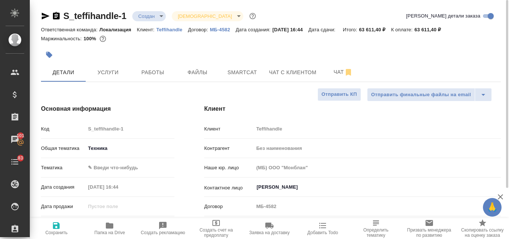
type textarea "x"
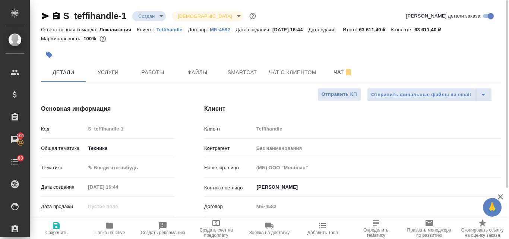
type textarea "x"
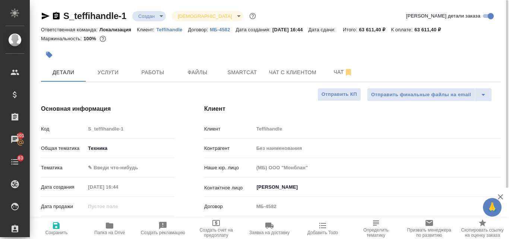
type textarea "x"
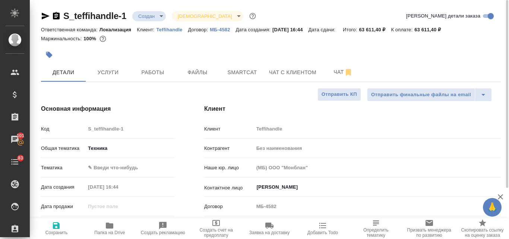
type textarea "x"
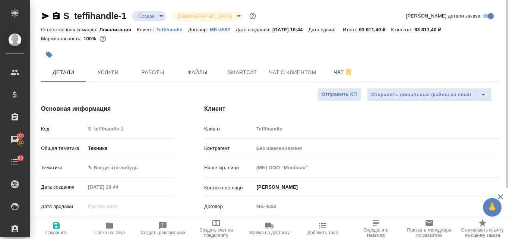
type textarea "x"
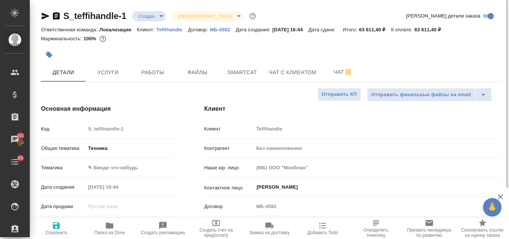
type textarea "x"
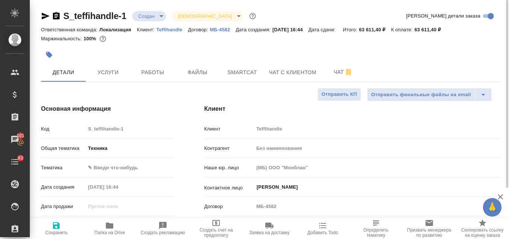
type textarea "x"
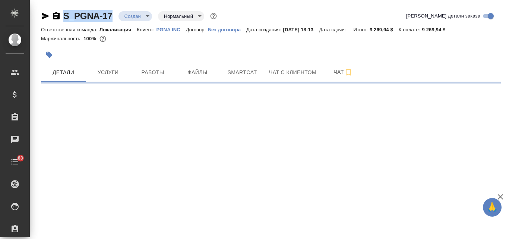
drag, startPoint x: 114, startPoint y: 13, endPoint x: 64, endPoint y: 13, distance: 50.0
click at [64, 13] on div "S_PGNA-17 Создан new Нормальный normal" at bounding box center [129, 16] width 177 height 12
copy link "S_PGNA-17"
select select "RU"
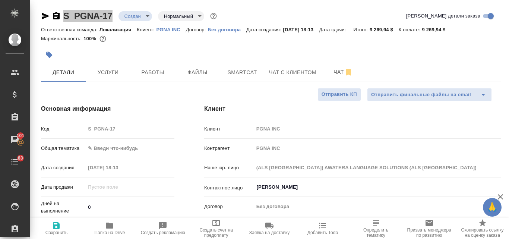
type textarea "x"
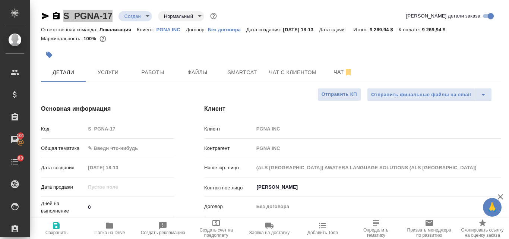
type textarea "x"
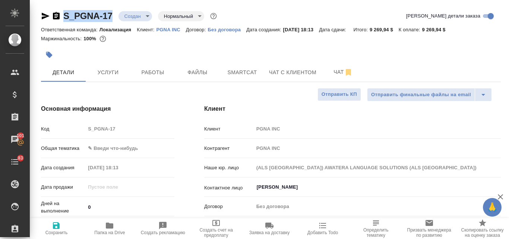
type textarea "x"
click at [109, 73] on span "Услуги" at bounding box center [108, 72] width 36 height 9
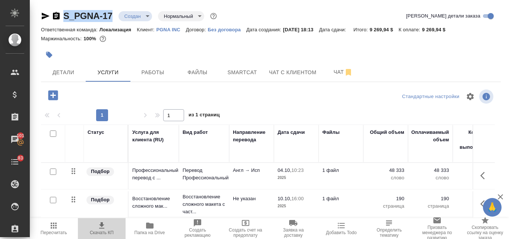
click at [103, 229] on icon "button" at bounding box center [101, 225] width 5 height 6
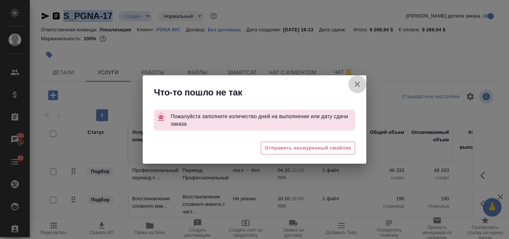
click at [356, 84] on icon "button" at bounding box center [357, 84] width 9 height 9
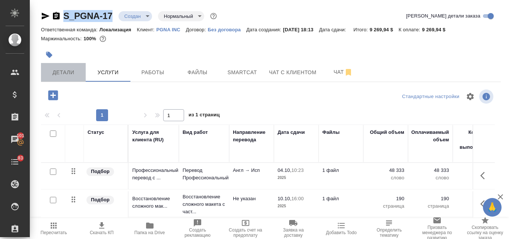
click at [71, 72] on span "Детали" at bounding box center [63, 72] width 36 height 9
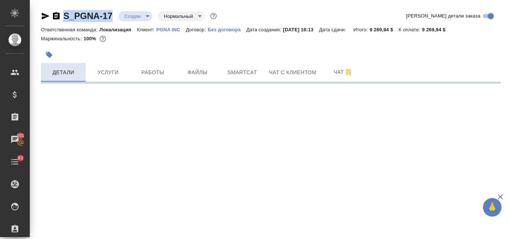
select select "RU"
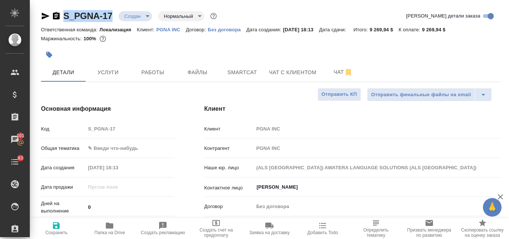
type textarea "x"
click at [95, 204] on input "0" at bounding box center [129, 207] width 89 height 11
type textarea "x"
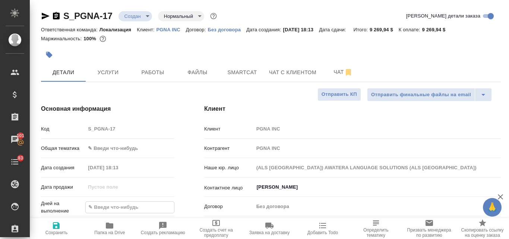
type textarea "x"
type input "4"
type textarea "x"
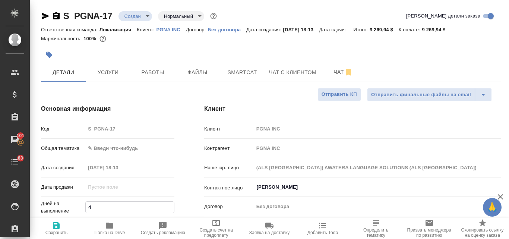
type textarea "x"
type input "40"
type textarea "x"
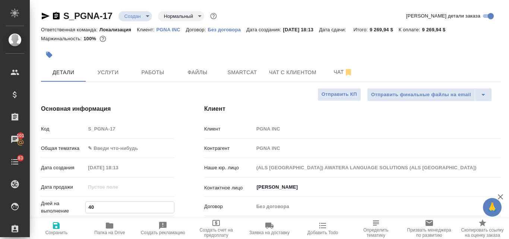
type input "40"
click at [60, 227] on icon "button" at bounding box center [56, 225] width 7 height 7
type textarea "x"
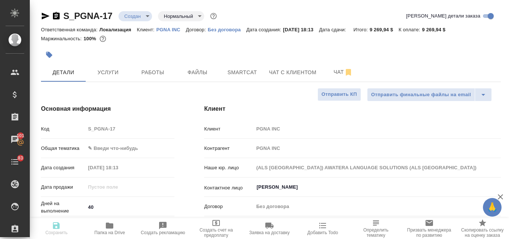
type textarea "x"
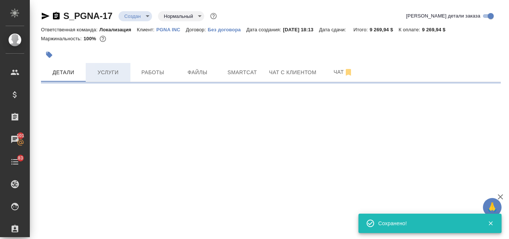
select select "RU"
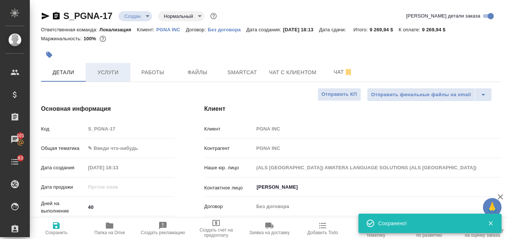
type textarea "x"
click at [113, 72] on span "Услуги" at bounding box center [108, 72] width 36 height 9
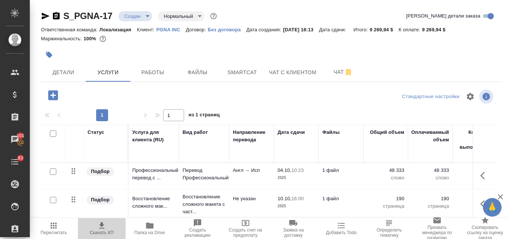
click at [101, 225] on icon "button" at bounding box center [101, 225] width 5 height 6
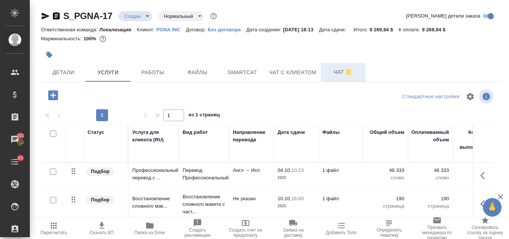
click at [344, 72] on icon "button" at bounding box center [348, 72] width 9 height 9
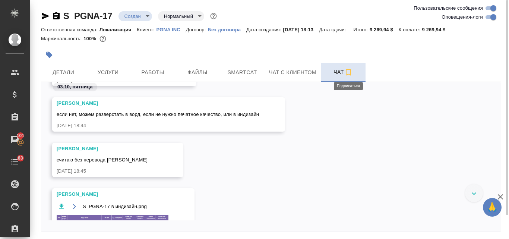
scroll to position [341, 0]
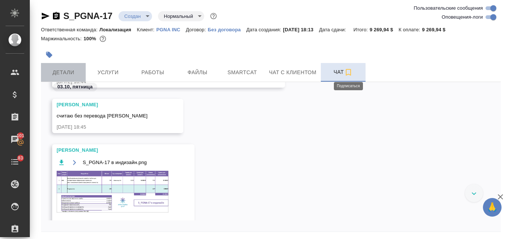
click at [75, 73] on span "Детали" at bounding box center [63, 72] width 36 height 9
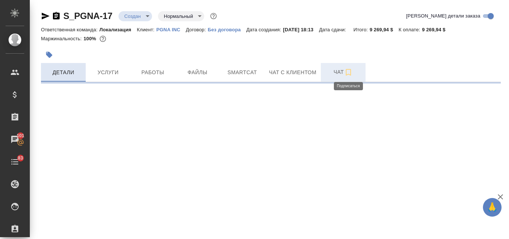
select select "RU"
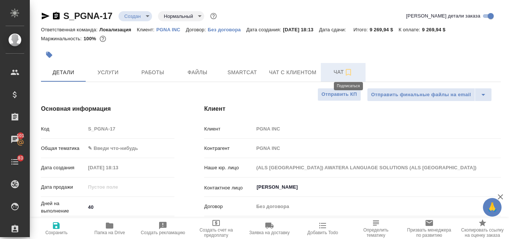
type textarea "x"
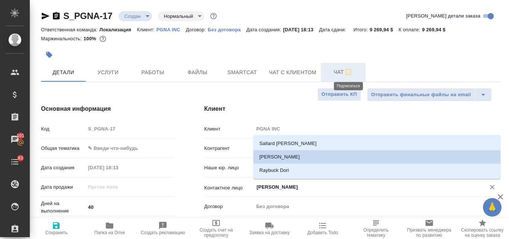
click at [278, 187] on input "[PERSON_NAME]" at bounding box center [365, 187] width 218 height 9
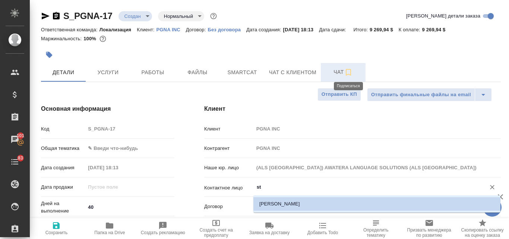
type input "s"
type textarea "x"
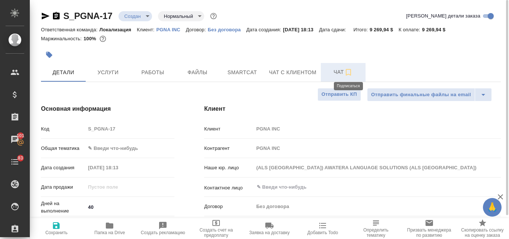
type textarea "x"
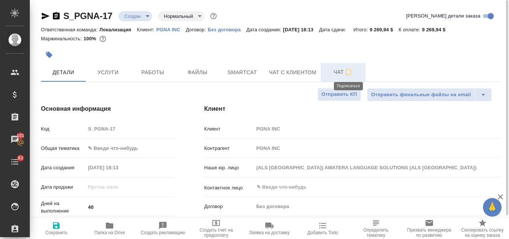
type textarea "x"
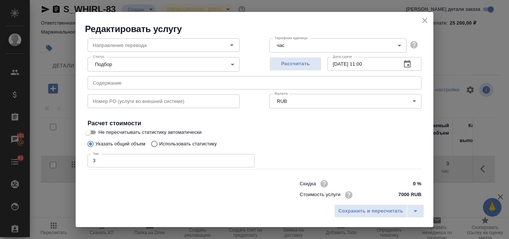
scroll to position [76, 0]
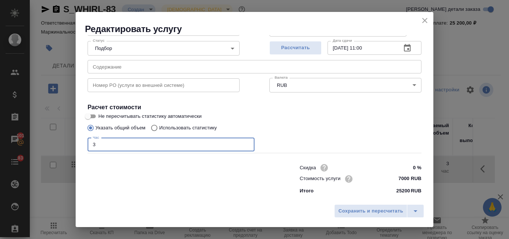
click at [105, 142] on input "3" at bounding box center [171, 144] width 167 height 13
type input "2"
click at [290, 49] on span "Рассчитать" at bounding box center [296, 48] width 44 height 9
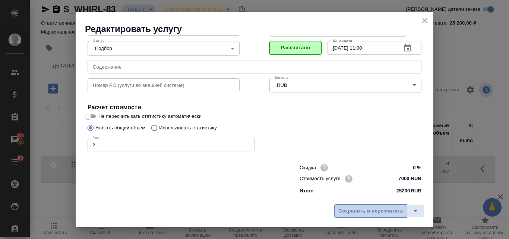
click at [364, 211] on span "Сохранить и пересчитать" at bounding box center [370, 211] width 65 height 9
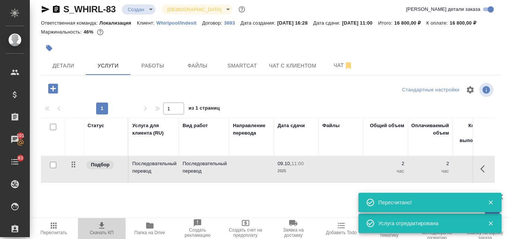
click at [101, 226] on icon "button" at bounding box center [101, 225] width 5 height 6
